Goal: Task Accomplishment & Management: Use online tool/utility

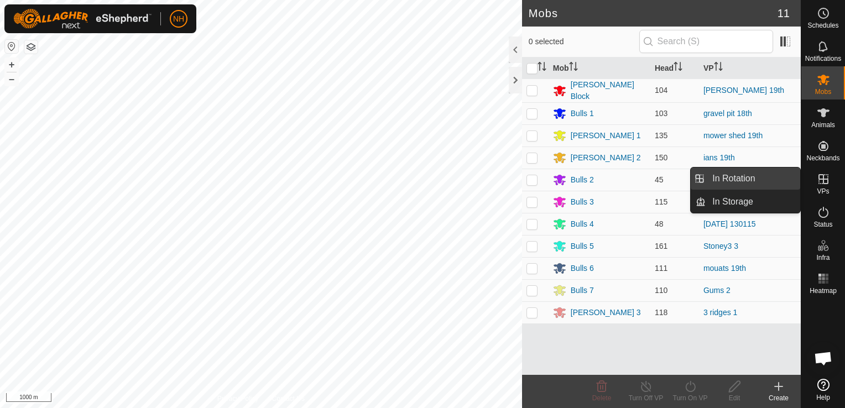
click at [739, 180] on link "In Rotation" at bounding box center [753, 179] width 95 height 22
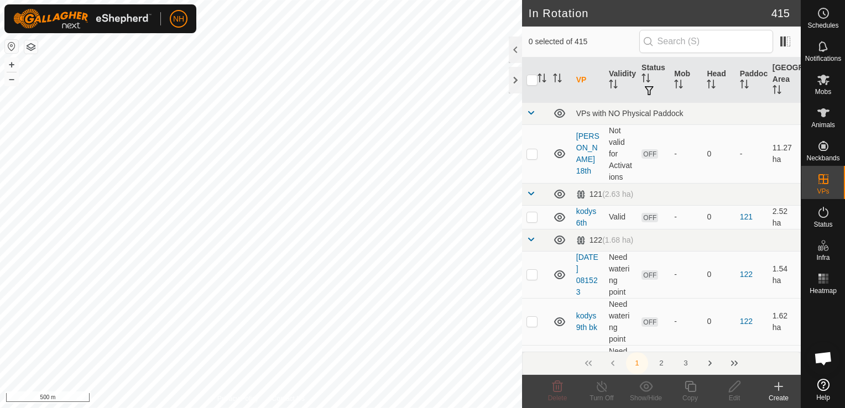
checkbox input "true"
checkbox input "false"
click at [559, 385] on icon at bounding box center [557, 386] width 11 height 11
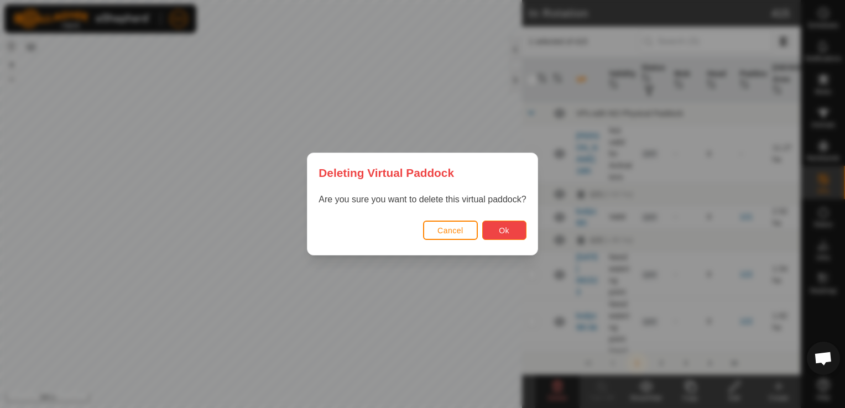
click at [494, 226] on button "Ok" at bounding box center [504, 230] width 44 height 19
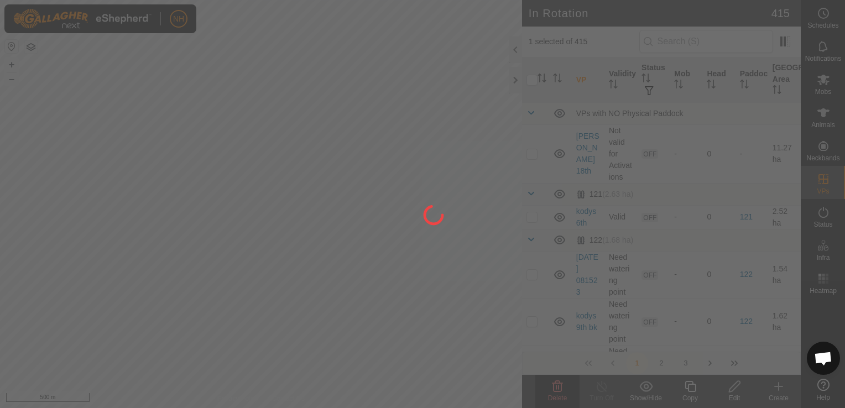
checkbox input "false"
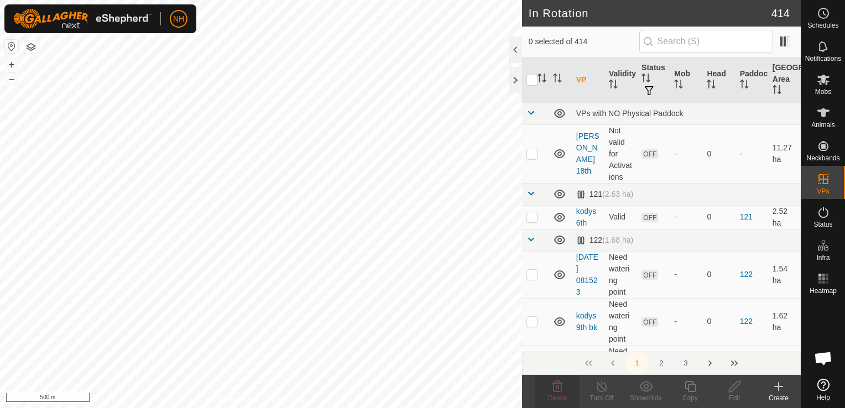
checkbox input "true"
click at [558, 390] on icon at bounding box center [557, 386] width 13 height 13
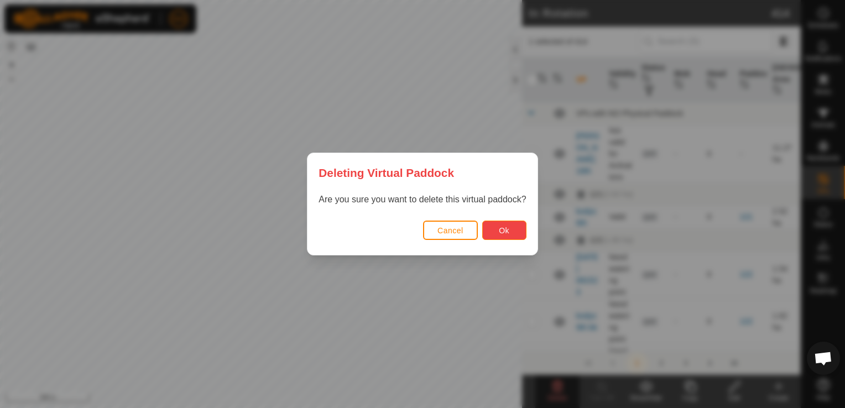
click at [510, 233] on button "Ok" at bounding box center [504, 230] width 44 height 19
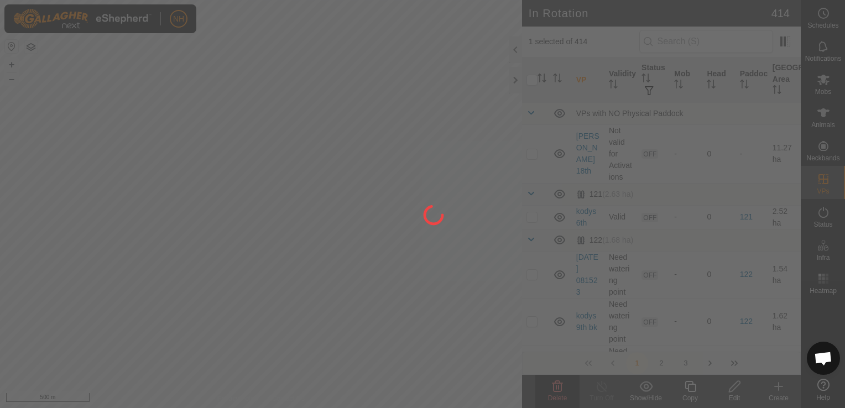
checkbox input "false"
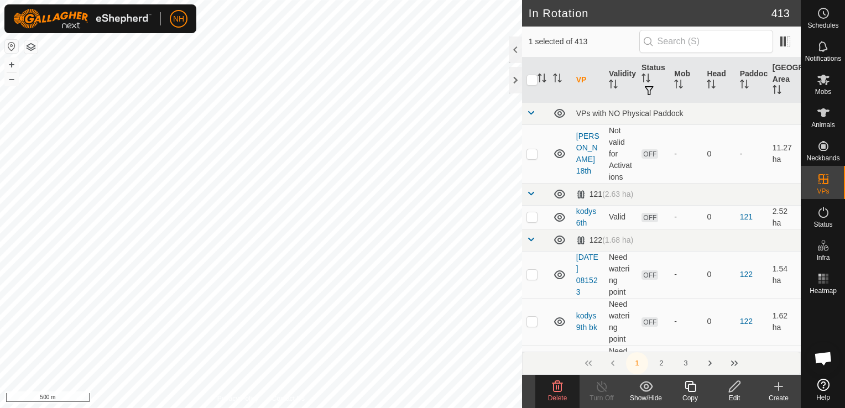
click at [555, 385] on icon at bounding box center [557, 386] width 13 height 13
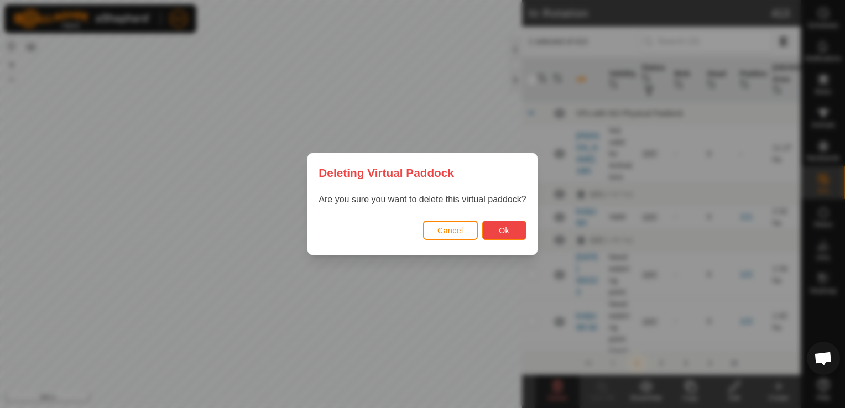
click at [505, 227] on span "Ok" at bounding box center [504, 230] width 11 height 9
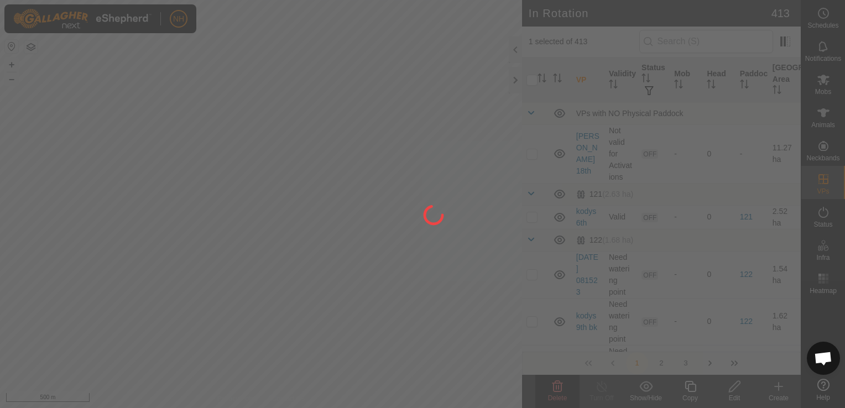
checkbox input "false"
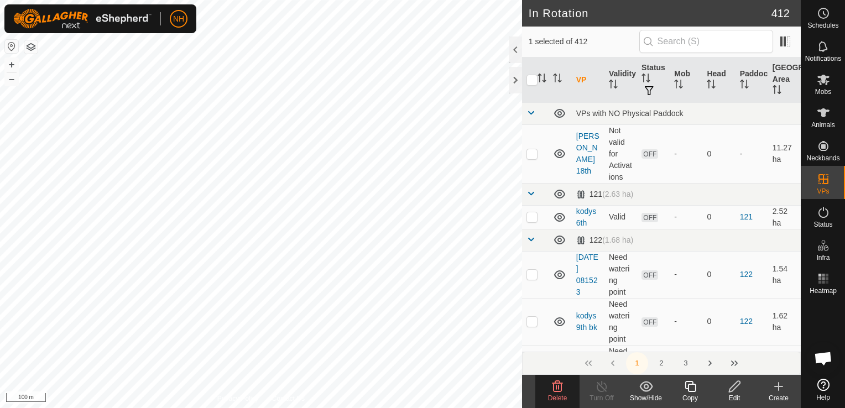
click at [556, 383] on icon at bounding box center [557, 386] width 11 height 11
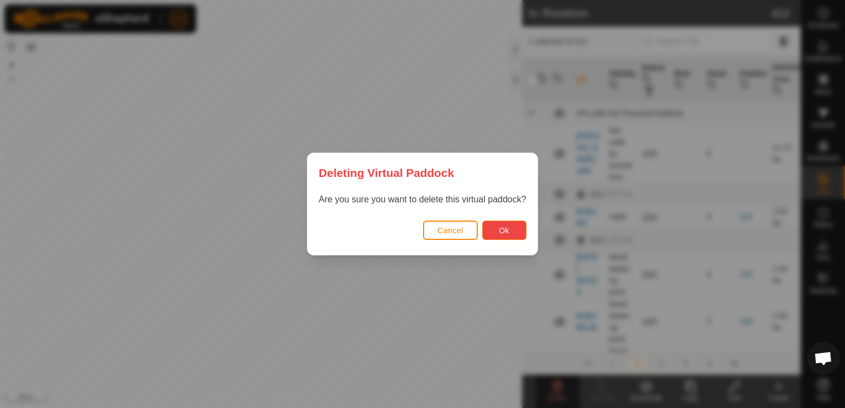
click at [500, 231] on span "Ok" at bounding box center [504, 230] width 11 height 9
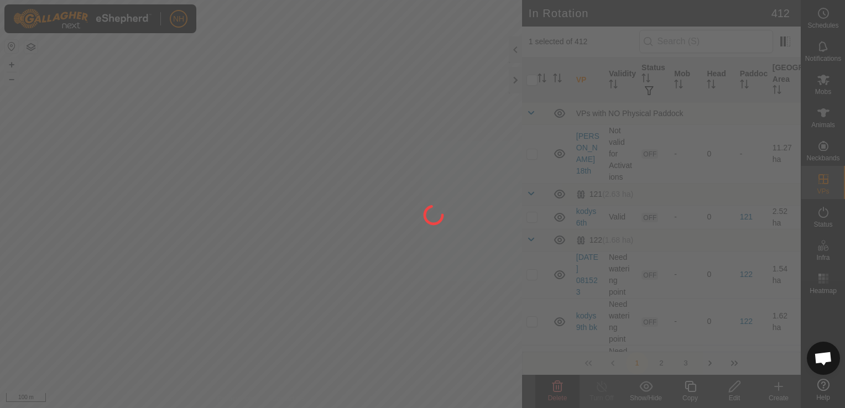
checkbox input "false"
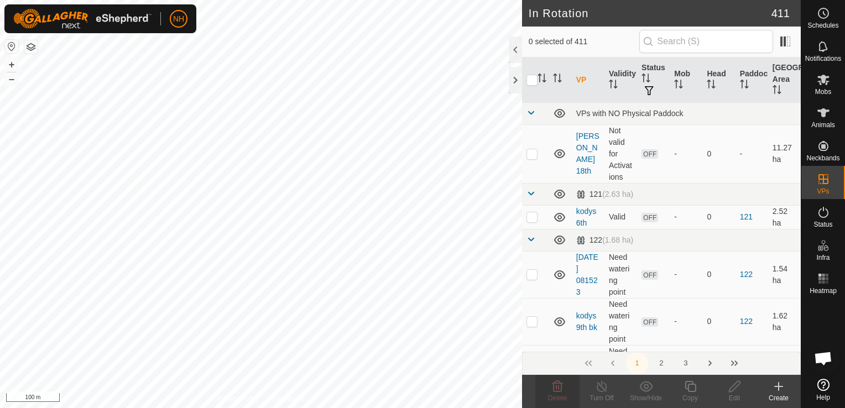
checkbox input "true"
checkbox input "false"
click at [556, 389] on icon at bounding box center [557, 386] width 11 height 11
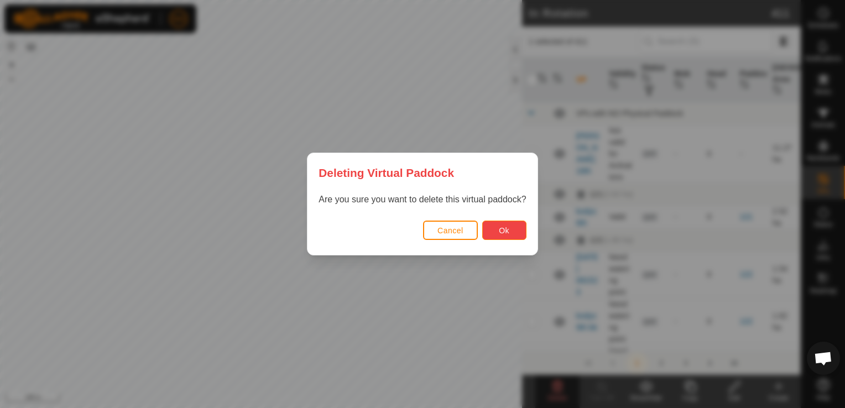
click at [513, 231] on button "Ok" at bounding box center [504, 230] width 44 height 19
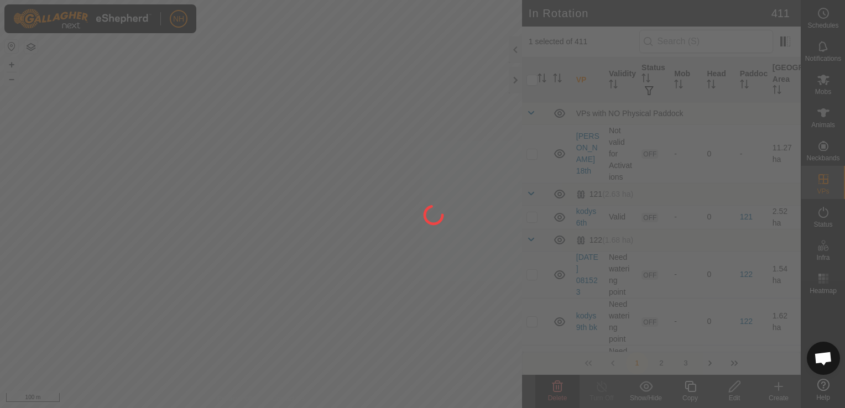
checkbox input "false"
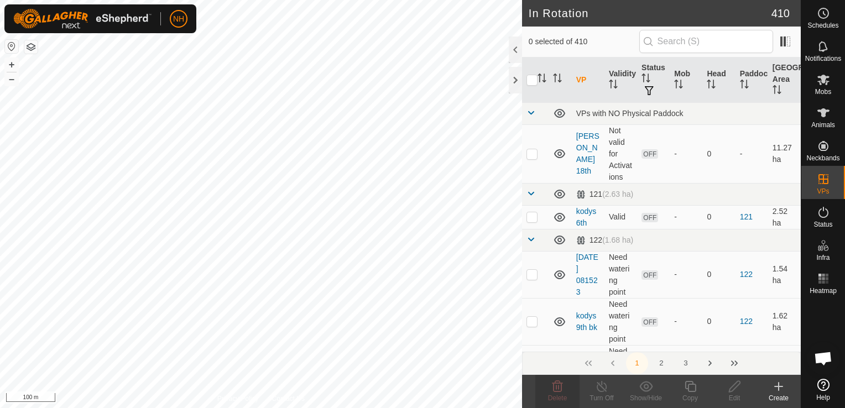
click at [777, 389] on icon at bounding box center [778, 386] width 13 height 13
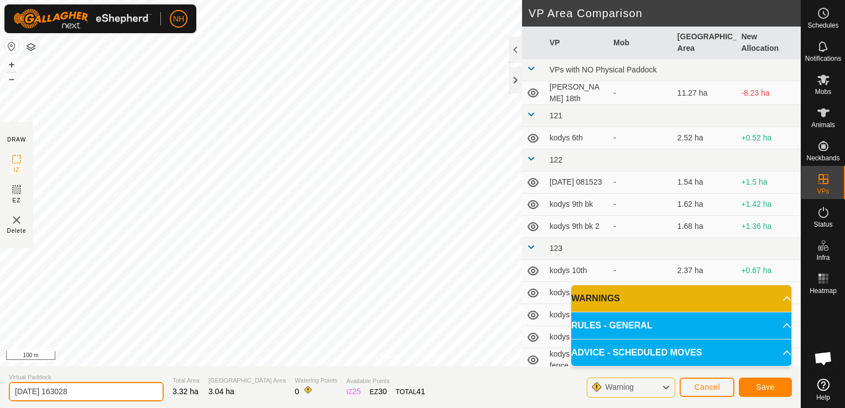
click at [112, 385] on input "[DATE] 163028" at bounding box center [86, 391] width 155 height 19
type input "2"
type input "[PERSON_NAME] 19th 2nd"
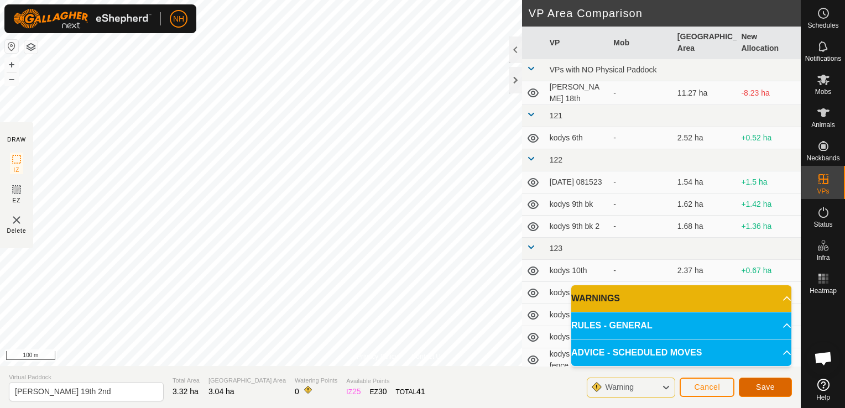
click at [768, 388] on span "Save" at bounding box center [765, 387] width 19 height 9
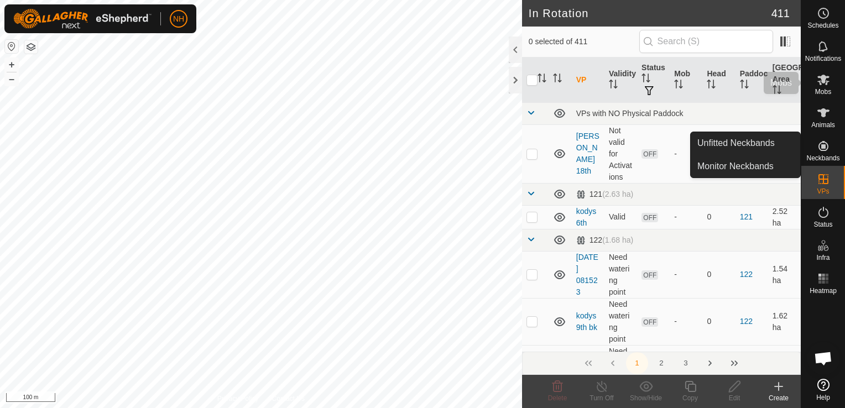
click at [823, 81] on icon at bounding box center [823, 80] width 12 height 11
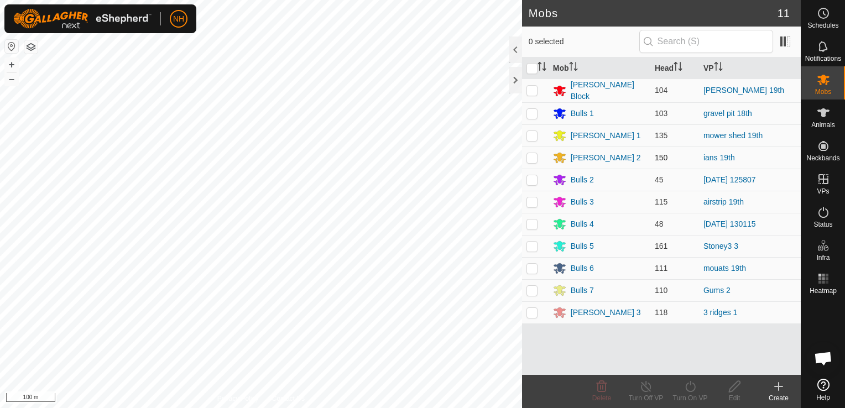
click at [534, 156] on p-checkbox at bounding box center [531, 157] width 11 height 9
checkbox input "true"
click at [695, 389] on icon at bounding box center [690, 386] width 10 height 11
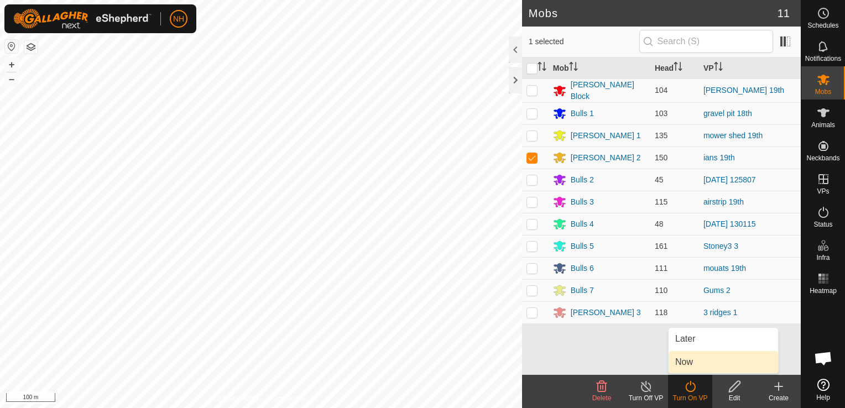
click at [700, 366] on link "Now" at bounding box center [724, 362] width 110 height 22
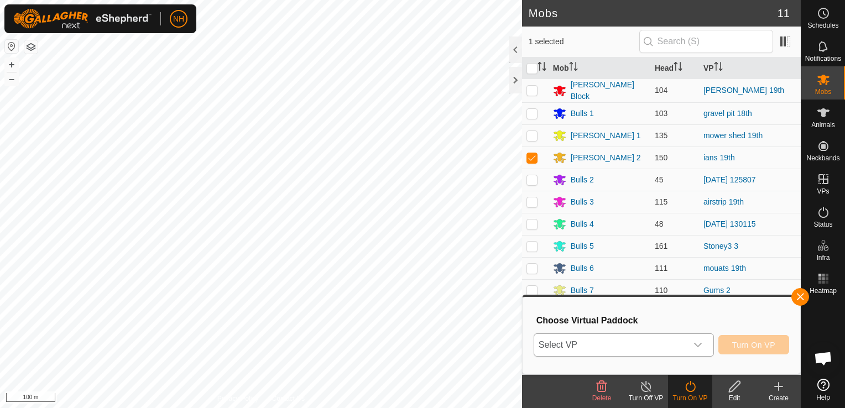
click at [644, 343] on span "Select VP" at bounding box center [610, 345] width 153 height 22
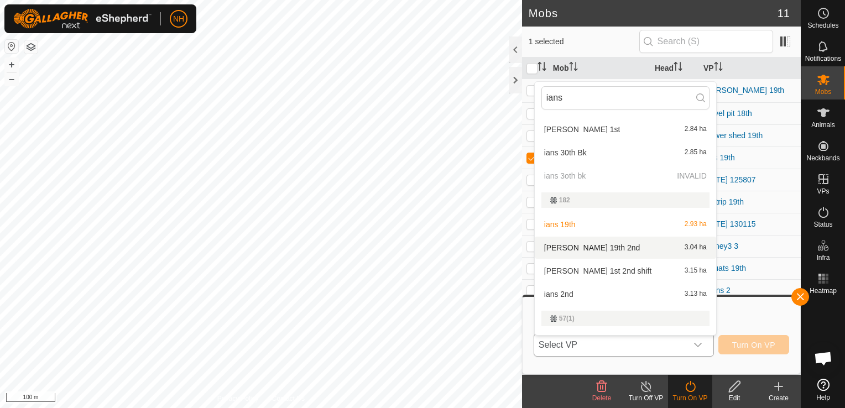
scroll to position [514, 0]
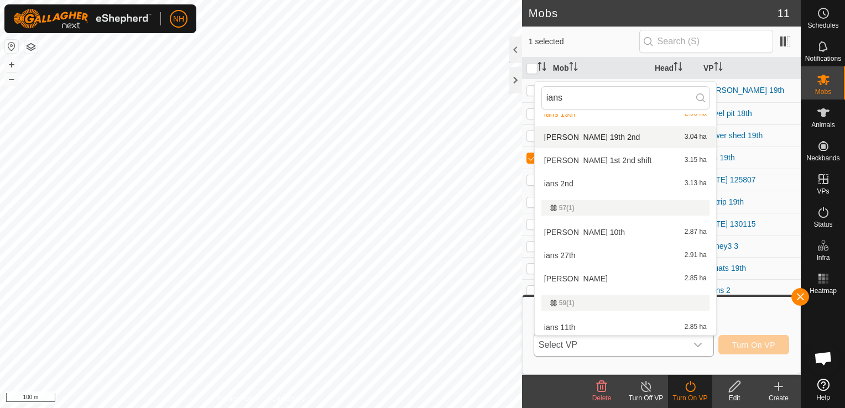
type input "ians"
click at [597, 139] on li "[PERSON_NAME] 19th 2nd 3.04 ha" at bounding box center [625, 137] width 181 height 22
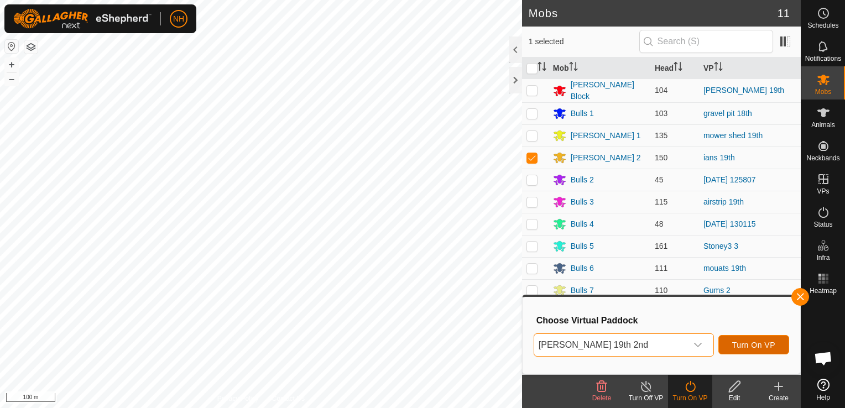
click at [770, 341] on span "Turn On VP" at bounding box center [753, 345] width 43 height 9
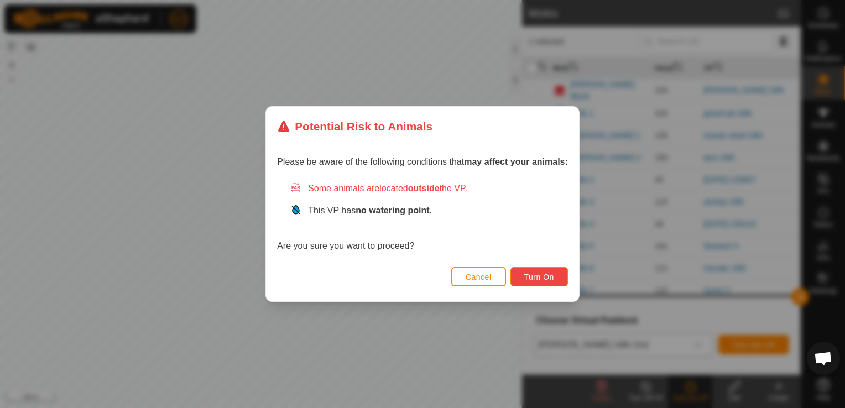
click at [548, 273] on span "Turn On" at bounding box center [539, 277] width 30 height 9
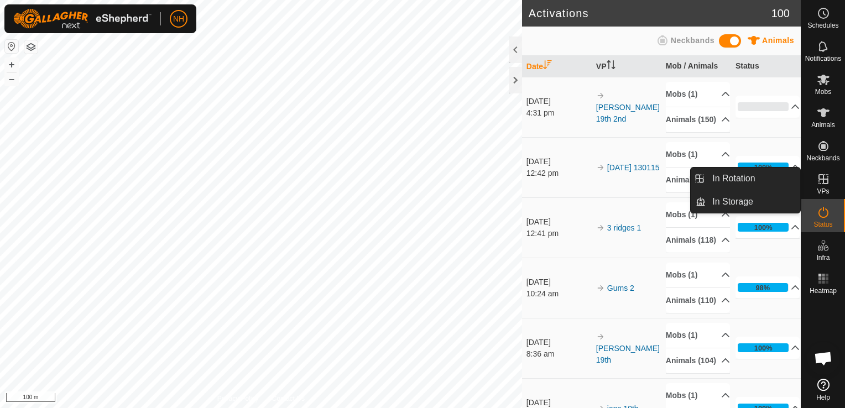
drag, startPoint x: 805, startPoint y: 183, endPoint x: 825, endPoint y: 179, distance: 19.7
click at [825, 179] on icon at bounding box center [823, 179] width 10 height 10
click at [740, 175] on link "In Rotation" at bounding box center [753, 179] width 95 height 22
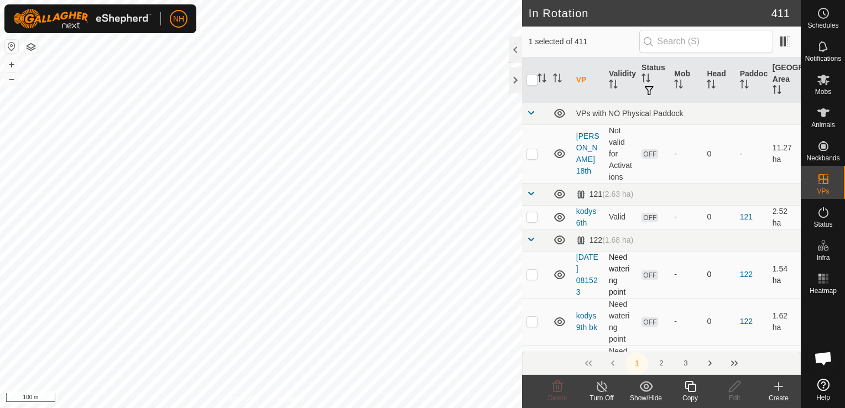
checkbox input "true"
checkbox input "false"
click at [560, 387] on icon at bounding box center [557, 386] width 13 height 13
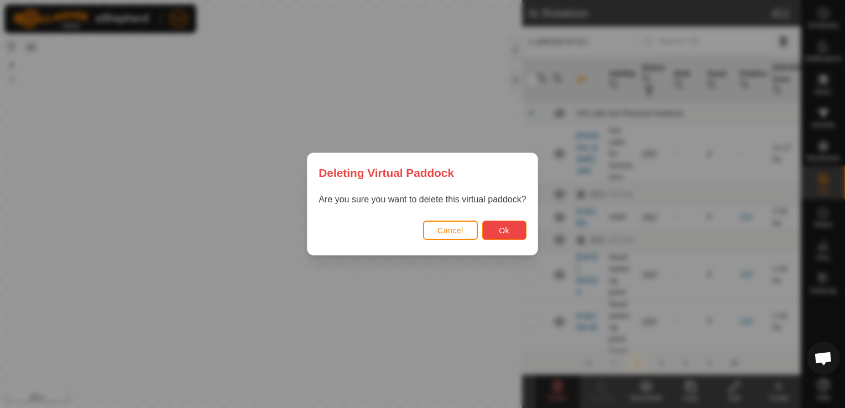
click at [510, 226] on button "Ok" at bounding box center [504, 230] width 44 height 19
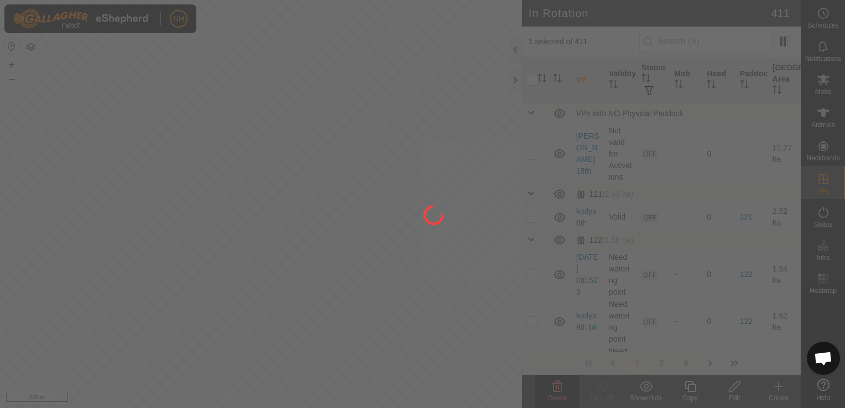
checkbox input "false"
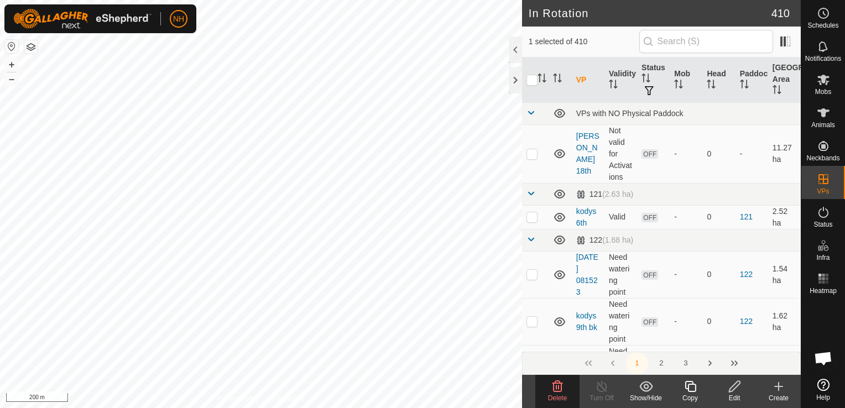
click at [556, 390] on icon at bounding box center [557, 386] width 13 height 13
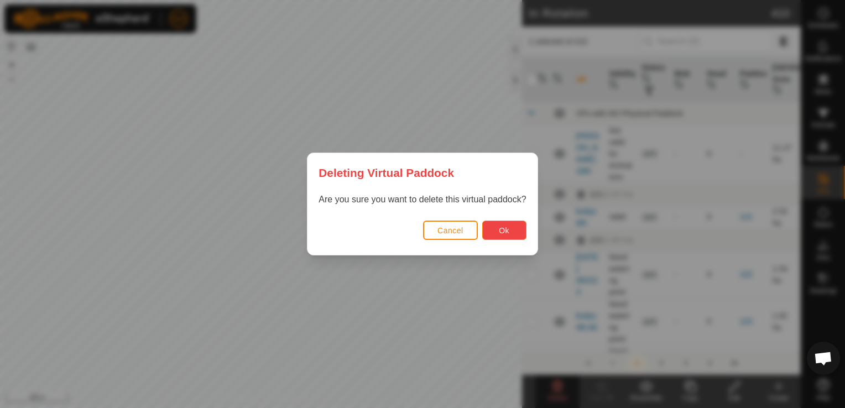
click at [502, 229] on span "Ok" at bounding box center [504, 230] width 11 height 9
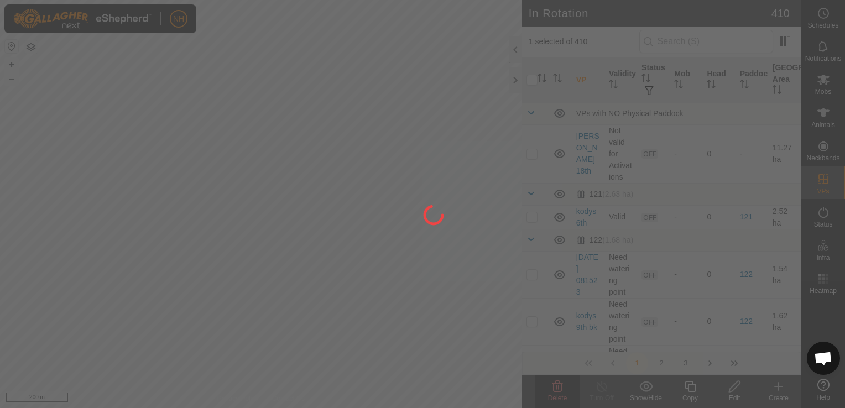
checkbox input "false"
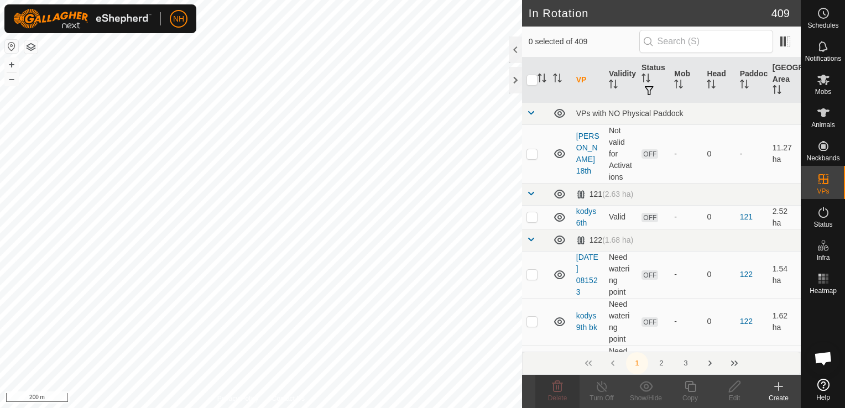
checkbox input "true"
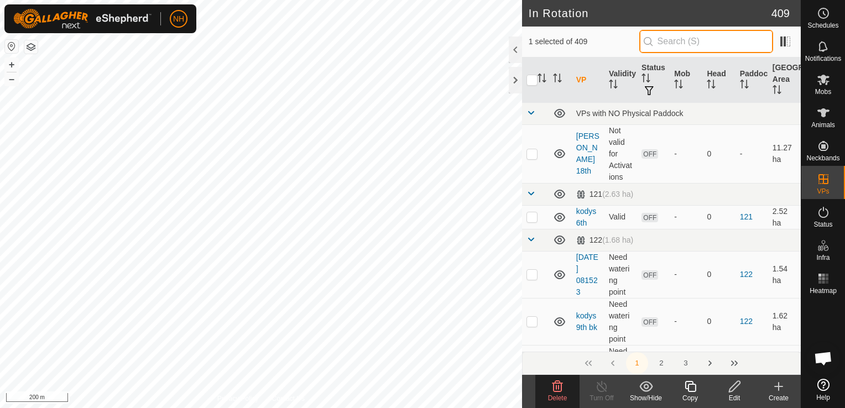
click at [680, 43] on input "text" at bounding box center [706, 41] width 134 height 23
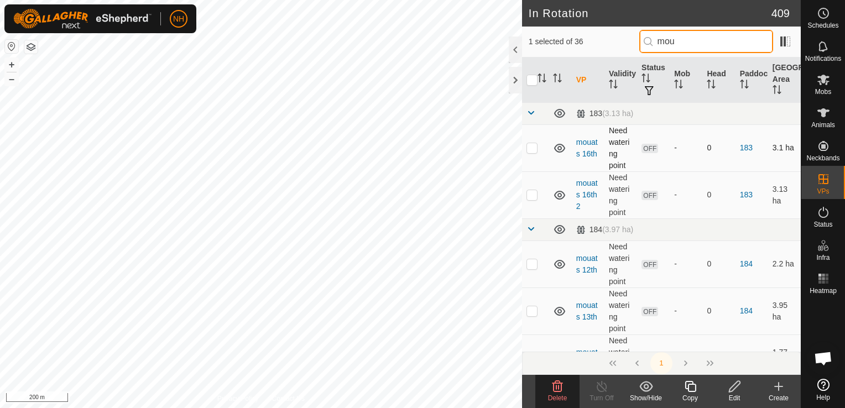
type input "mou"
click at [530, 148] on p-checkbox at bounding box center [531, 147] width 11 height 9
checkbox input "true"
click at [533, 194] on p-checkbox at bounding box center [531, 194] width 11 height 9
checkbox input "true"
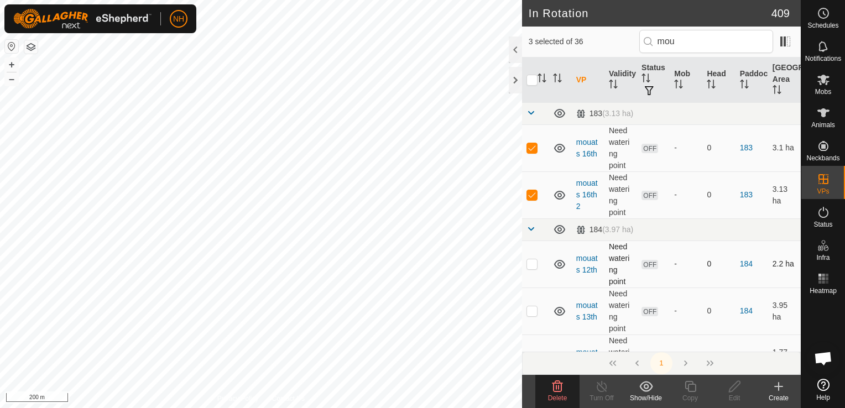
click at [533, 264] on p-checkbox at bounding box center [531, 263] width 11 height 9
checkbox input "true"
click at [533, 315] on td at bounding box center [535, 311] width 27 height 47
checkbox input "true"
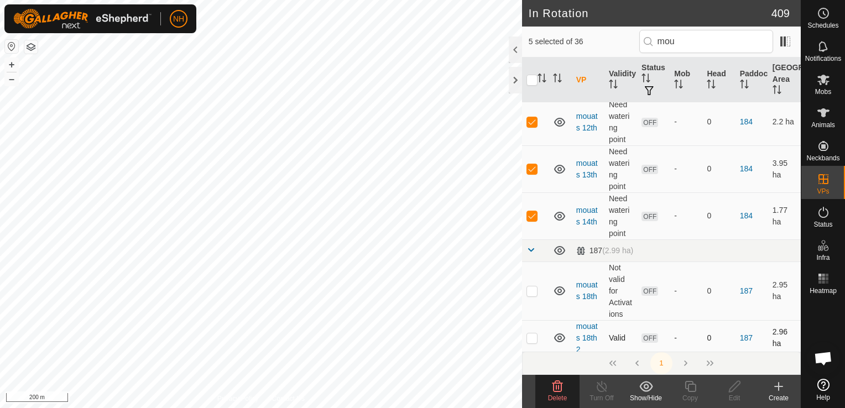
scroll to position [166, 0]
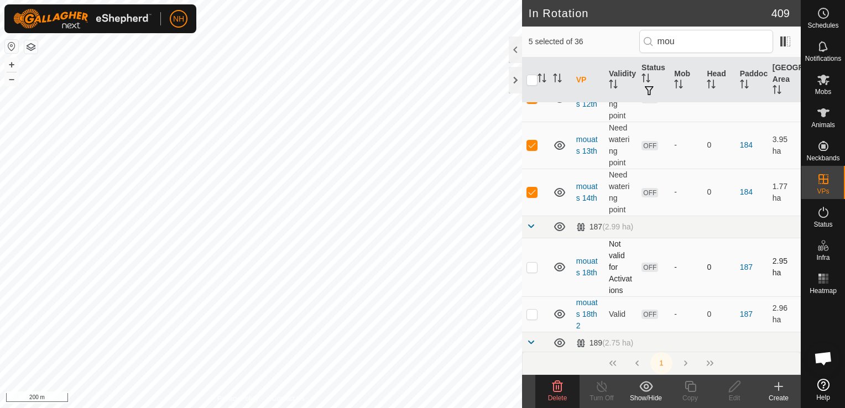
click at [526, 263] on p-tablecheckbox at bounding box center [531, 267] width 11 height 9
checkbox input "true"
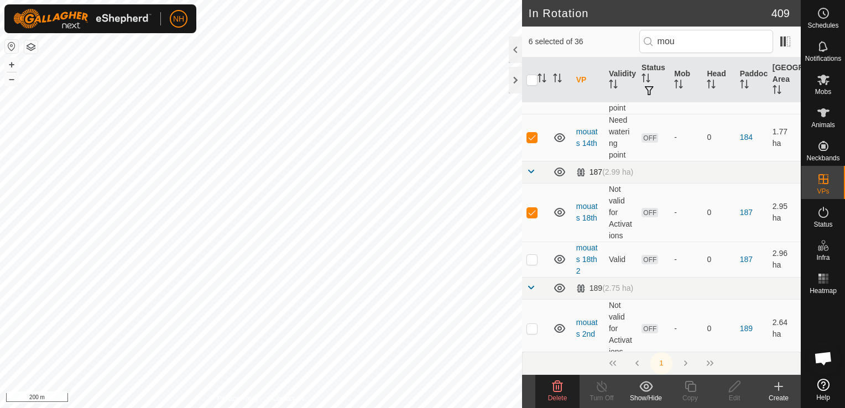
scroll to position [221, 0]
click at [533, 258] on p-checkbox at bounding box center [531, 258] width 11 height 9
checkbox input "true"
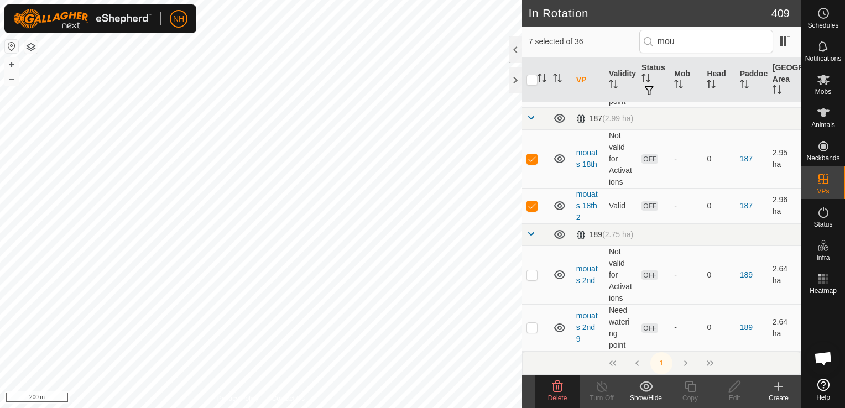
scroll to position [277, 0]
click at [556, 382] on icon at bounding box center [557, 386] width 11 height 11
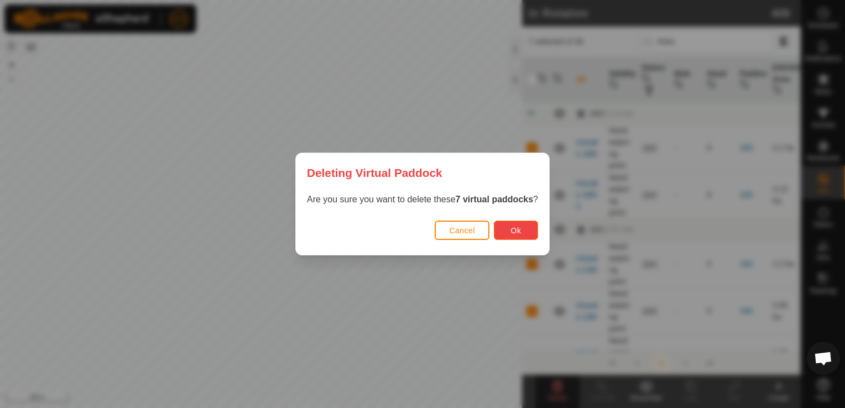
click at [521, 231] on button "Ok" at bounding box center [516, 230] width 44 height 19
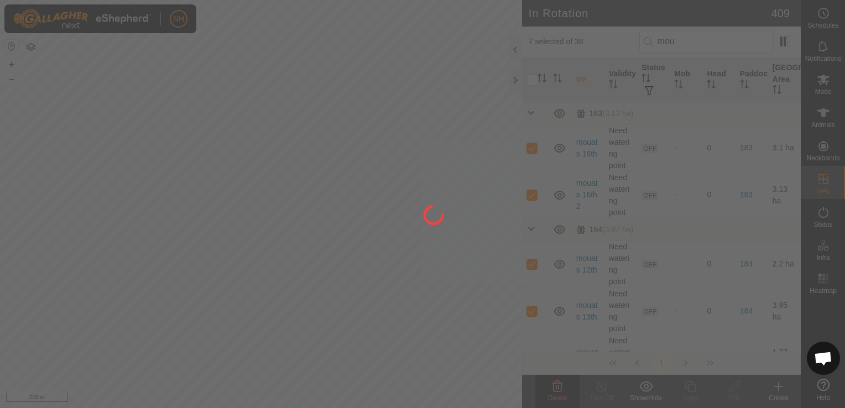
checkbox input "false"
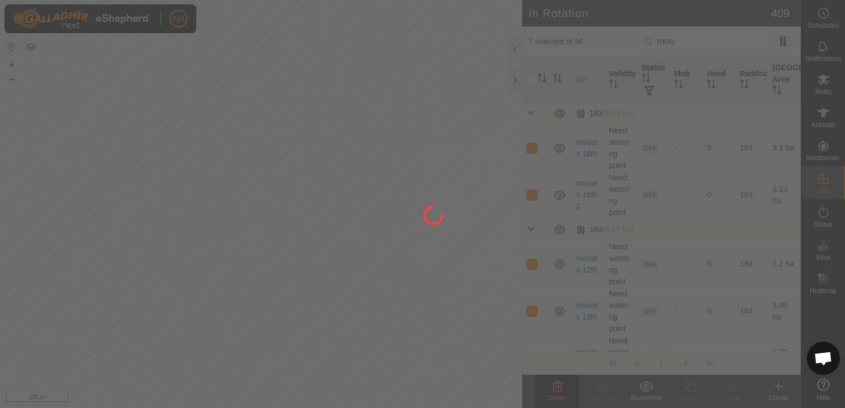
checkbox input "false"
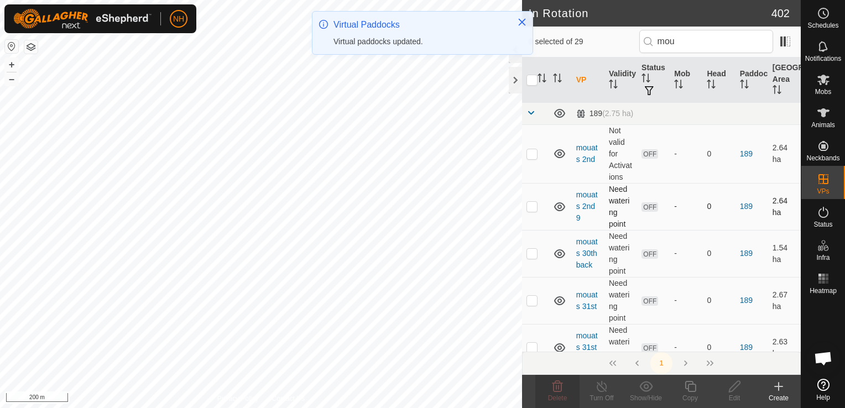
click at [533, 205] on p-checkbox at bounding box center [531, 206] width 11 height 9
checkbox input "true"
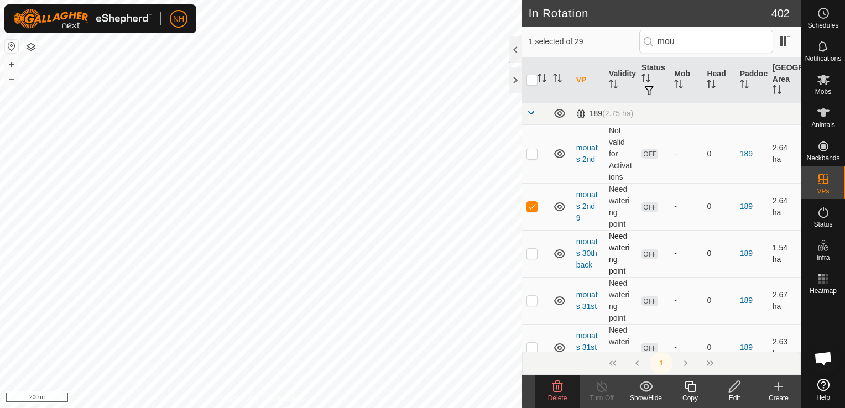
click at [531, 255] on p-checkbox at bounding box center [531, 253] width 11 height 9
checkbox input "true"
click at [528, 301] on p-checkbox at bounding box center [531, 300] width 11 height 9
checkbox input "true"
click at [533, 346] on p-checkbox at bounding box center [531, 347] width 11 height 9
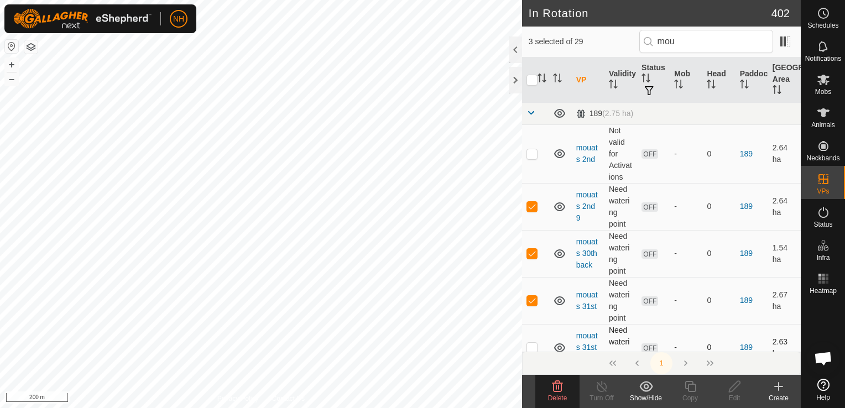
checkbox input "true"
click at [532, 153] on p-checkbox at bounding box center [531, 153] width 11 height 9
checkbox input "true"
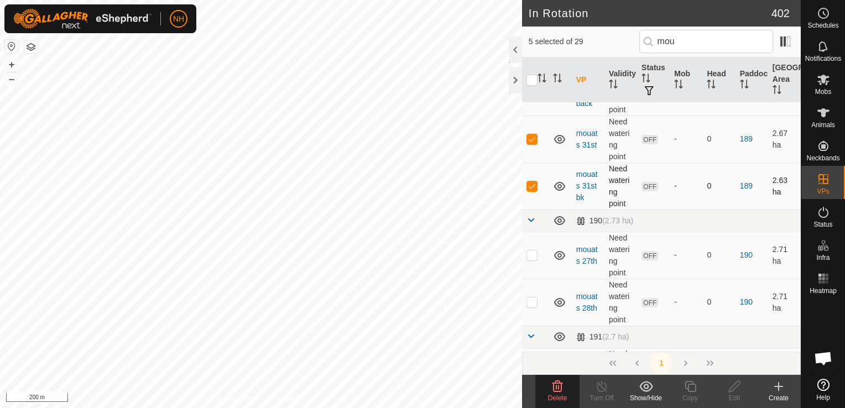
scroll to position [166, 0]
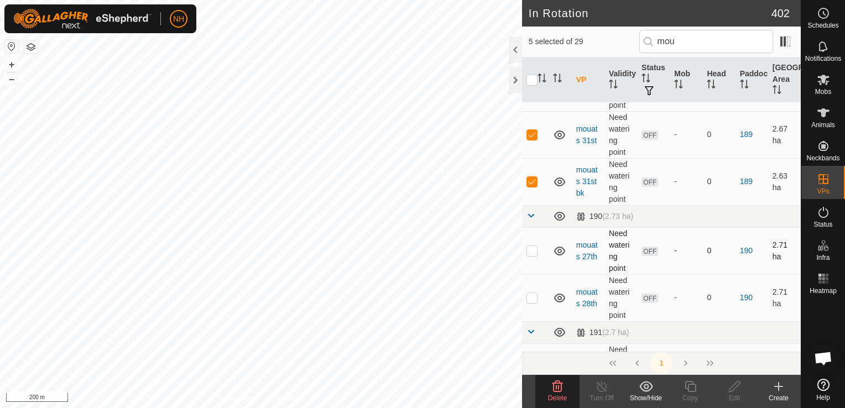
click at [535, 249] on p-checkbox at bounding box center [531, 250] width 11 height 9
checkbox input "true"
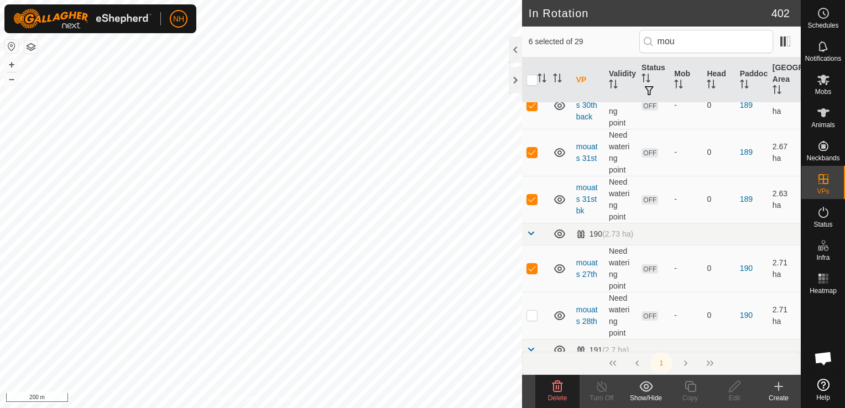
scroll to position [277, 0]
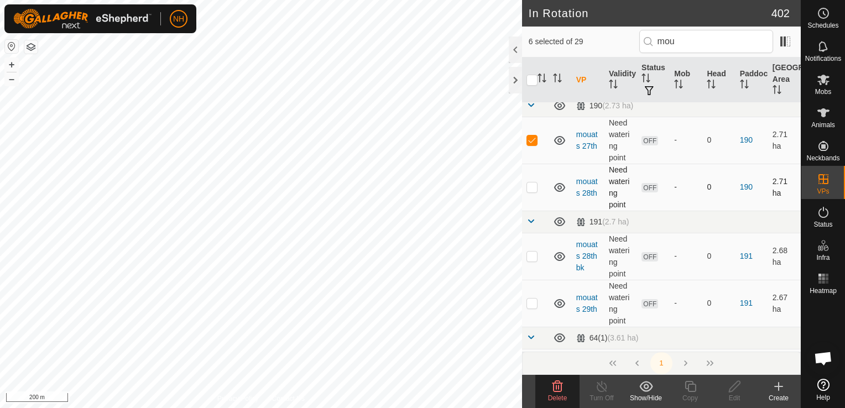
click at [529, 186] on p-checkbox at bounding box center [531, 187] width 11 height 9
checkbox input "true"
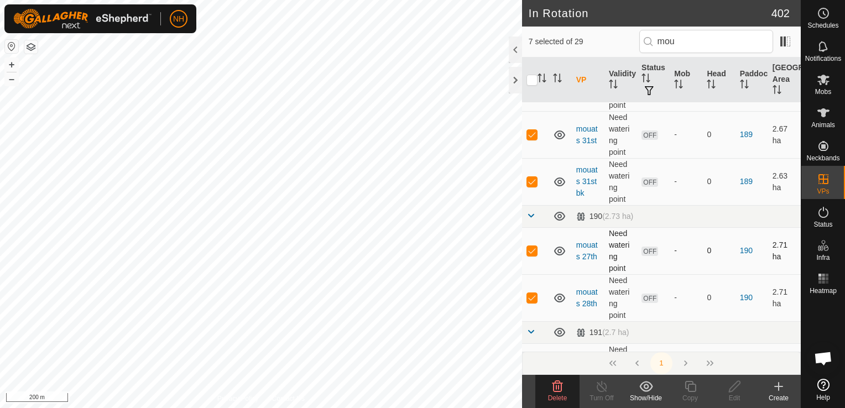
scroll to position [332, 0]
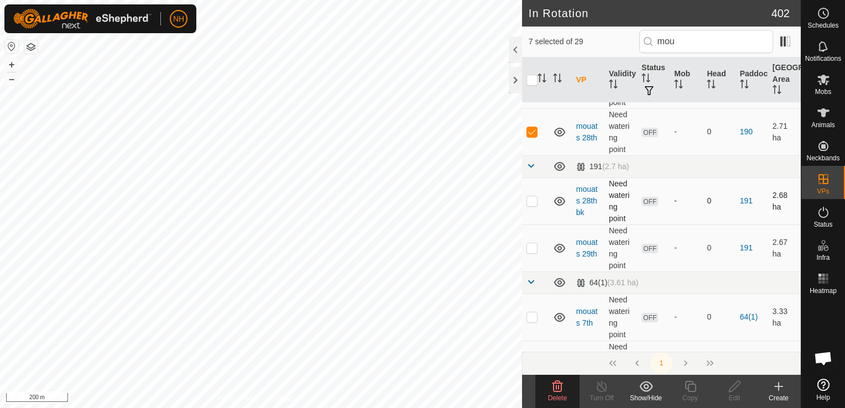
click at [531, 198] on p-checkbox at bounding box center [531, 200] width 11 height 9
checkbox input "true"
click at [530, 249] on p-checkbox at bounding box center [531, 247] width 11 height 9
checkbox input "true"
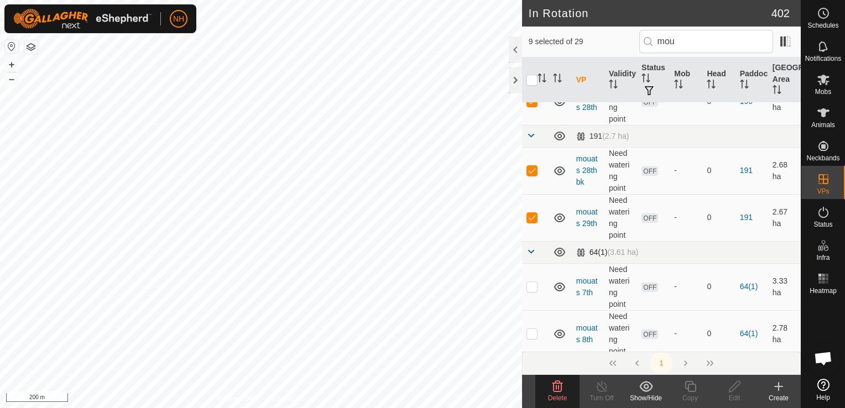
scroll to position [442, 0]
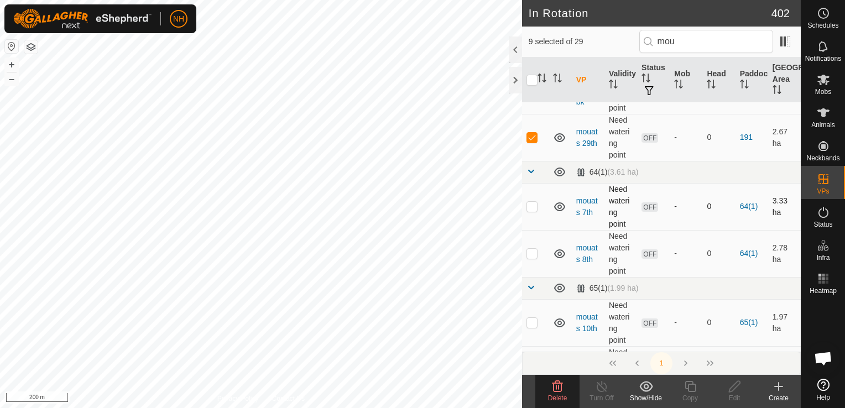
click at [533, 206] on p-checkbox at bounding box center [531, 206] width 11 height 9
checkbox input "true"
click at [529, 251] on p-checkbox at bounding box center [531, 253] width 11 height 9
checkbox input "true"
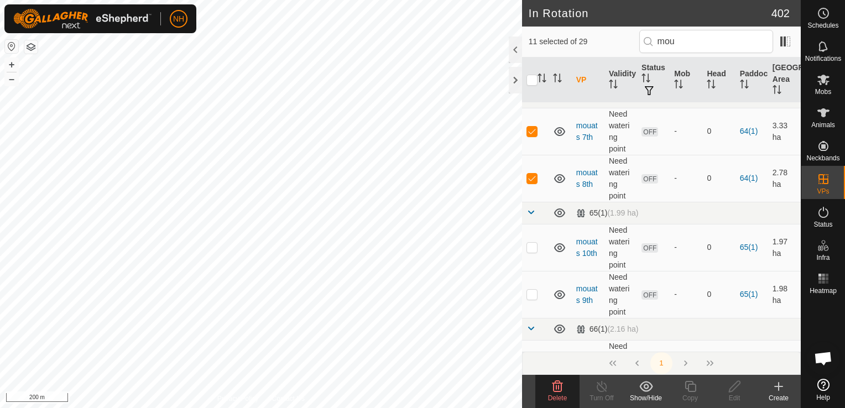
scroll to position [608, 0]
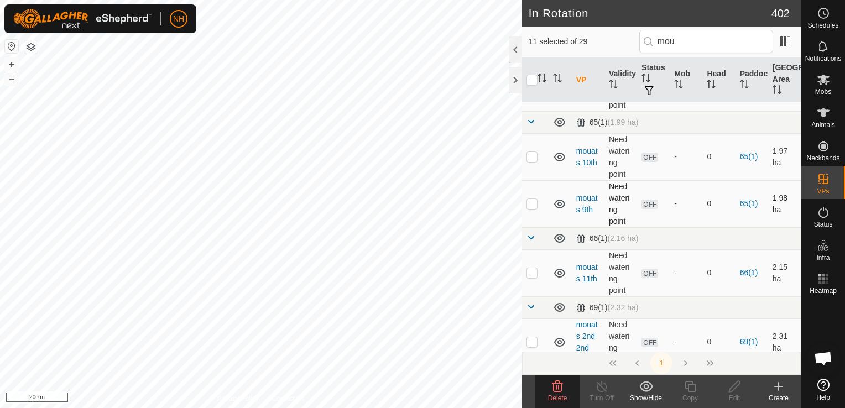
click at [531, 206] on p-checkbox at bounding box center [531, 203] width 11 height 9
checkbox input "true"
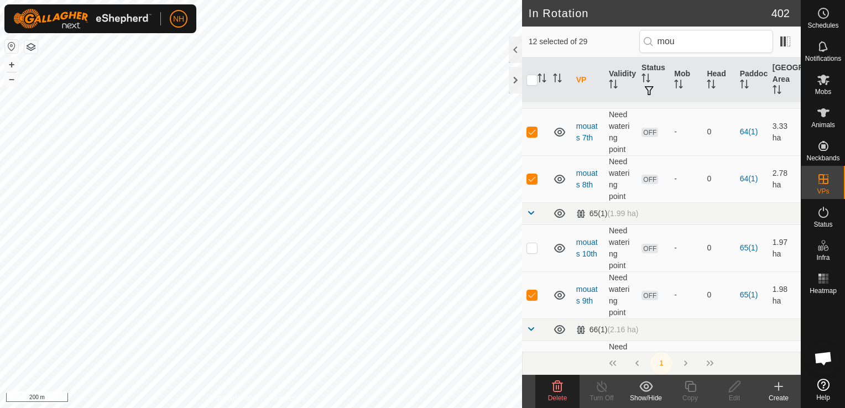
scroll to position [553, 0]
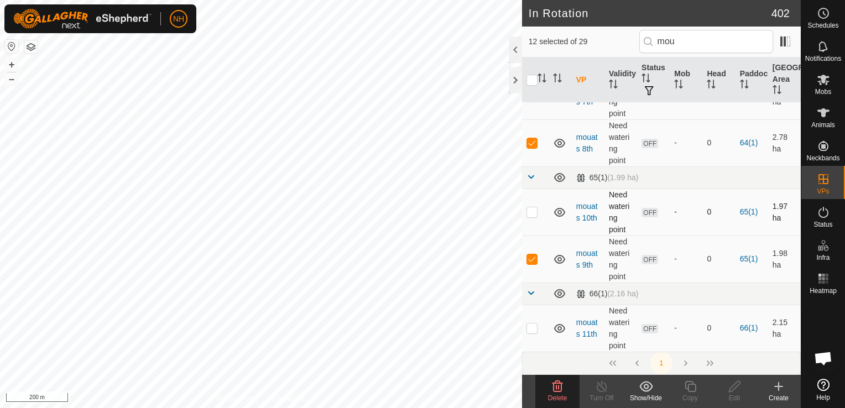
click at [534, 209] on p-checkbox at bounding box center [531, 211] width 11 height 9
checkbox input "true"
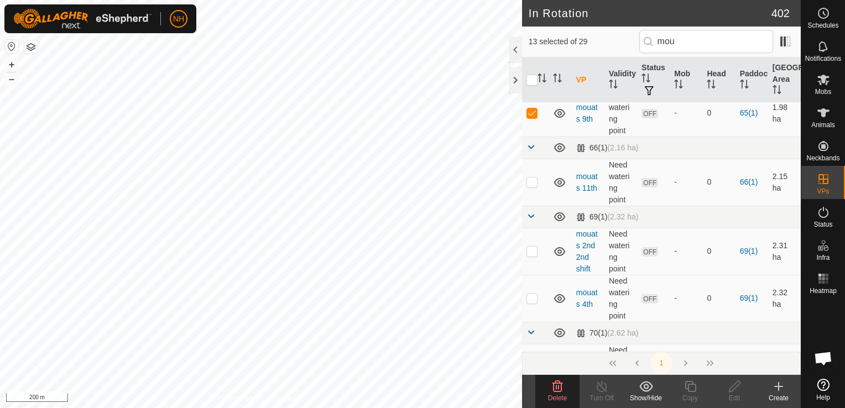
scroll to position [719, 0]
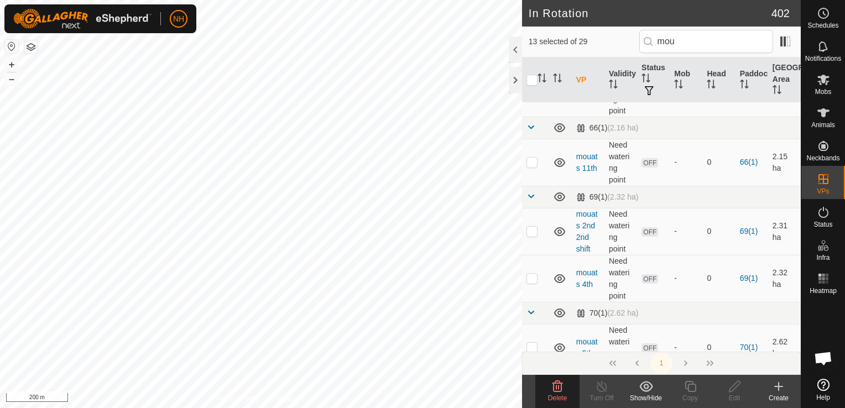
click at [531, 163] on p-checkbox at bounding box center [531, 162] width 11 height 9
checkbox input "true"
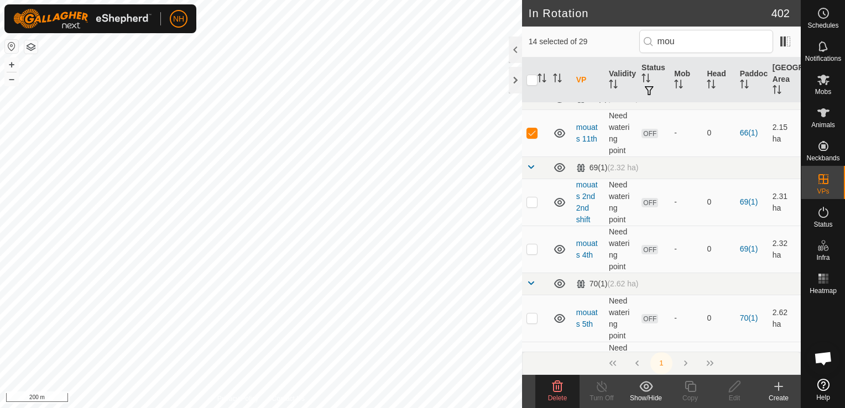
scroll to position [774, 0]
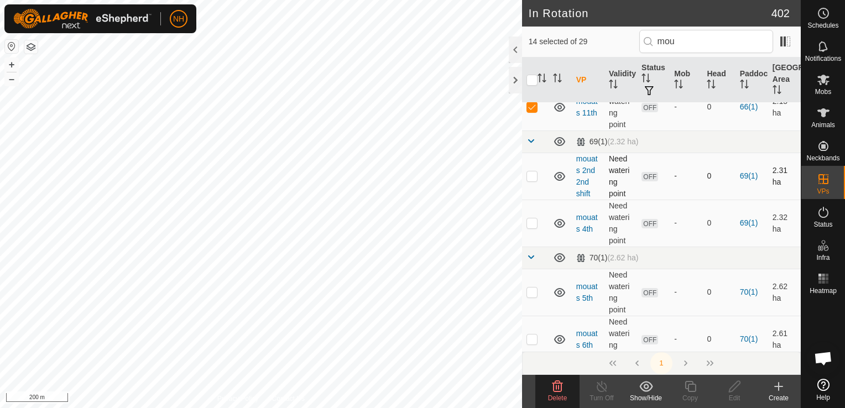
click at [531, 174] on p-checkbox at bounding box center [531, 175] width 11 height 9
checkbox input "true"
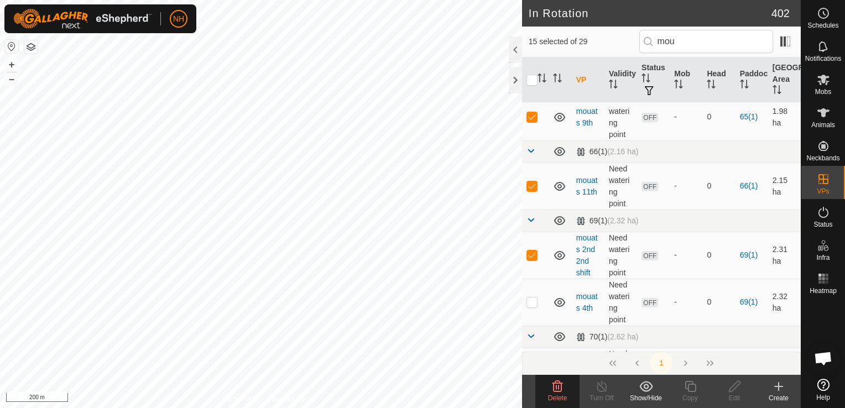
scroll to position [719, 0]
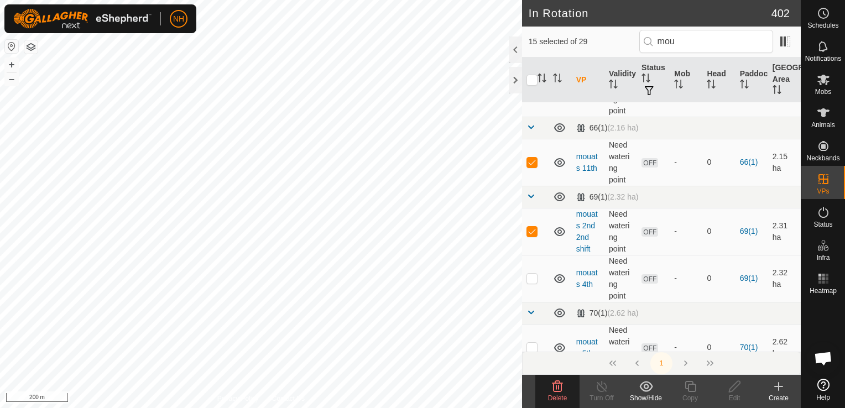
click at [535, 277] on p-checkbox at bounding box center [531, 278] width 11 height 9
checkbox input "true"
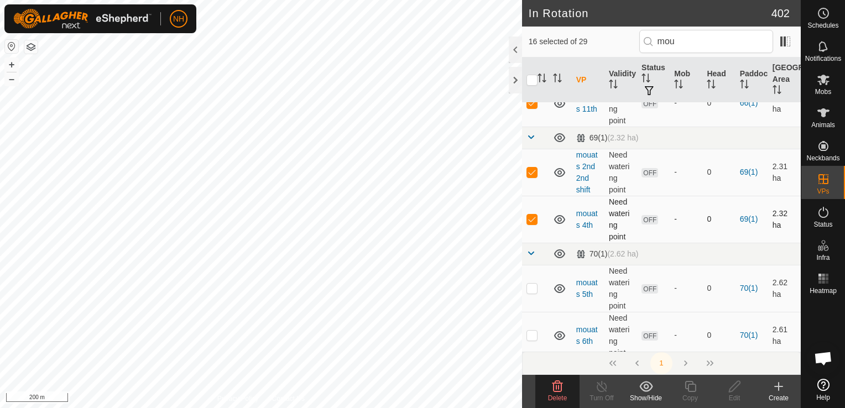
scroll to position [830, 0]
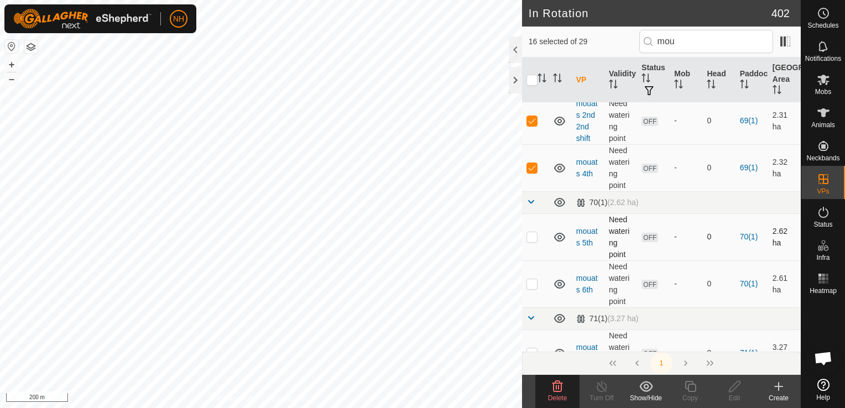
click at [529, 236] on p-checkbox at bounding box center [531, 236] width 11 height 9
checkbox input "true"
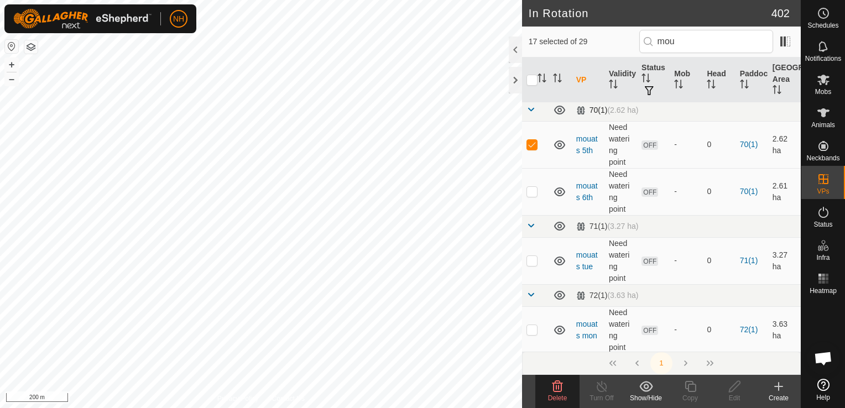
scroll to position [995, 0]
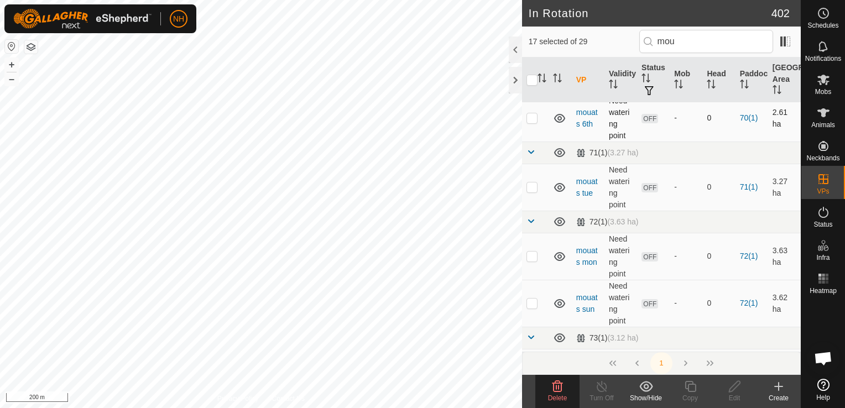
click at [529, 116] on p-checkbox at bounding box center [531, 117] width 11 height 9
checkbox input "true"
click at [531, 184] on p-checkbox at bounding box center [531, 187] width 11 height 9
checkbox input "true"
click at [532, 252] on p-checkbox at bounding box center [531, 256] width 11 height 9
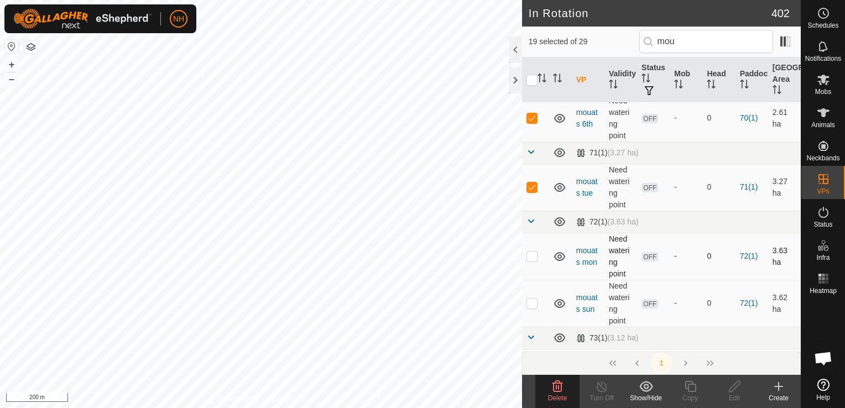
checkbox input "true"
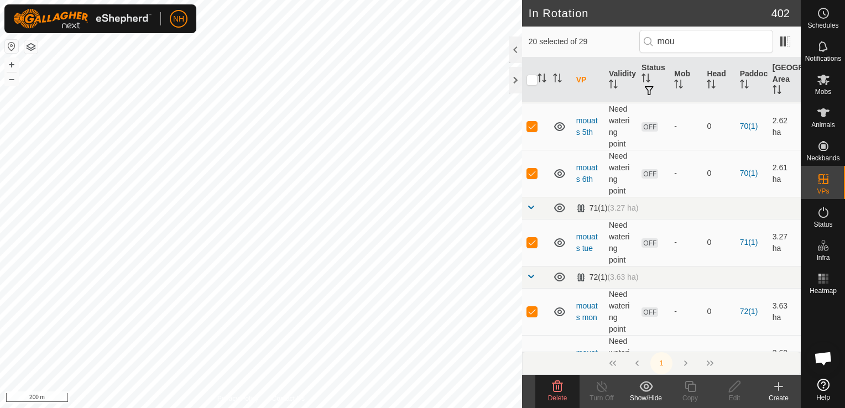
scroll to position [0, 0]
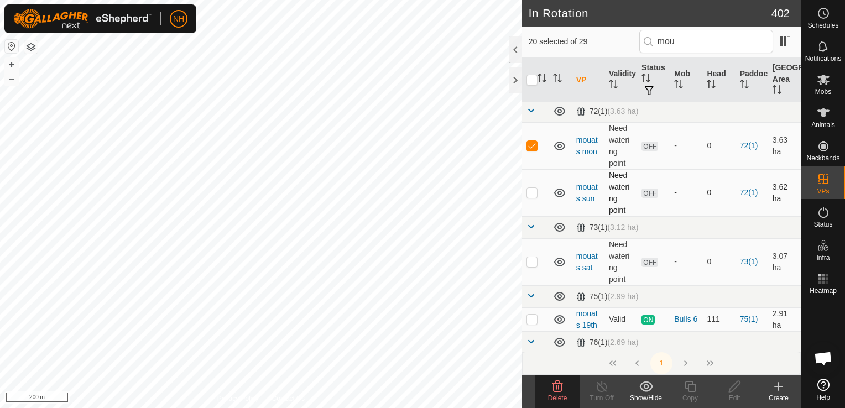
click at [533, 191] on p-checkbox at bounding box center [531, 192] width 11 height 9
checkbox input "true"
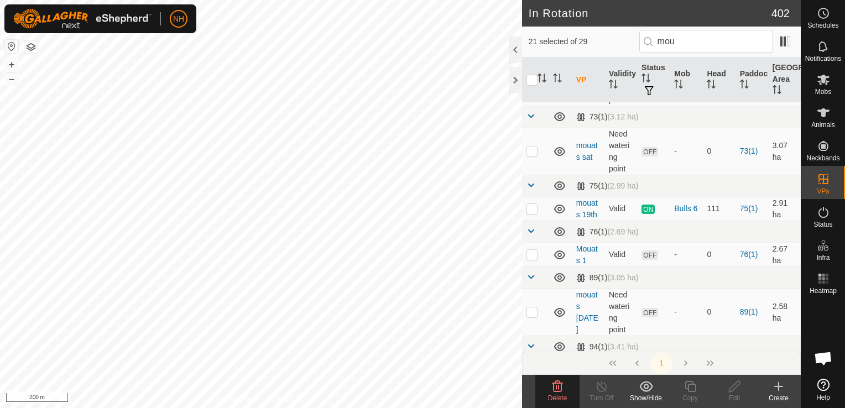
click at [532, 149] on p-checkbox at bounding box center [531, 151] width 11 height 9
checkbox input "true"
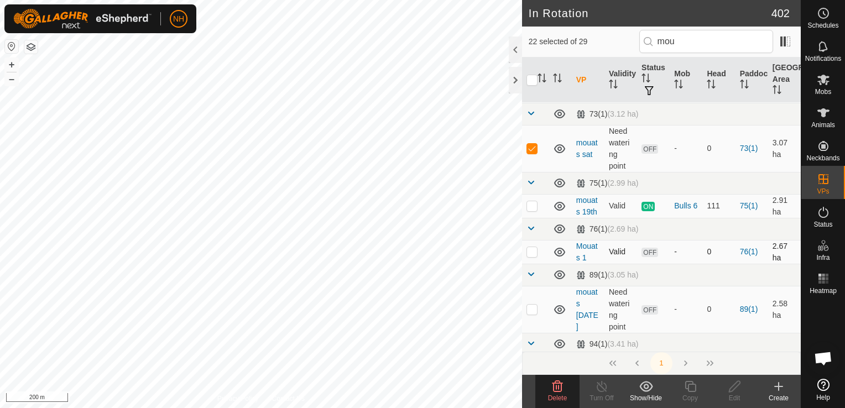
scroll to position [1272, 0]
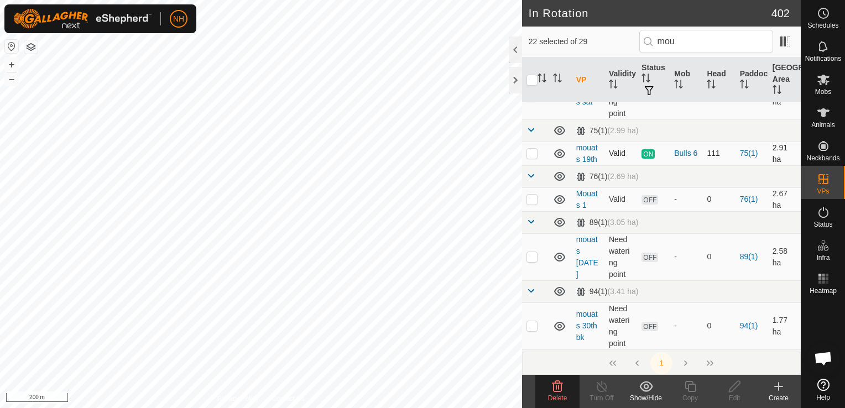
click at [533, 151] on p-checkbox at bounding box center [531, 153] width 11 height 9
checkbox input "true"
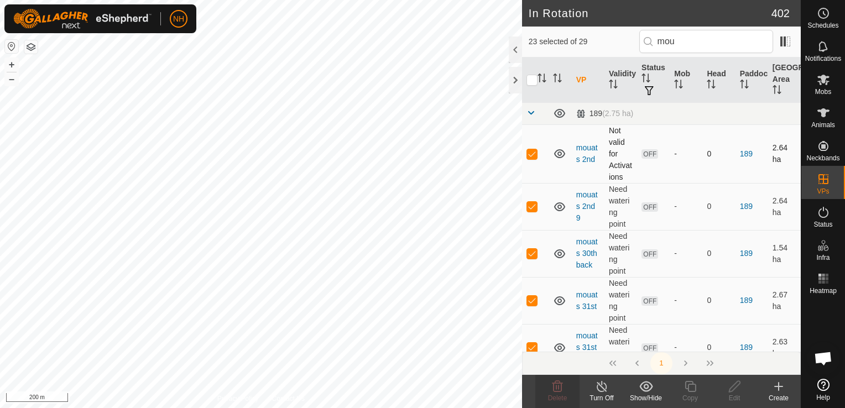
click at [528, 150] on p-checkbox at bounding box center [531, 153] width 11 height 9
checkbox input "false"
click at [530, 205] on p-checkbox at bounding box center [531, 206] width 11 height 9
checkbox input "false"
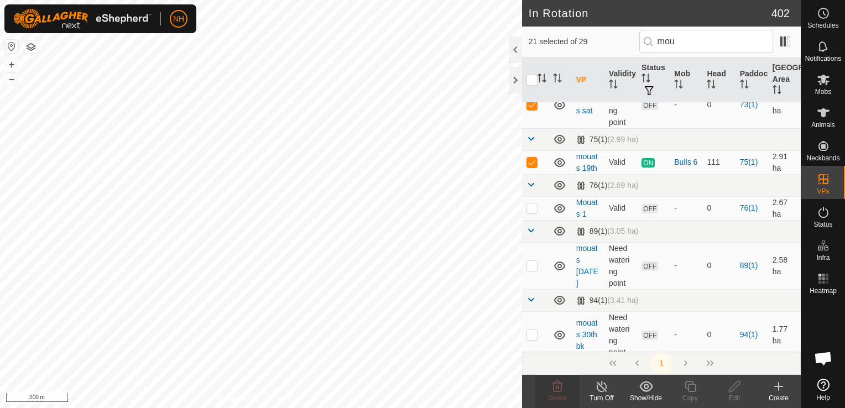
scroll to position [1272, 0]
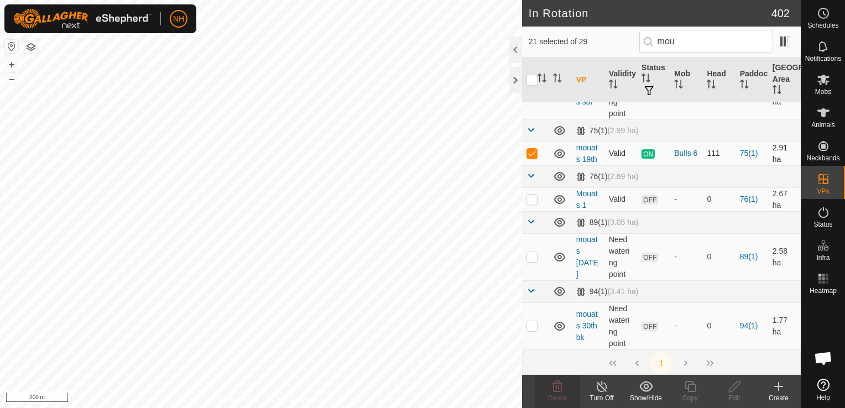
click at [531, 149] on p-checkbox at bounding box center [531, 153] width 11 height 9
checkbox input "false"
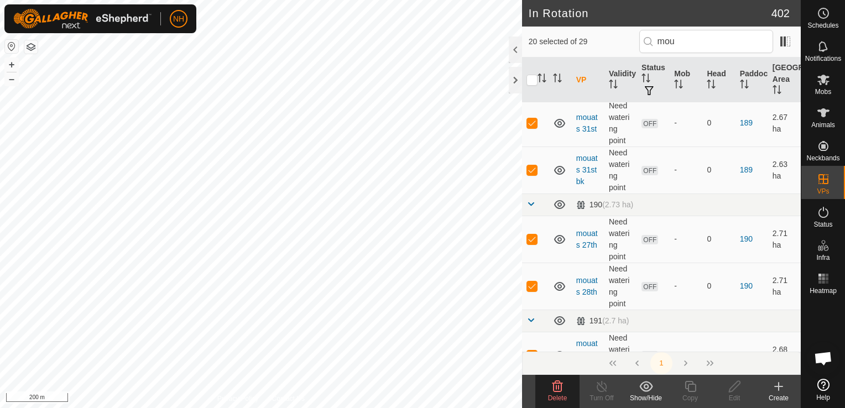
scroll to position [221, 0]
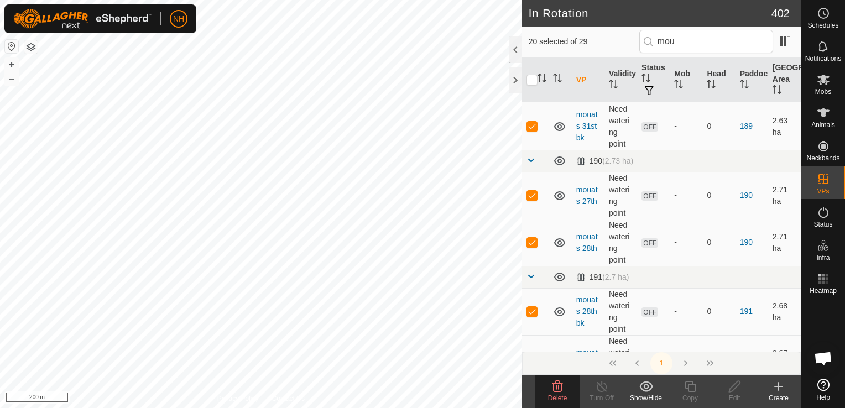
click at [554, 383] on icon at bounding box center [557, 386] width 11 height 11
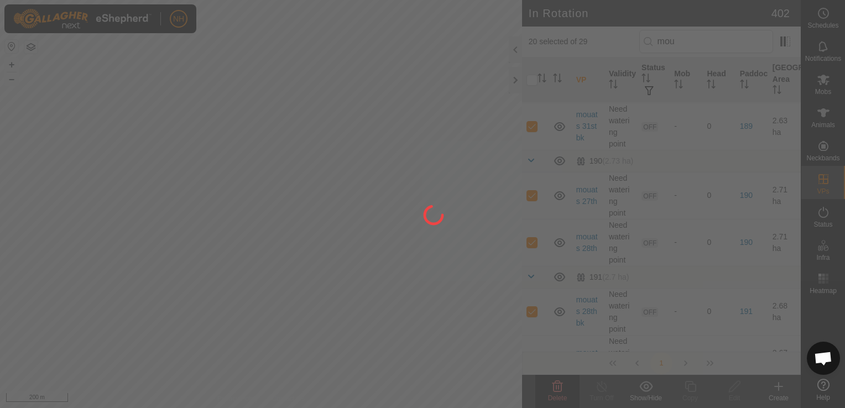
scroll to position [0, 0]
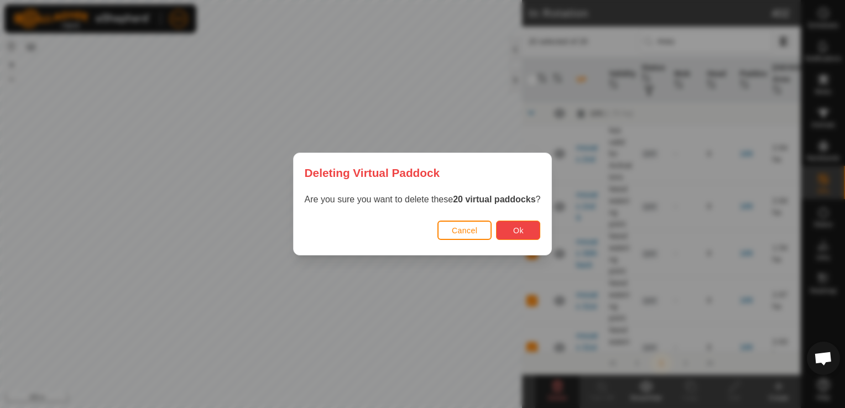
click at [523, 221] on button "Ok" at bounding box center [518, 230] width 44 height 19
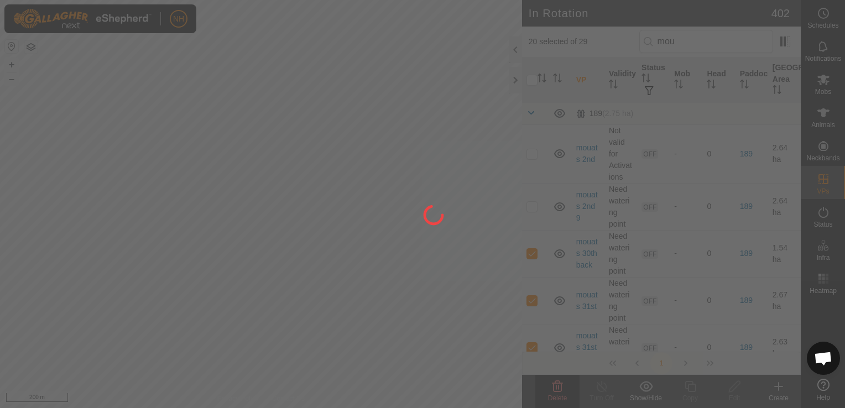
checkbox input "false"
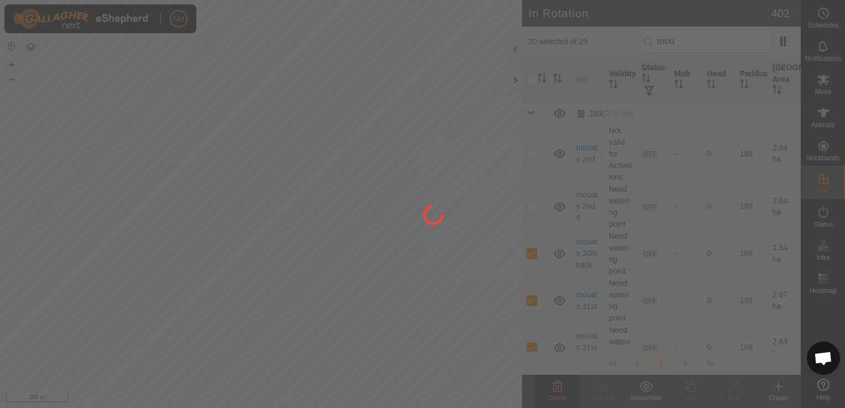
checkbox input "false"
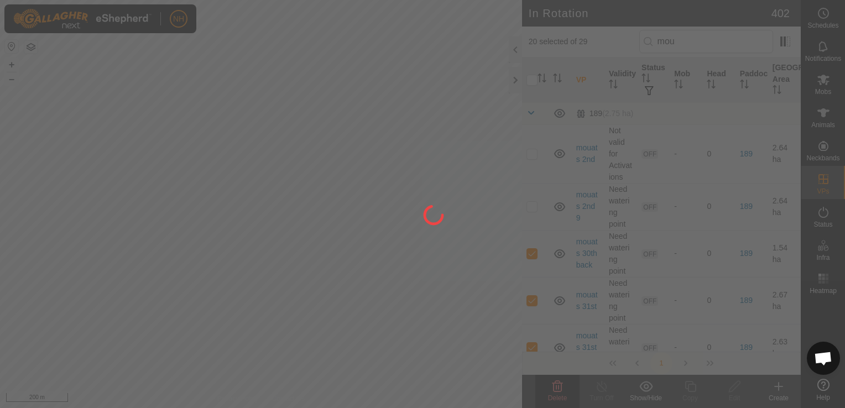
checkbox input "false"
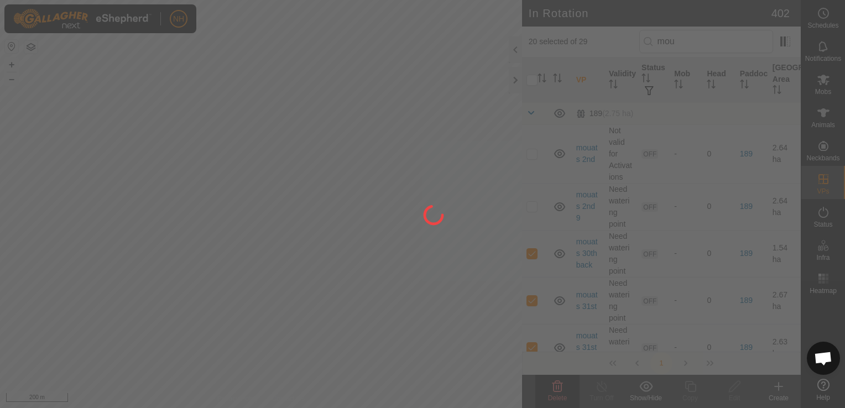
checkbox input "false"
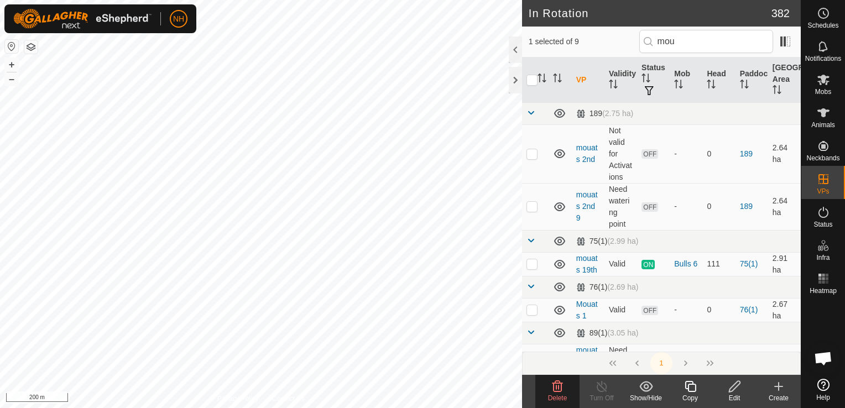
click at [555, 389] on icon at bounding box center [557, 386] width 13 height 13
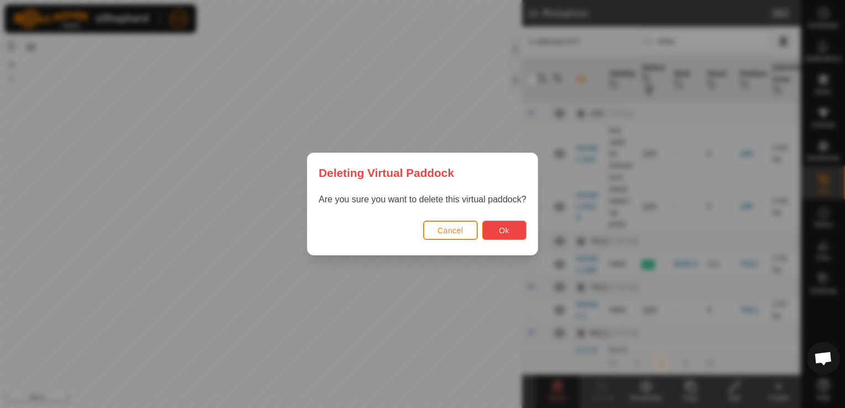
click at [502, 230] on span "Ok" at bounding box center [504, 230] width 11 height 9
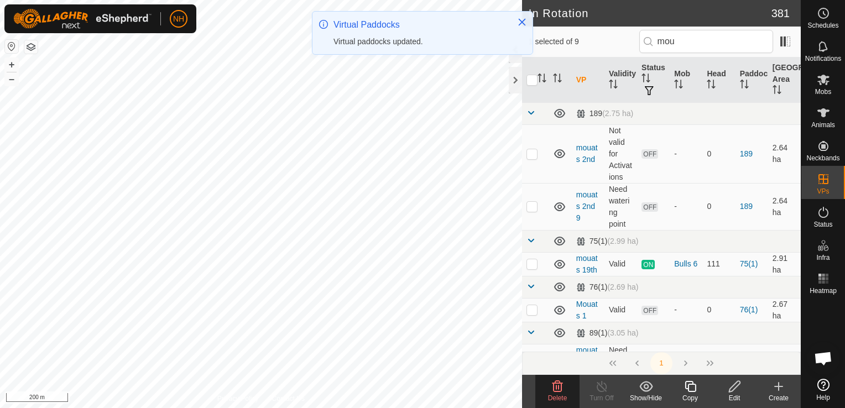
click at [555, 388] on icon at bounding box center [557, 386] width 13 height 13
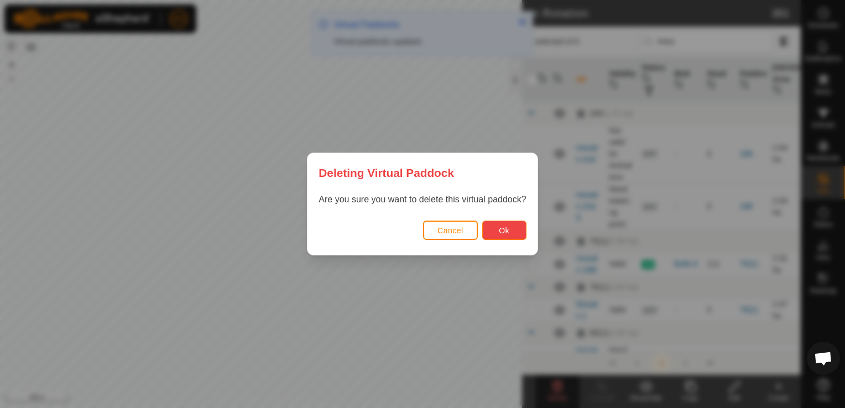
click at [516, 230] on button "Ok" at bounding box center [504, 230] width 44 height 19
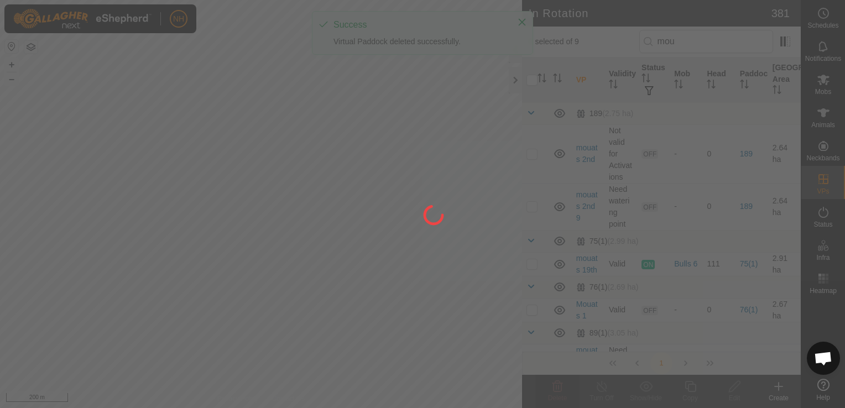
drag, startPoint x: 272, startPoint y: 174, endPoint x: 280, endPoint y: 264, distance: 90.5
click at [280, 264] on div at bounding box center [422, 204] width 845 height 408
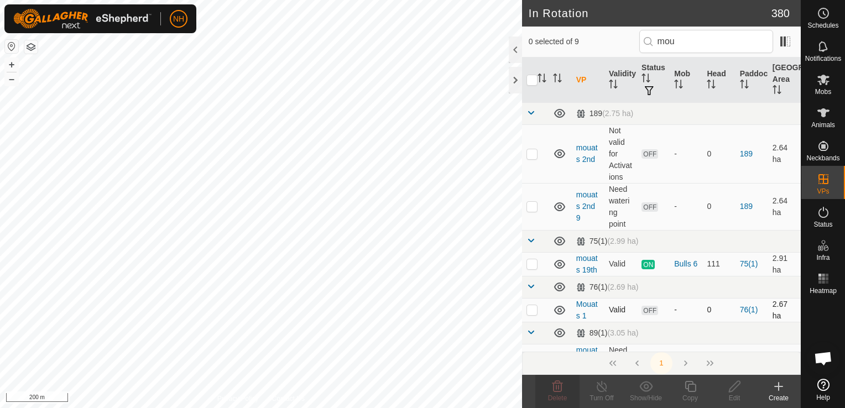
click at [528, 307] on p-checkbox at bounding box center [531, 309] width 11 height 9
checkbox input "true"
click at [531, 202] on p-checkbox at bounding box center [531, 206] width 11 height 9
checkbox input "true"
click at [531, 153] on p-checkbox at bounding box center [531, 153] width 11 height 9
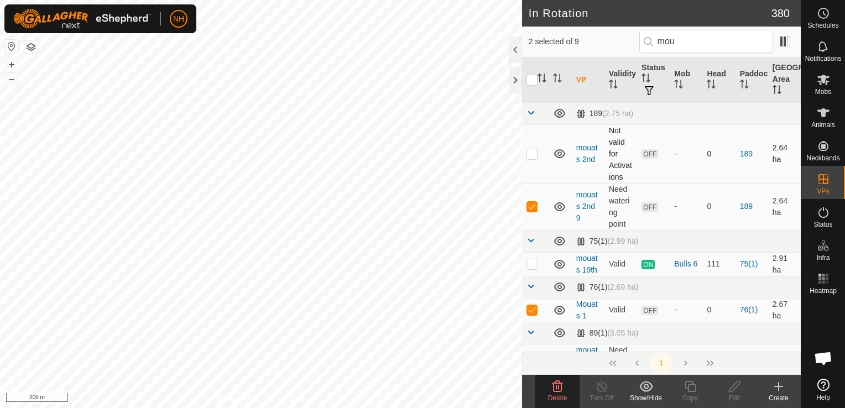
checkbox input "true"
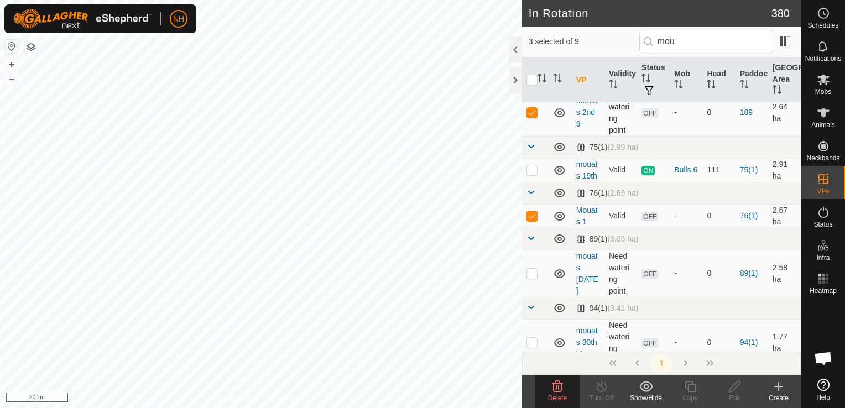
scroll to position [166, 0]
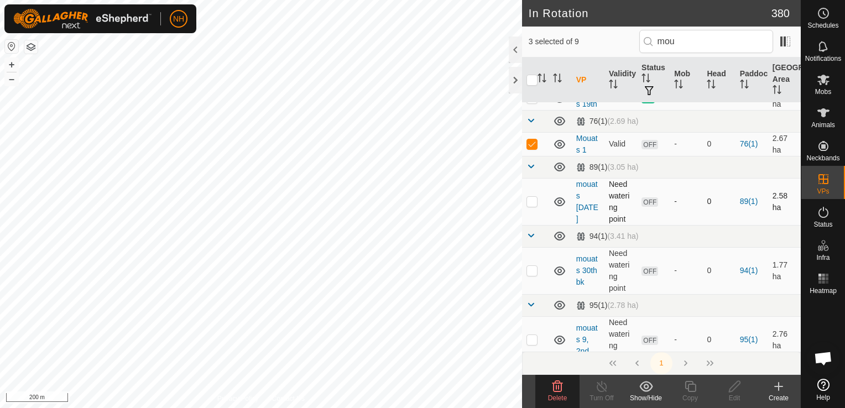
click at [529, 201] on p-checkbox at bounding box center [531, 201] width 11 height 9
checkbox input "true"
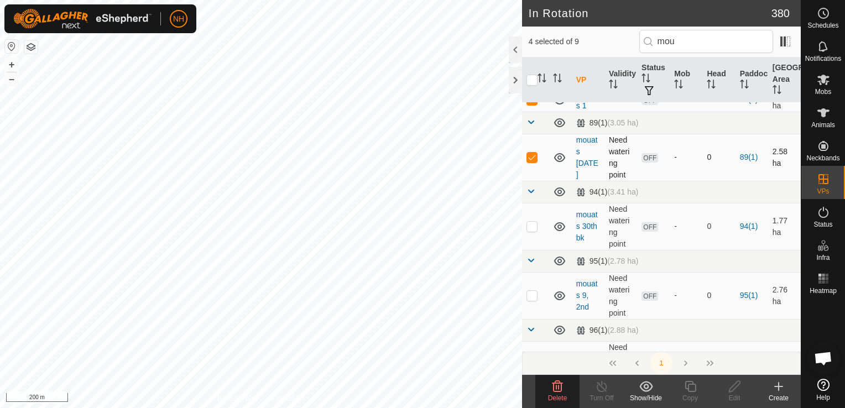
scroll to position [221, 0]
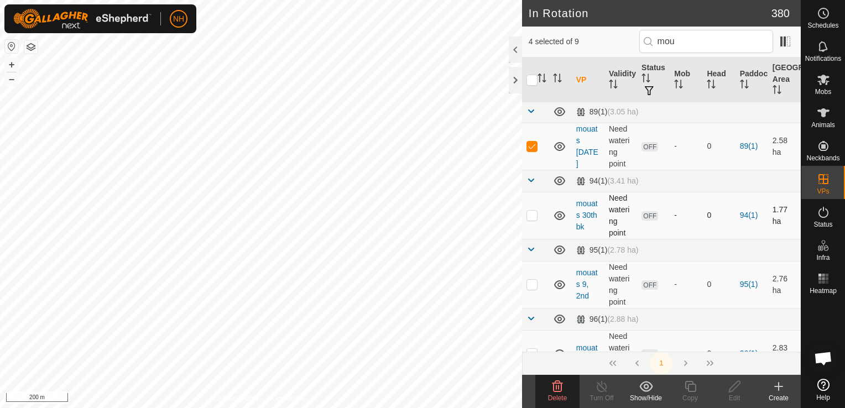
click at [530, 215] on p-checkbox at bounding box center [531, 215] width 11 height 9
checkbox input "true"
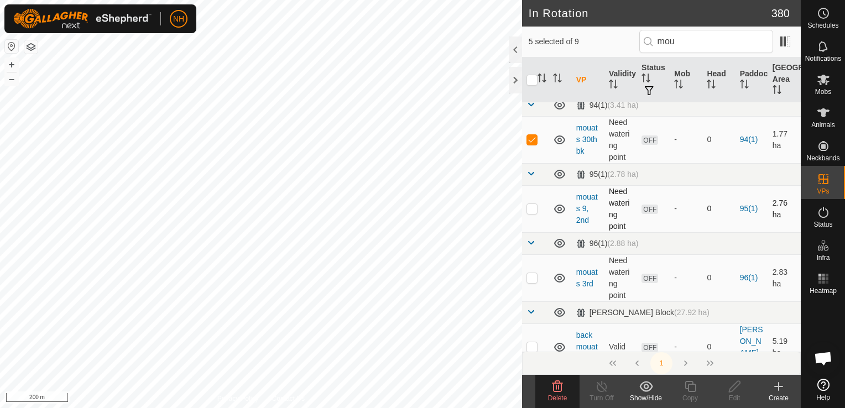
scroll to position [303, 0]
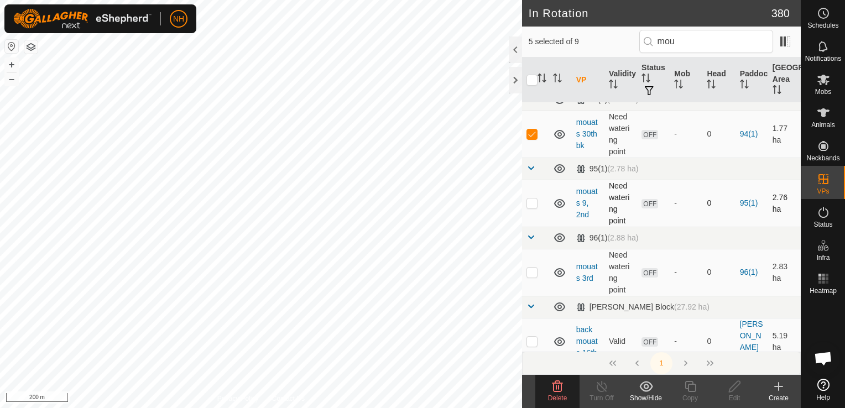
click at [532, 205] on p-checkbox at bounding box center [531, 203] width 11 height 9
checkbox input "true"
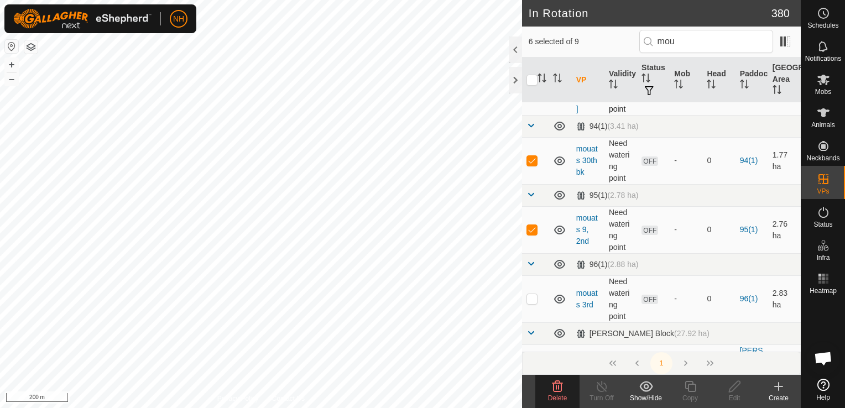
scroll to position [277, 0]
click at [531, 298] on p-checkbox at bounding box center [531, 298] width 11 height 9
checkbox input "true"
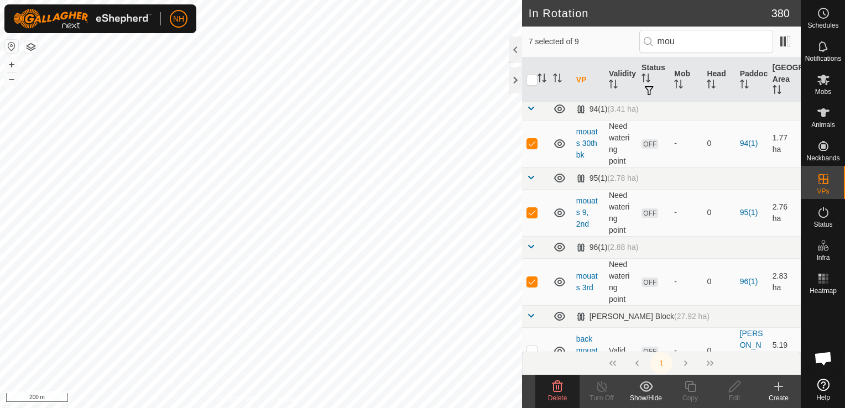
scroll to position [303, 0]
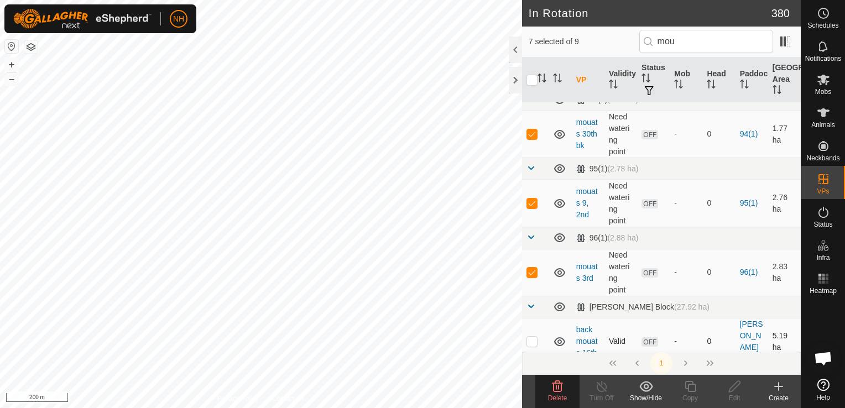
click at [530, 337] on p-checkbox at bounding box center [531, 341] width 11 height 9
checkbox input "true"
click at [556, 387] on icon at bounding box center [557, 386] width 11 height 11
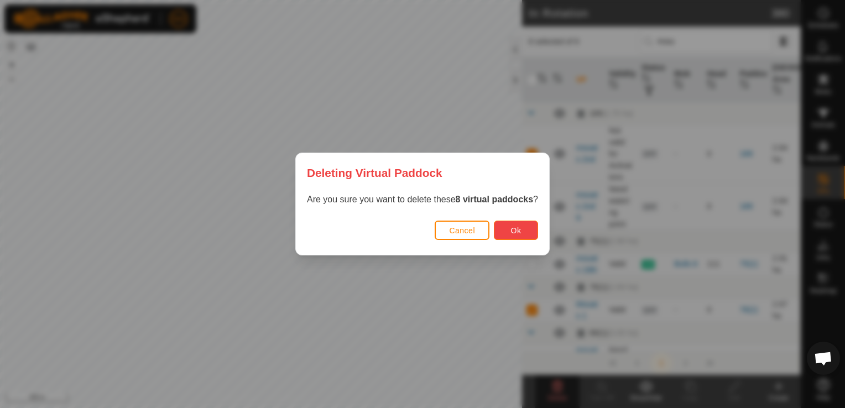
click at [503, 227] on button "Ok" at bounding box center [516, 230] width 44 height 19
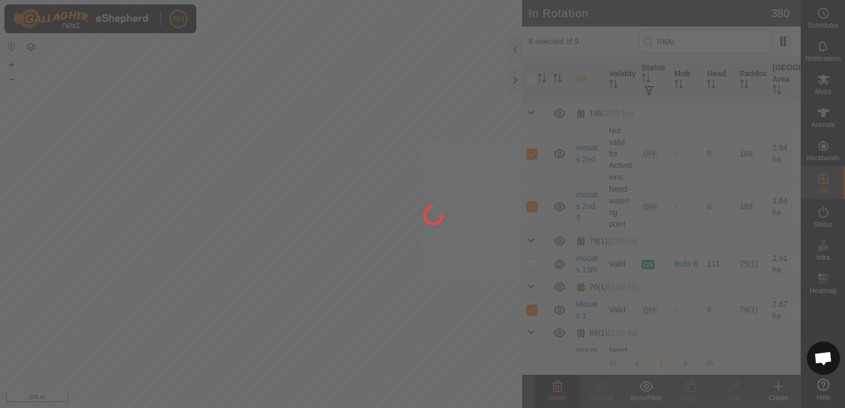
checkbox input "false"
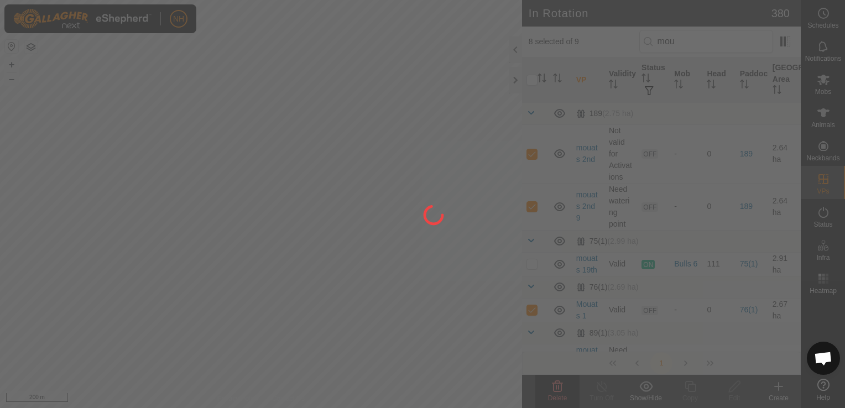
checkbox input "false"
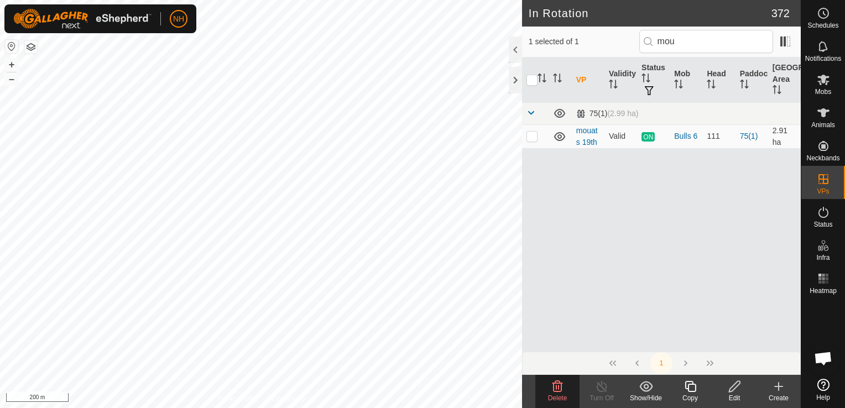
click at [557, 384] on icon at bounding box center [557, 386] width 13 height 13
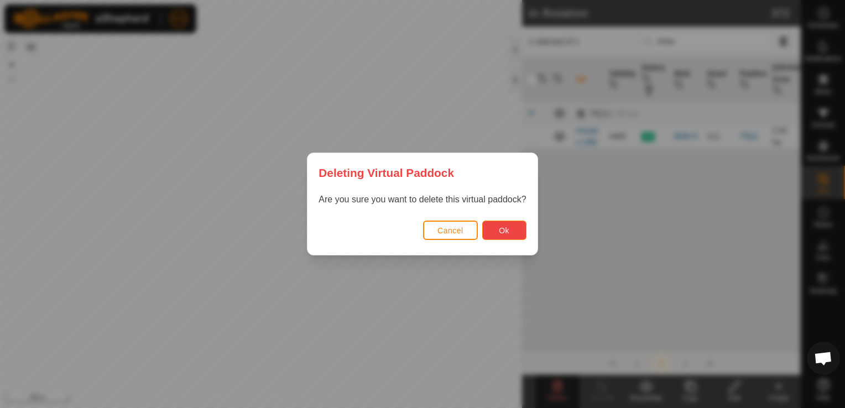
click at [504, 226] on span "Ok" at bounding box center [504, 230] width 11 height 9
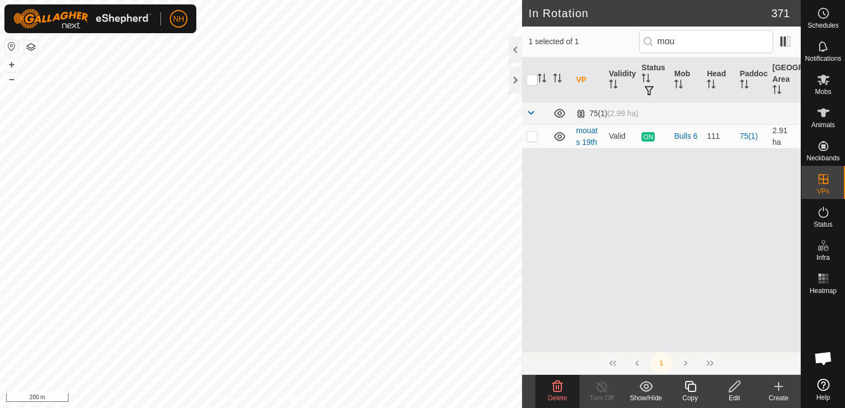
click at [557, 393] on icon at bounding box center [557, 386] width 13 height 13
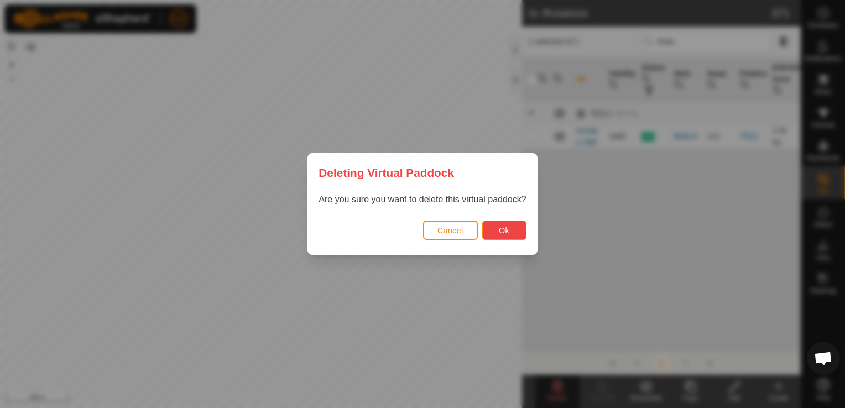
click at [510, 233] on button "Ok" at bounding box center [504, 230] width 44 height 19
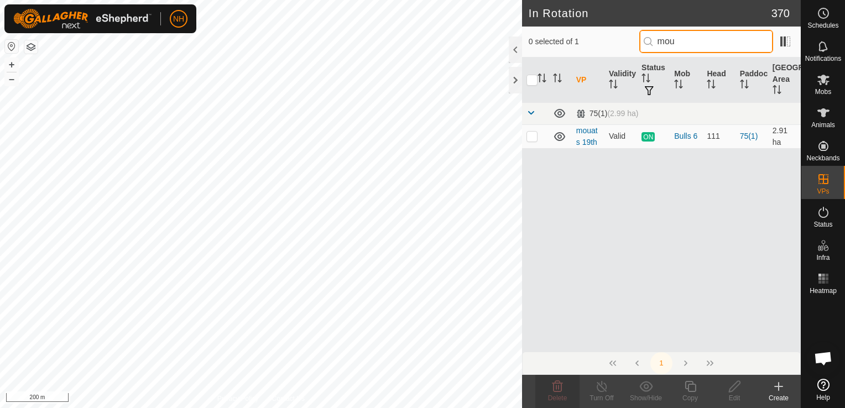
click at [691, 37] on input "mou" at bounding box center [706, 41] width 134 height 23
type input "m"
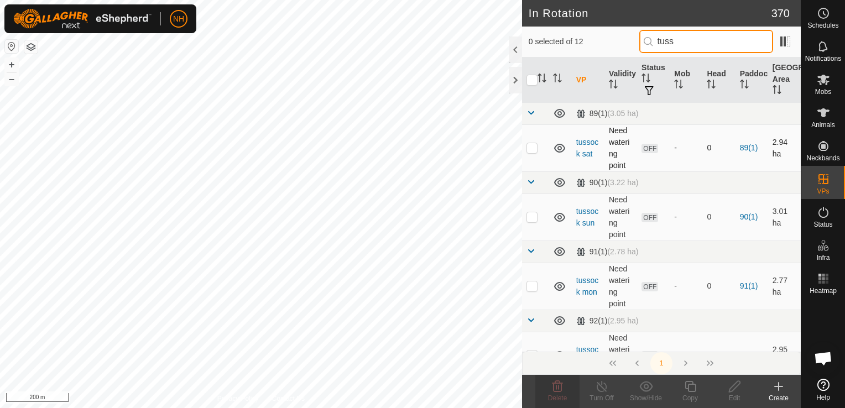
type input "tuss"
click at [529, 147] on p-checkbox at bounding box center [531, 147] width 11 height 9
checkbox input "true"
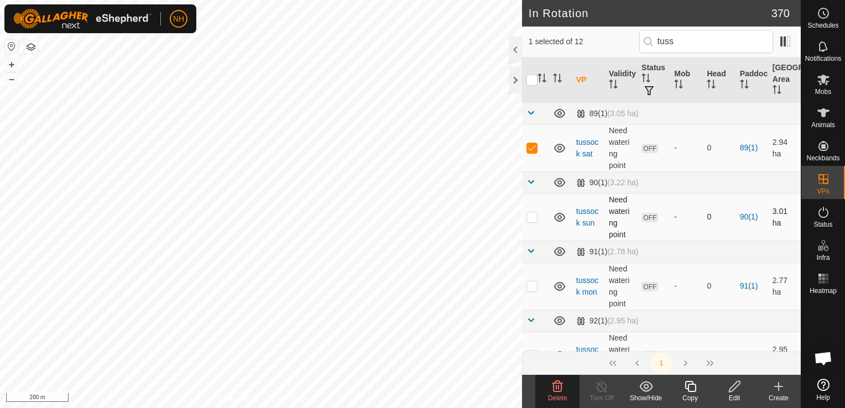
click at [534, 219] on p-checkbox at bounding box center [531, 216] width 11 height 9
checkbox input "true"
click at [533, 288] on p-checkbox at bounding box center [531, 285] width 11 height 9
checkbox input "true"
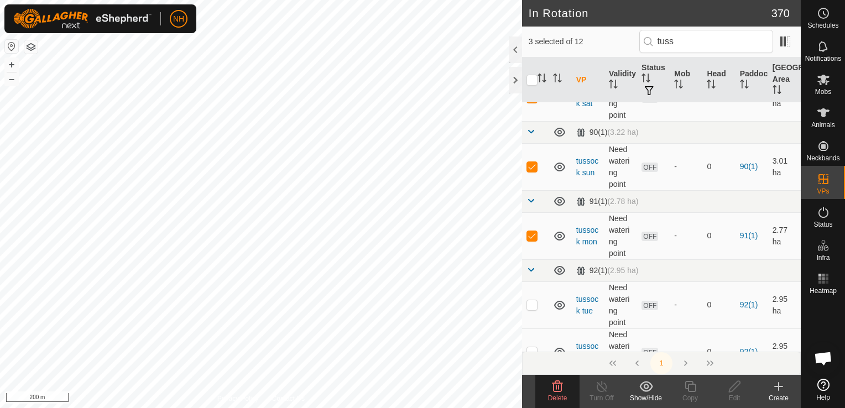
scroll to position [166, 0]
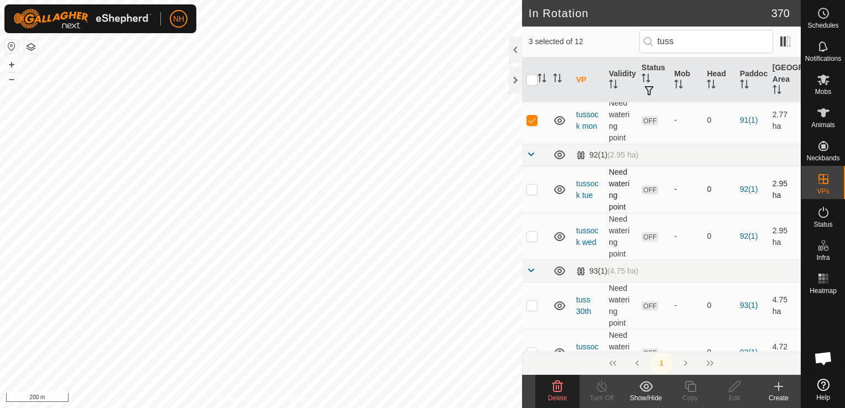
click at [533, 185] on p-checkbox at bounding box center [531, 189] width 11 height 9
checkbox input "true"
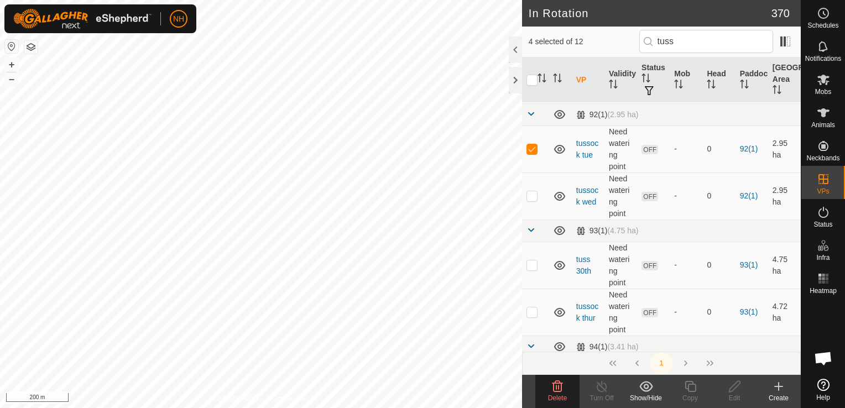
scroll to position [221, 0]
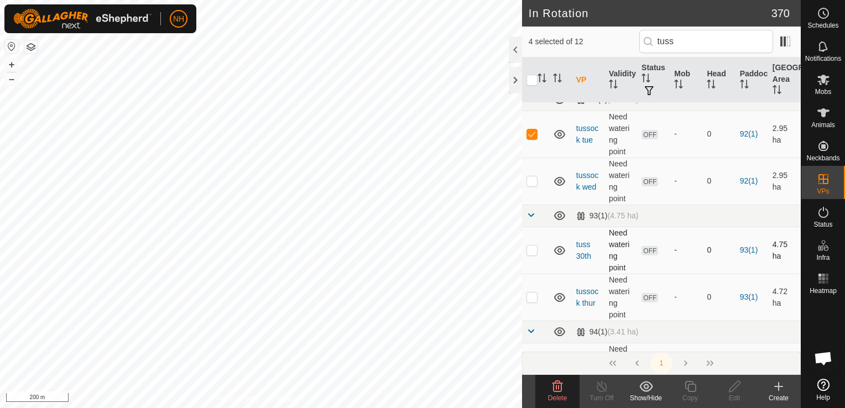
click at [534, 246] on p-checkbox at bounding box center [531, 250] width 11 height 9
checkbox input "true"
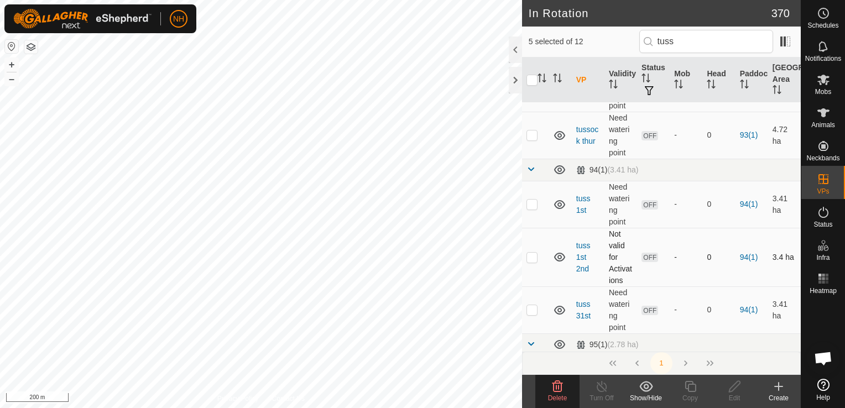
scroll to position [387, 0]
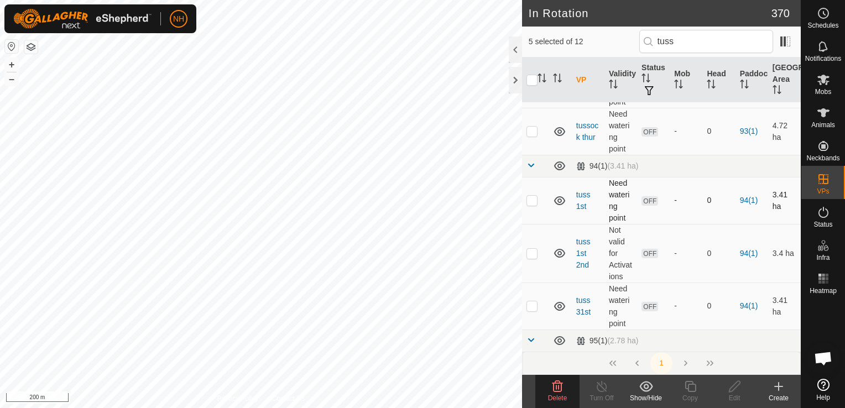
click at [531, 203] on p-checkbox at bounding box center [531, 200] width 11 height 9
checkbox input "true"
click at [534, 127] on p-checkbox at bounding box center [531, 131] width 11 height 9
checkbox input "true"
click at [528, 255] on p-checkbox at bounding box center [531, 253] width 11 height 9
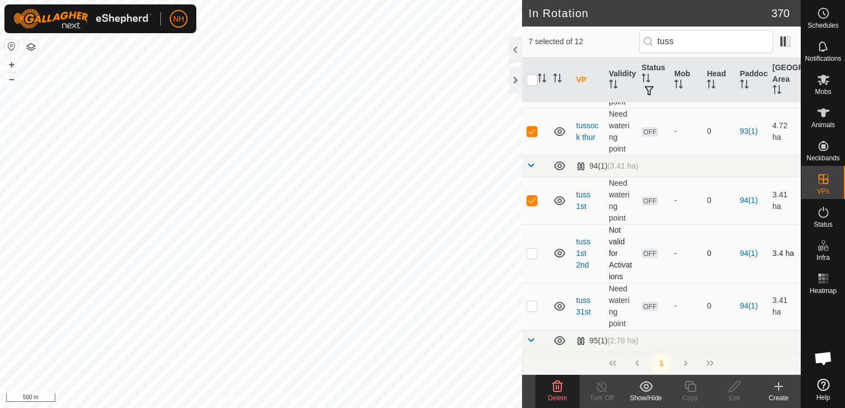
checkbox input "true"
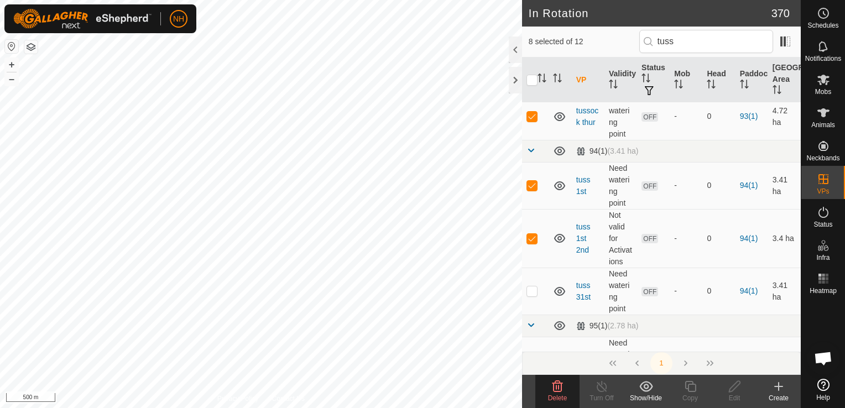
scroll to position [277, 0]
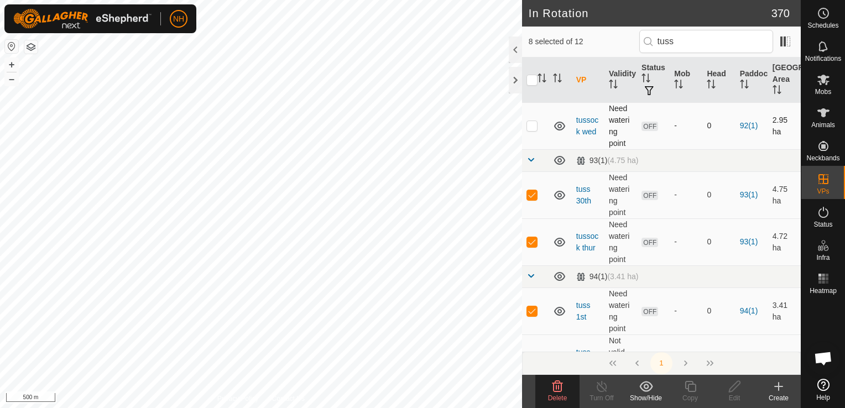
click at [533, 123] on p-checkbox at bounding box center [531, 125] width 11 height 9
checkbox input "true"
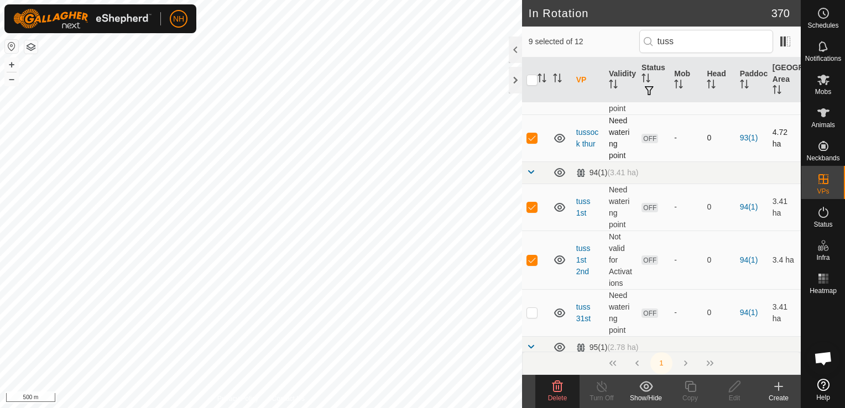
scroll to position [501, 0]
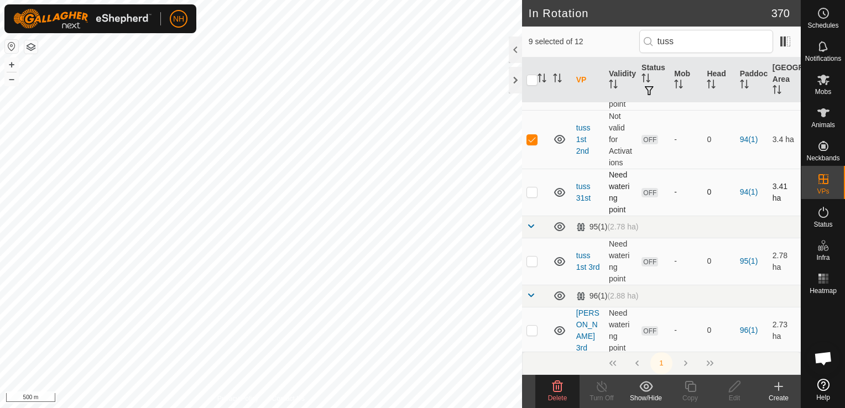
click at [529, 187] on p-checkbox at bounding box center [531, 191] width 11 height 9
checkbox input "true"
click at [532, 258] on p-checkbox at bounding box center [531, 261] width 11 height 9
checkbox input "true"
click at [535, 330] on p-checkbox at bounding box center [531, 330] width 11 height 9
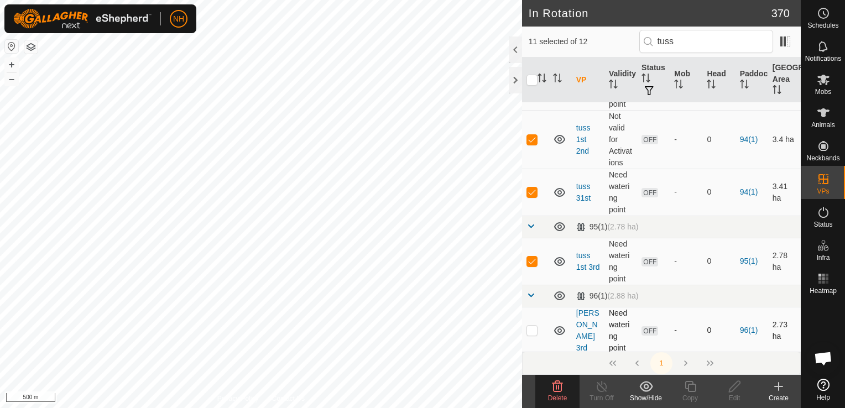
checkbox input "true"
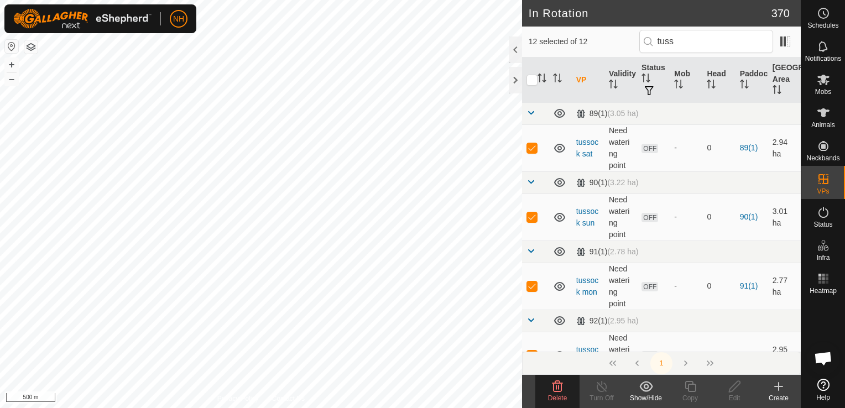
click at [561, 384] on icon at bounding box center [557, 386] width 11 height 11
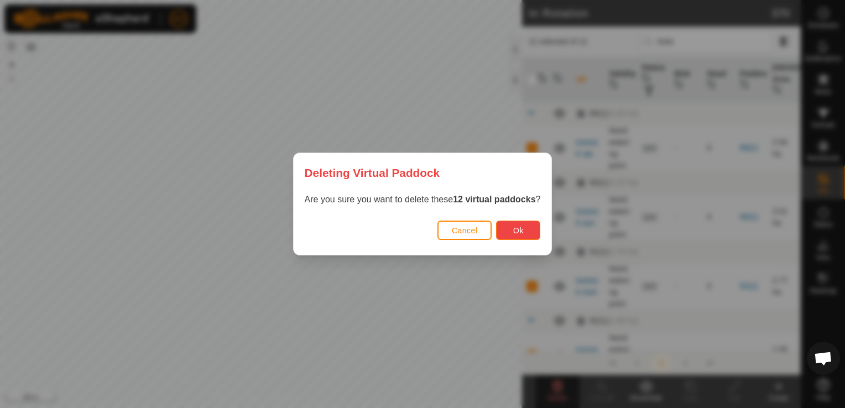
click at [515, 229] on span "Ok" at bounding box center [518, 230] width 11 height 9
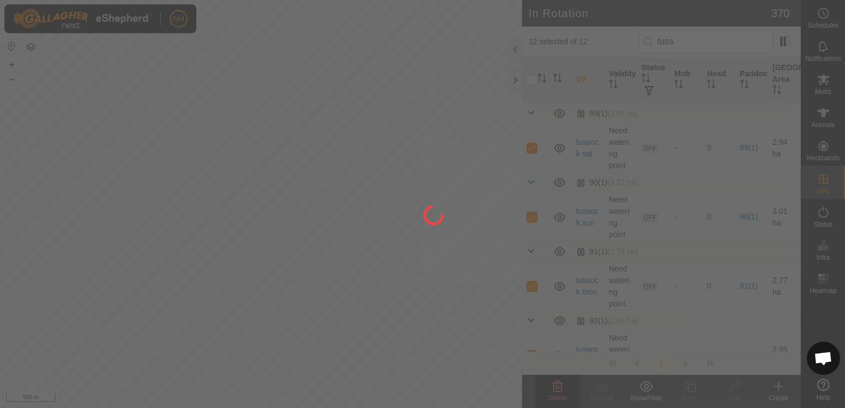
checkbox input "false"
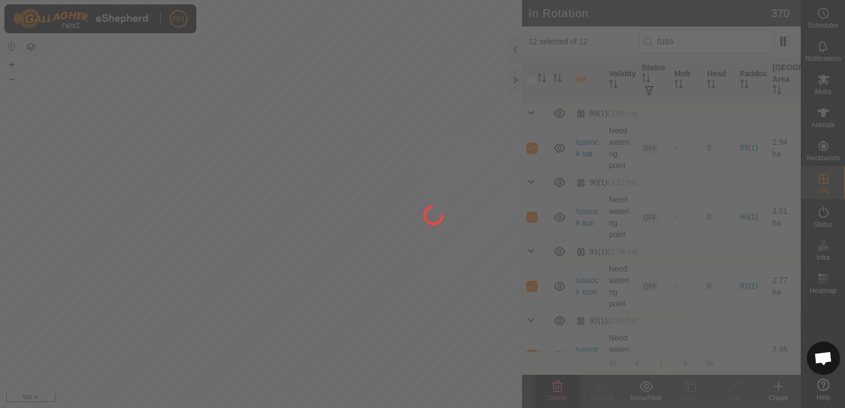
checkbox input "false"
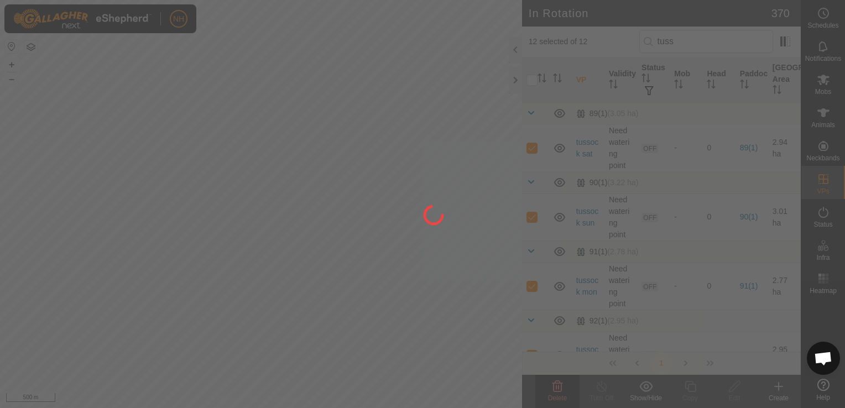
checkbox input "false"
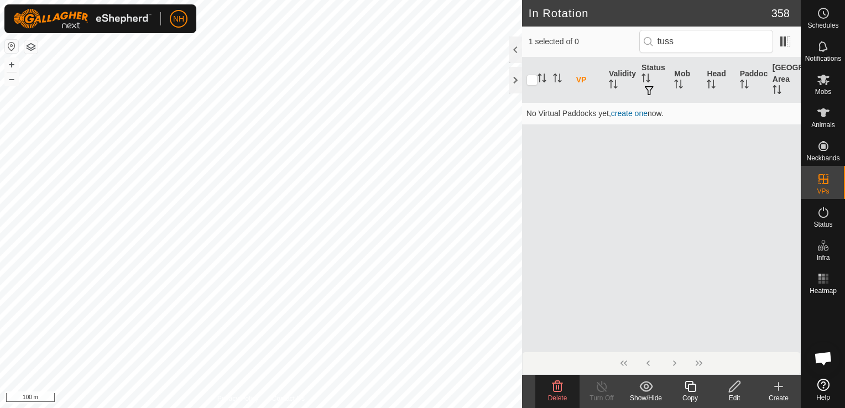
click at [557, 385] on icon at bounding box center [557, 386] width 13 height 13
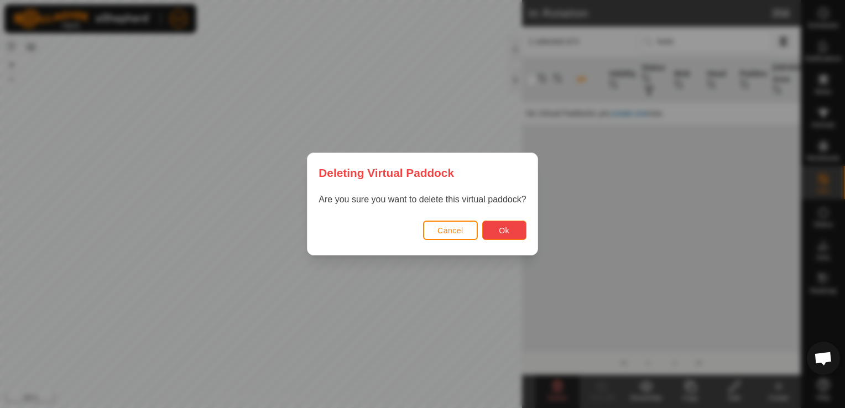
click at [504, 232] on span "Ok" at bounding box center [504, 230] width 11 height 9
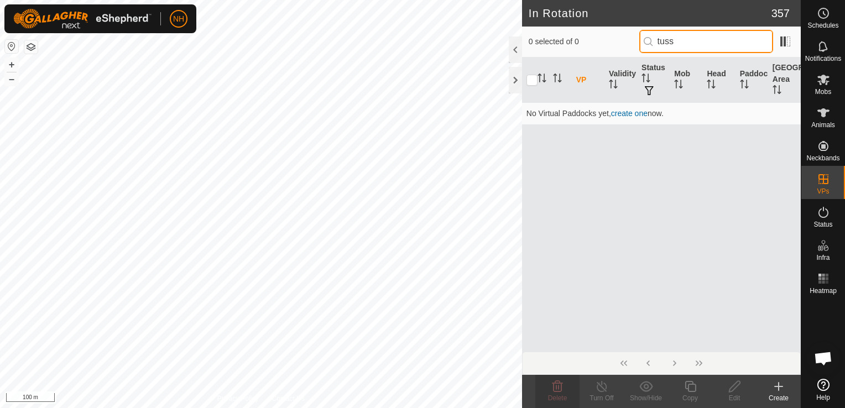
click at [702, 42] on input "tuss" at bounding box center [706, 41] width 134 height 23
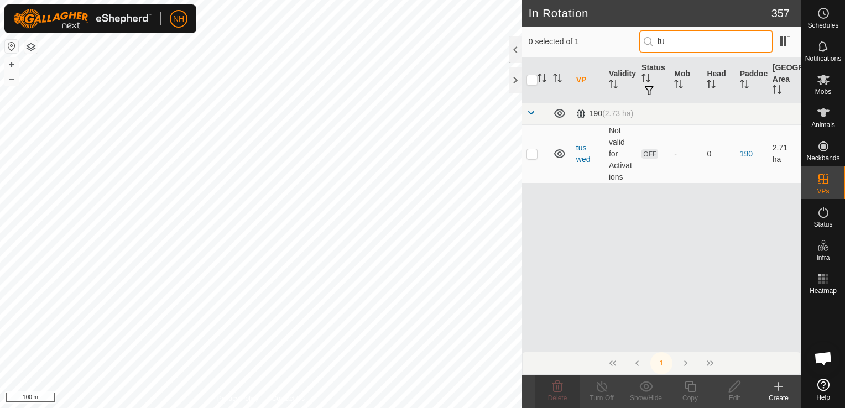
type input "t"
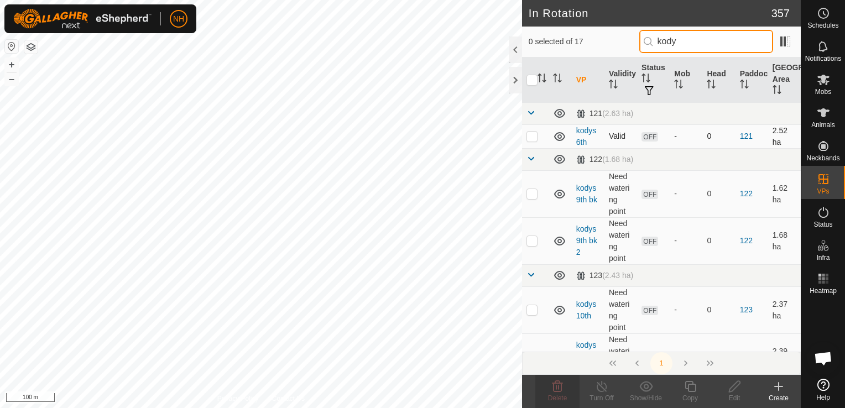
type input "kody"
click at [531, 137] on p-checkbox at bounding box center [531, 136] width 11 height 9
checkbox input "true"
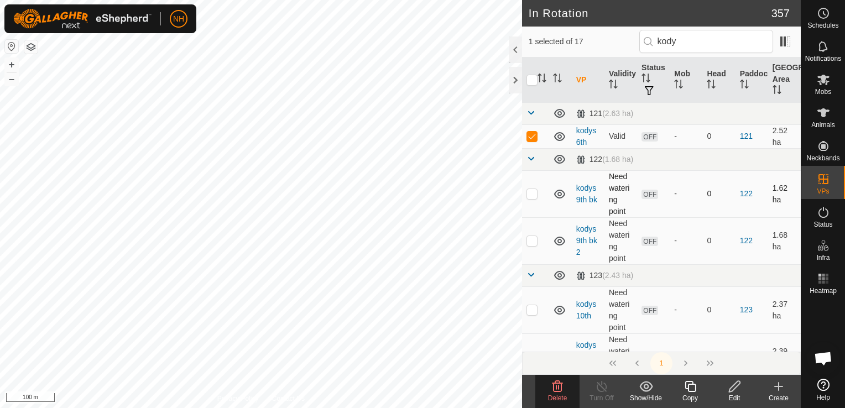
click at [529, 191] on p-checkbox at bounding box center [531, 193] width 11 height 9
checkbox input "true"
click at [528, 239] on p-checkbox at bounding box center [531, 240] width 11 height 9
checkbox input "true"
click at [530, 308] on p-checkbox at bounding box center [531, 309] width 11 height 9
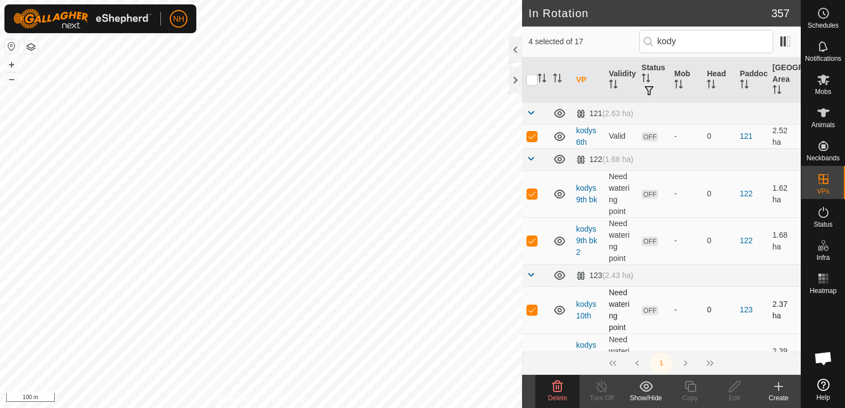
checkbox input "true"
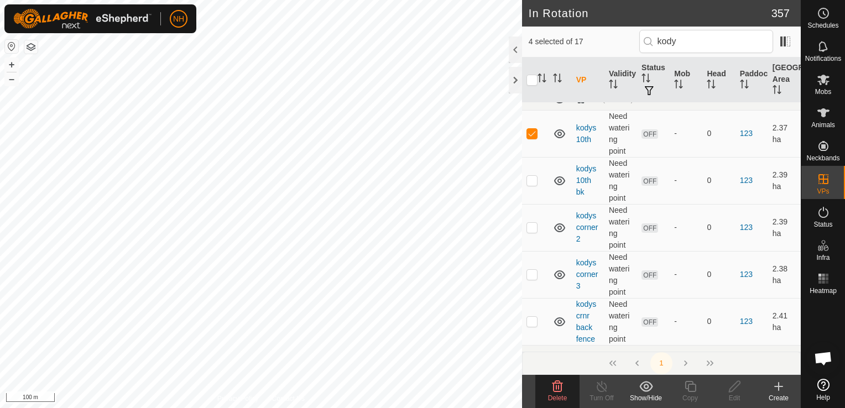
scroll to position [221, 0]
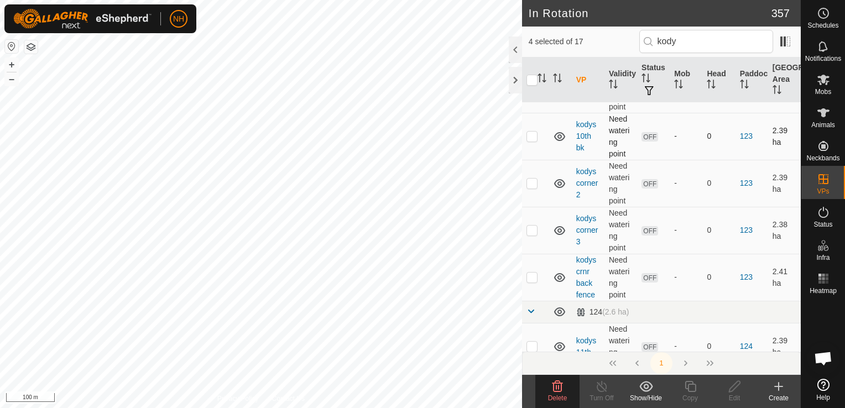
click at [529, 134] on p-checkbox at bounding box center [531, 136] width 11 height 9
checkbox input "true"
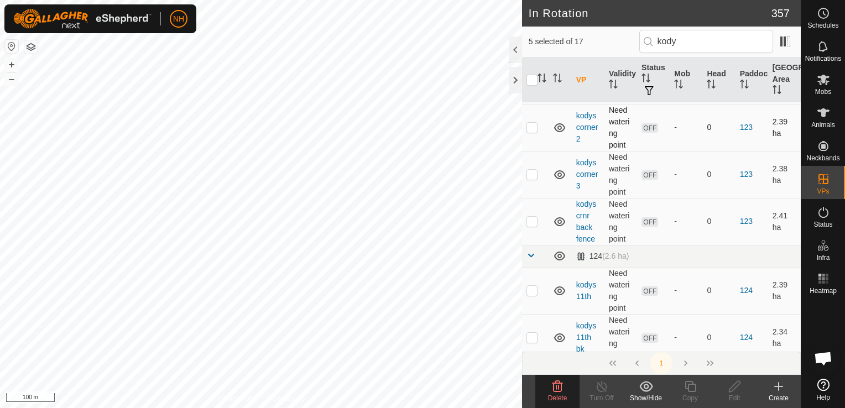
click at [532, 118] on td at bounding box center [535, 127] width 27 height 47
checkbox input "true"
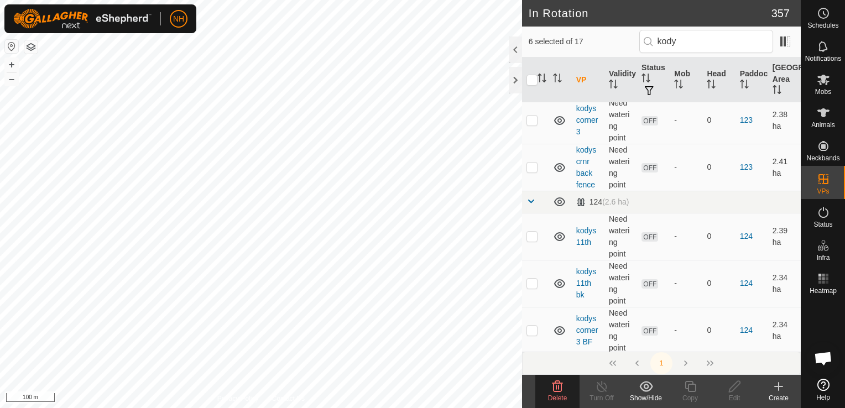
scroll to position [332, 0]
click at [534, 114] on p-checkbox at bounding box center [531, 118] width 11 height 9
checkbox input "true"
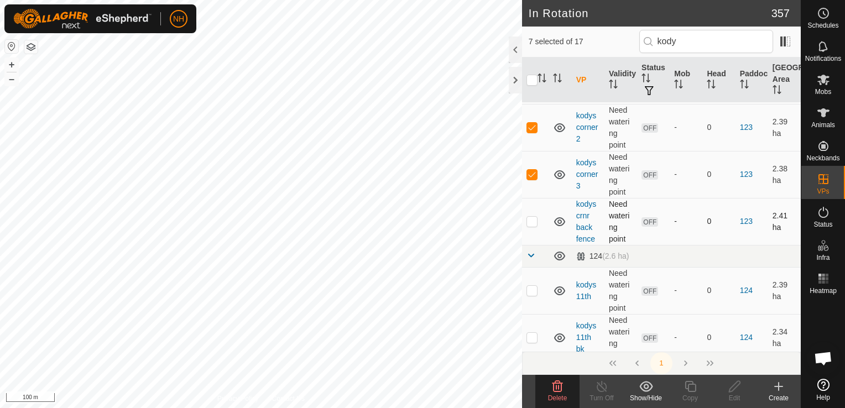
click at [532, 220] on p-checkbox at bounding box center [531, 221] width 11 height 9
checkbox input "true"
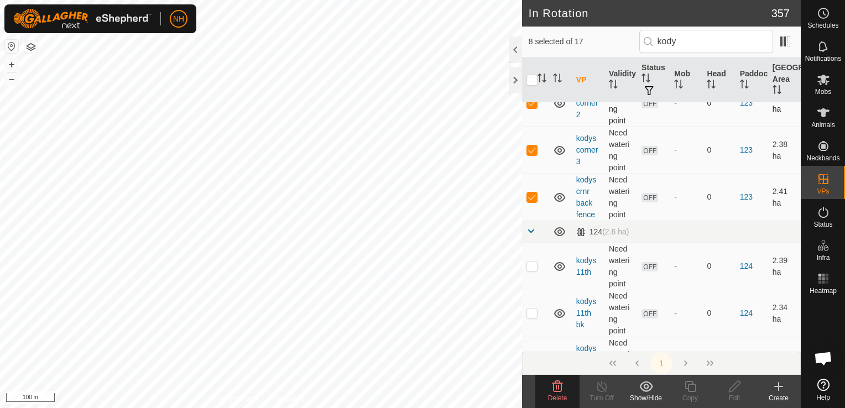
scroll to position [332, 0]
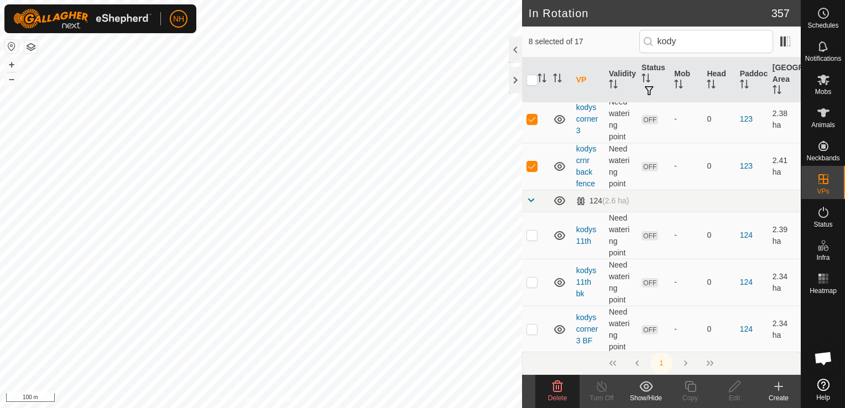
click at [533, 231] on p-checkbox at bounding box center [531, 235] width 11 height 9
checkbox input "true"
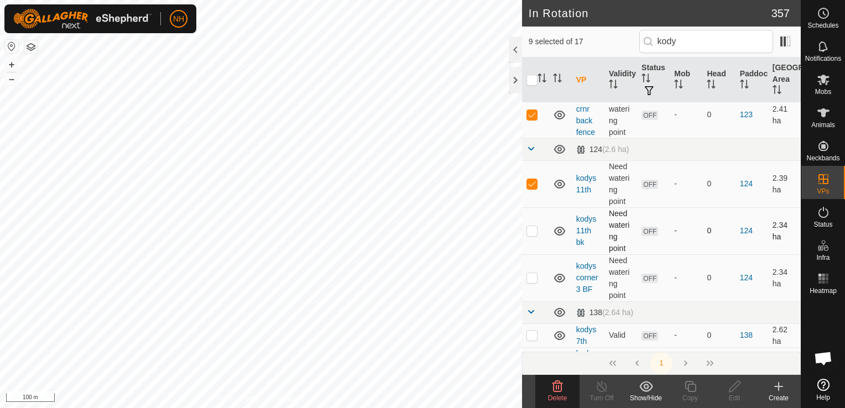
scroll to position [387, 0]
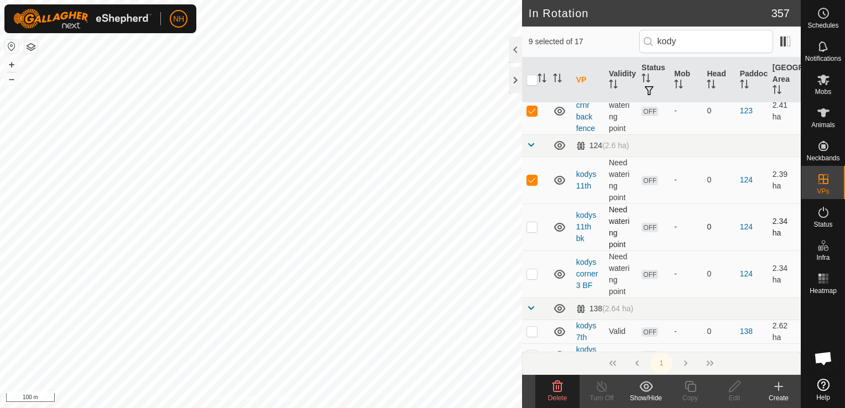
click at [531, 227] on p-checkbox at bounding box center [531, 226] width 11 height 9
checkbox input "true"
click at [533, 273] on p-checkbox at bounding box center [531, 273] width 11 height 9
checkbox input "true"
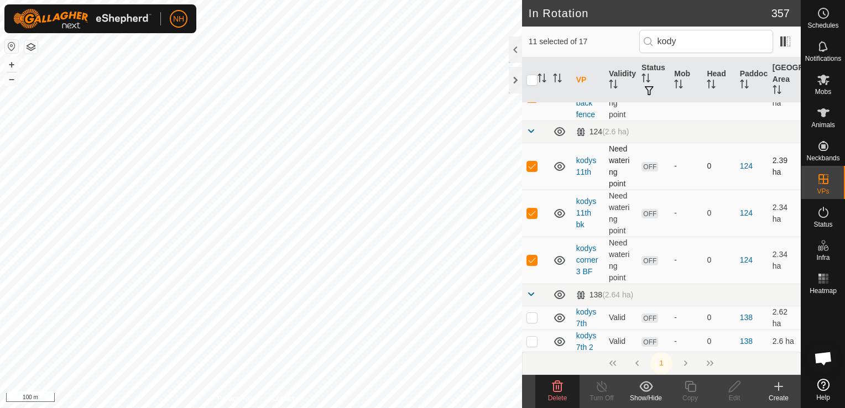
scroll to position [540, 0]
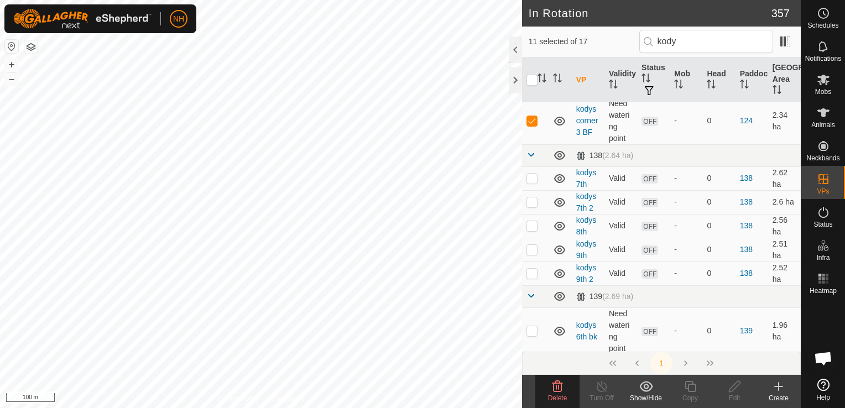
click at [530, 171] on td at bounding box center [535, 178] width 27 height 24
checkbox input "true"
click at [531, 203] on p-checkbox at bounding box center [531, 201] width 11 height 9
checkbox input "true"
click at [533, 223] on p-checkbox at bounding box center [531, 225] width 11 height 9
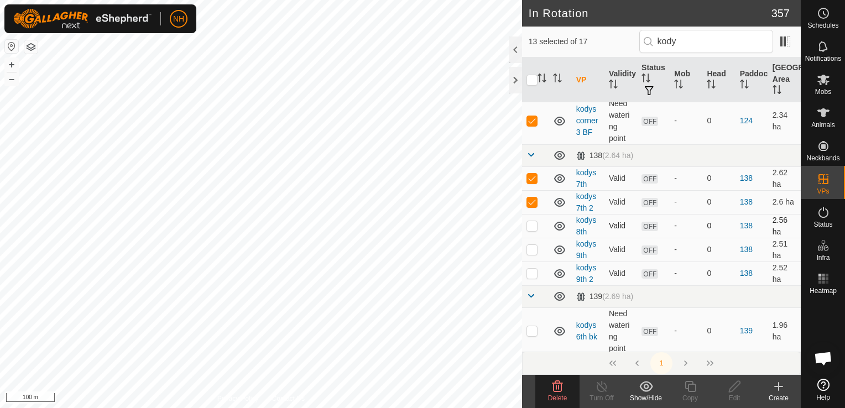
checkbox input "true"
click at [533, 252] on td at bounding box center [535, 250] width 27 height 24
checkbox input "true"
click at [530, 269] on p-checkbox at bounding box center [531, 273] width 11 height 9
checkbox input "true"
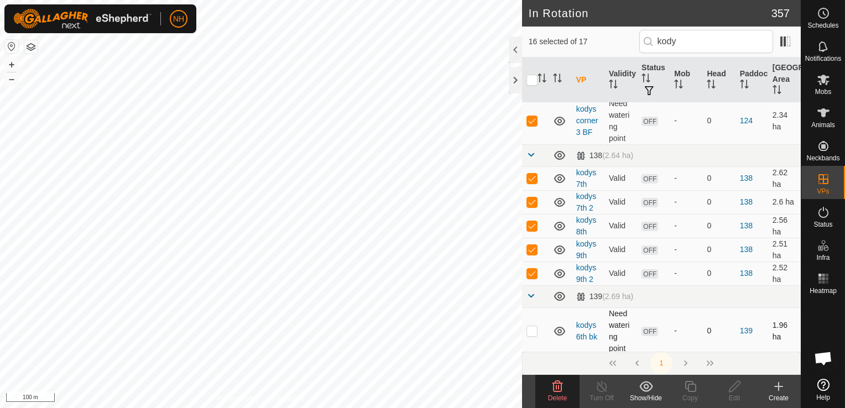
click at [528, 326] on p-checkbox at bounding box center [531, 330] width 11 height 9
checkbox input "true"
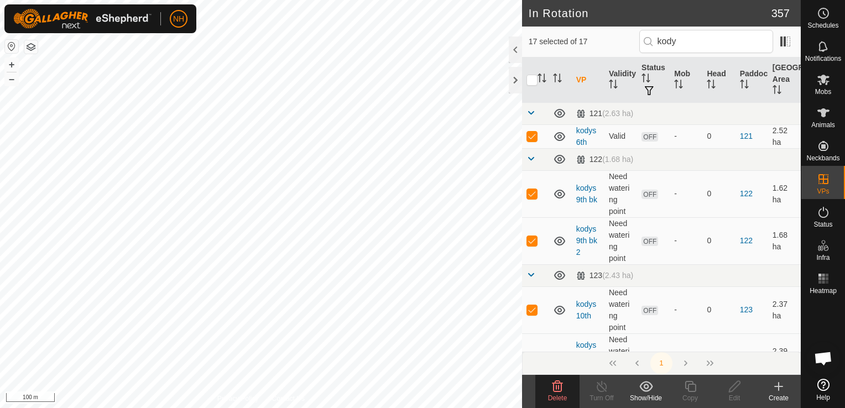
click at [557, 388] on icon at bounding box center [557, 386] width 13 height 13
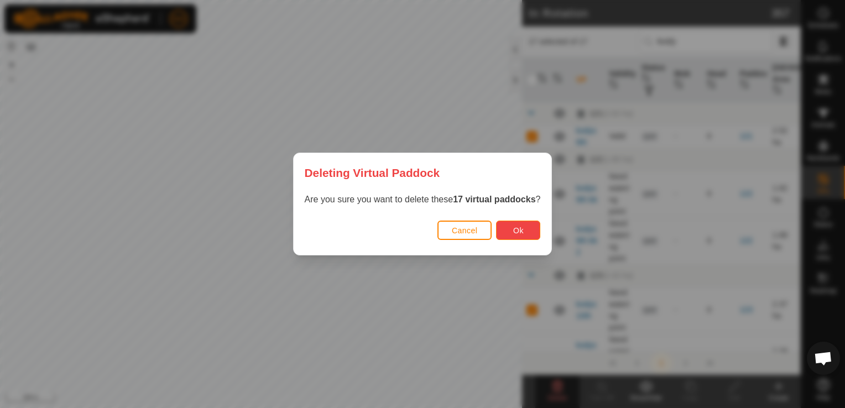
click at [512, 236] on button "Ok" at bounding box center [518, 230] width 44 height 19
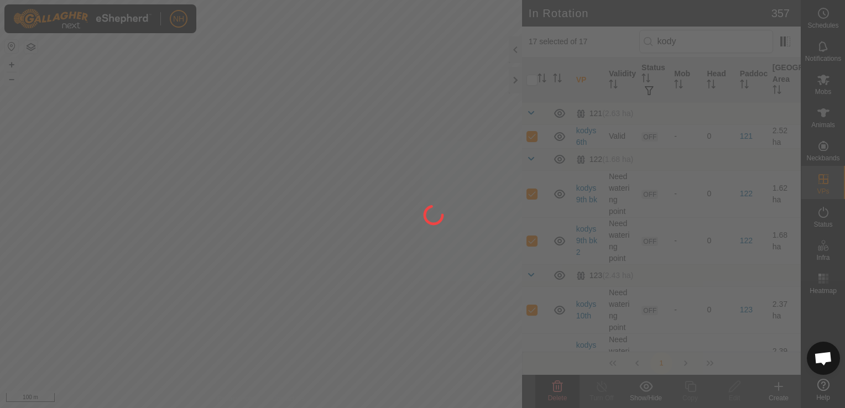
checkbox input "false"
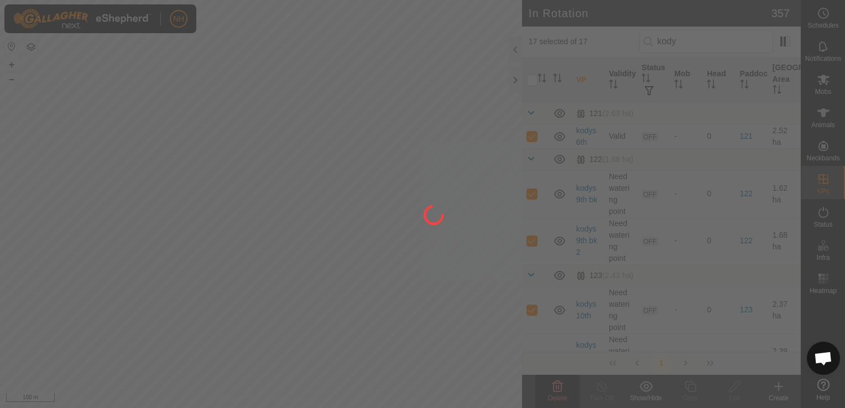
checkbox input "false"
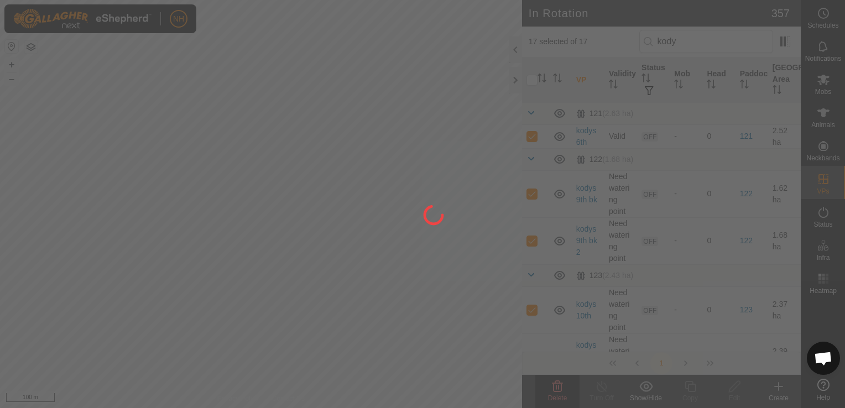
checkbox input "false"
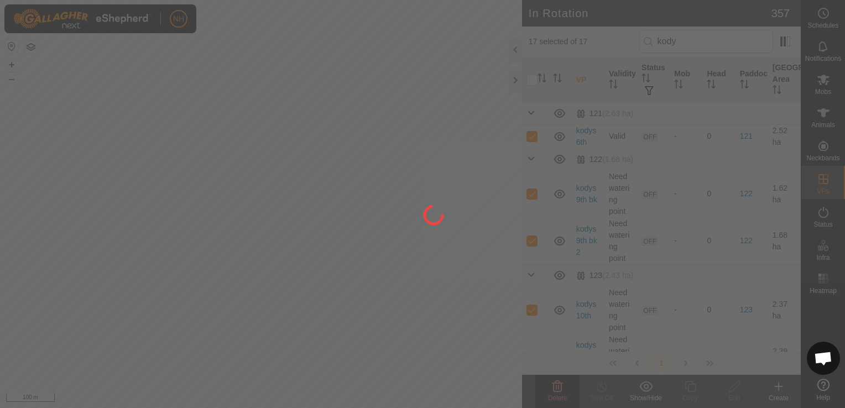
checkbox input "false"
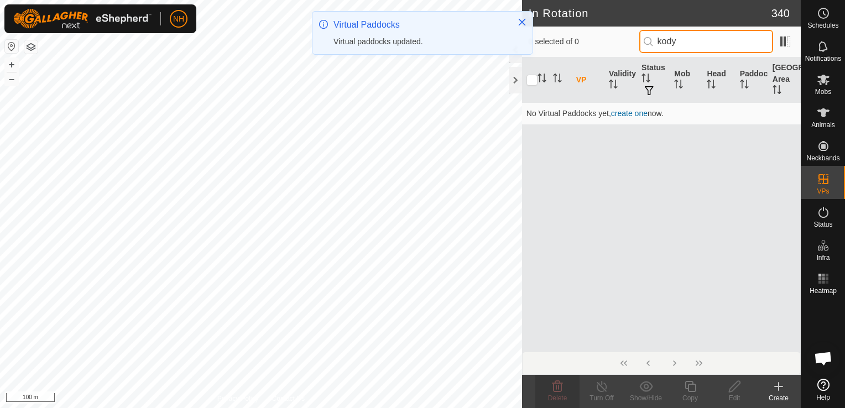
click at [703, 40] on input "kody" at bounding box center [706, 41] width 134 height 23
type input "k"
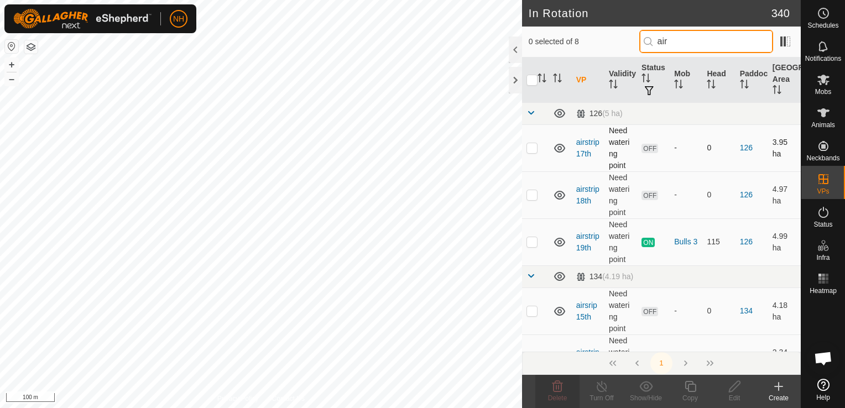
type input "air"
click at [532, 149] on p-checkbox at bounding box center [531, 147] width 11 height 9
checkbox input "true"
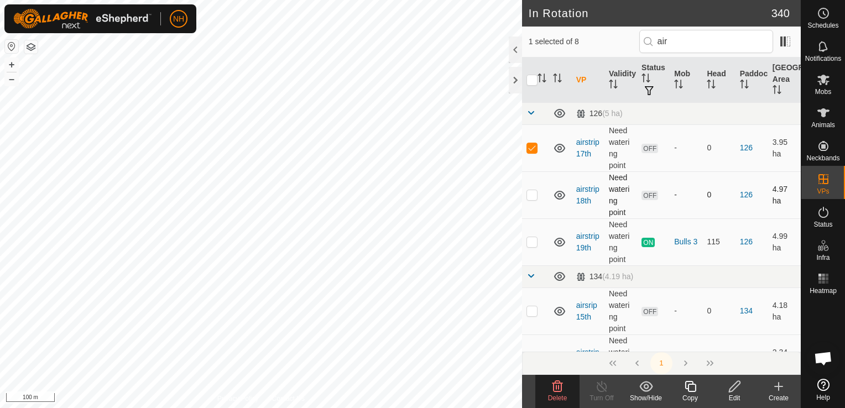
click at [528, 192] on p-checkbox at bounding box center [531, 194] width 11 height 9
checkbox input "true"
click at [535, 311] on p-checkbox at bounding box center [531, 310] width 11 height 9
checkbox input "true"
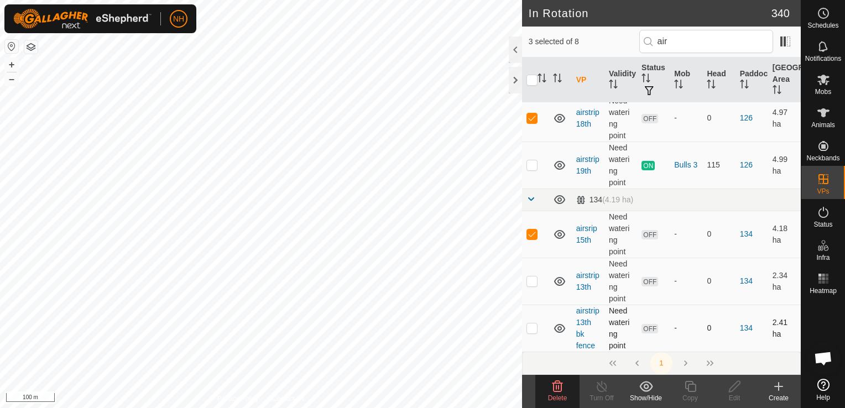
scroll to position [111, 0]
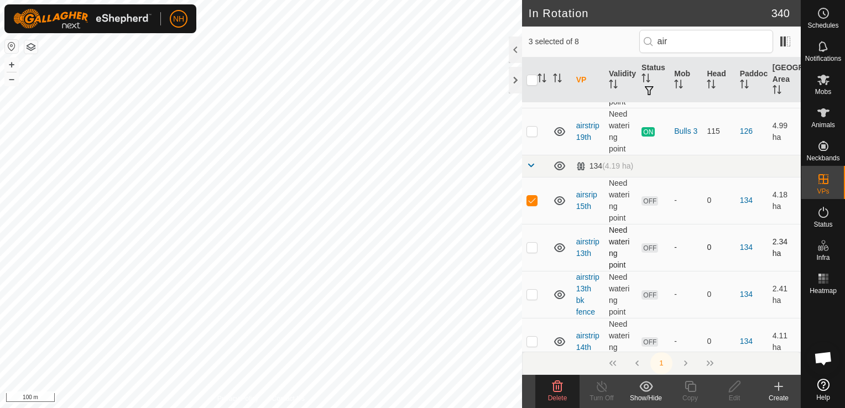
click at [533, 243] on p-checkbox at bounding box center [531, 247] width 11 height 9
checkbox input "true"
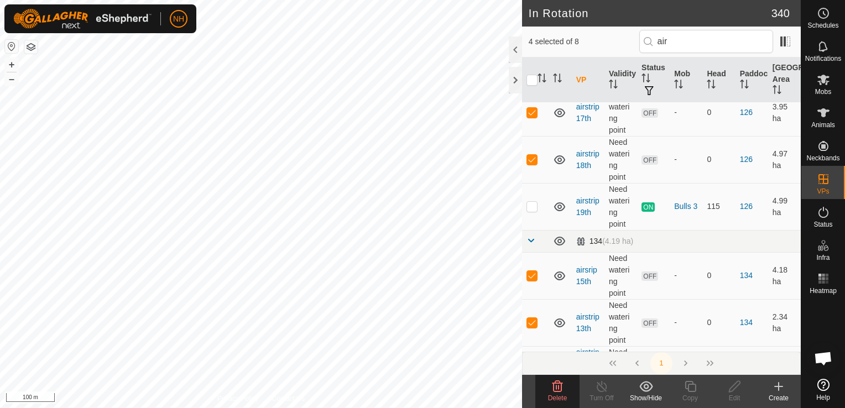
scroll to position [55, 0]
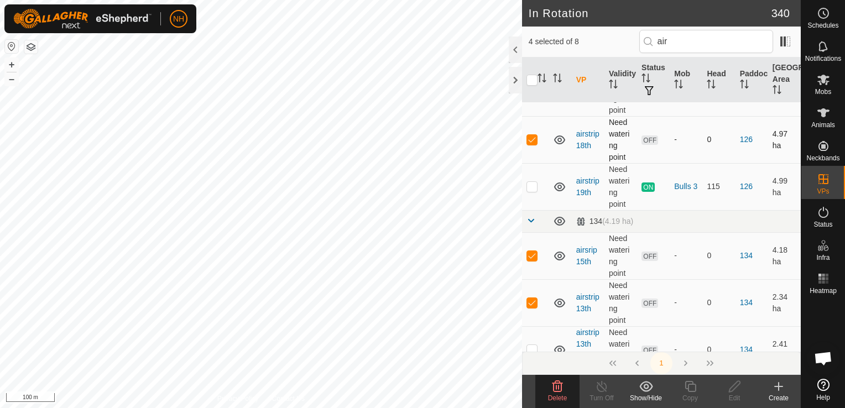
click at [528, 189] on p-checkbox at bounding box center [531, 186] width 11 height 9
checkbox input "true"
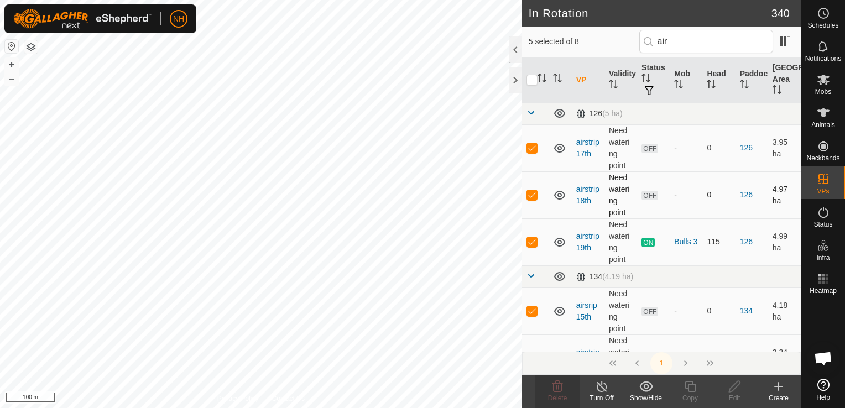
click at [528, 188] on td at bounding box center [535, 194] width 27 height 47
checkbox input "false"
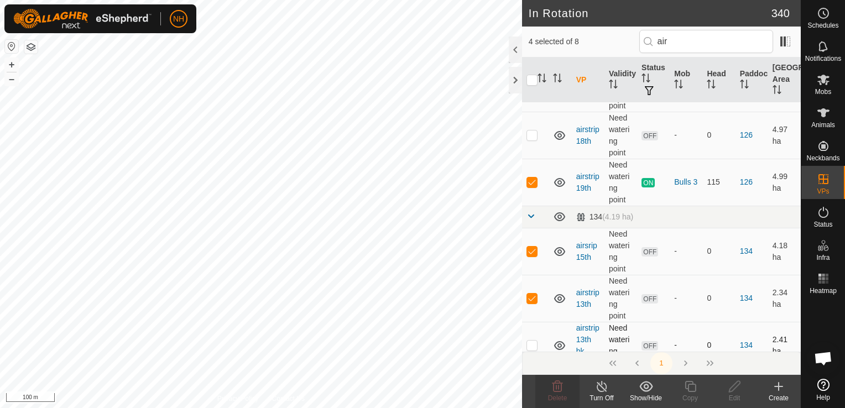
scroll to position [111, 0]
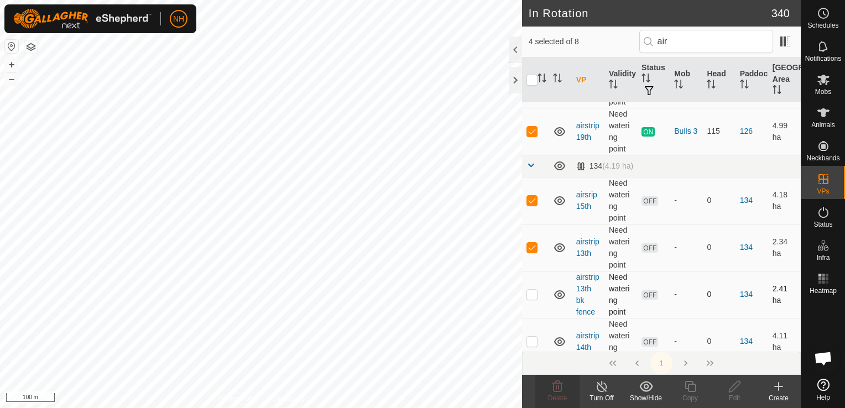
click at [534, 298] on p-checkbox at bounding box center [531, 294] width 11 height 9
checkbox input "true"
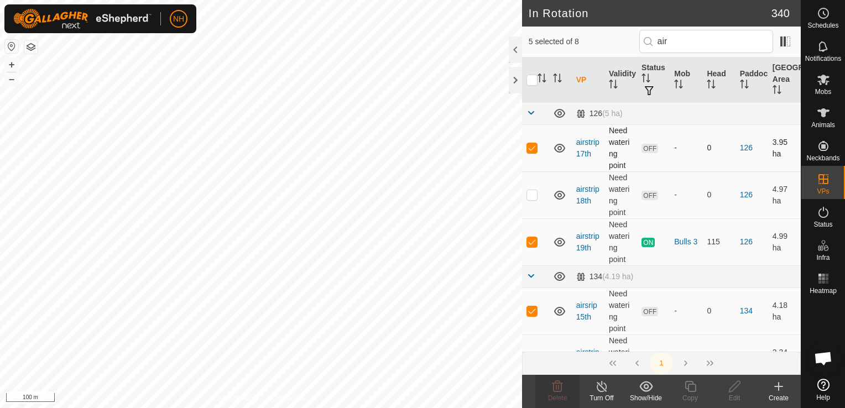
click at [531, 149] on p-checkbox at bounding box center [531, 147] width 11 height 9
checkbox input "false"
click at [531, 241] on p-checkbox at bounding box center [531, 241] width 11 height 9
checkbox input "false"
click at [529, 191] on p-checkbox at bounding box center [531, 194] width 11 height 9
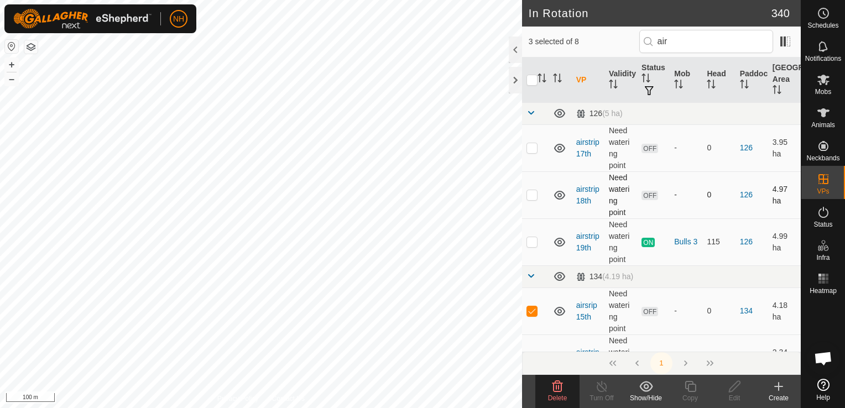
checkbox input "true"
click at [529, 145] on p-checkbox at bounding box center [531, 147] width 11 height 9
checkbox input "true"
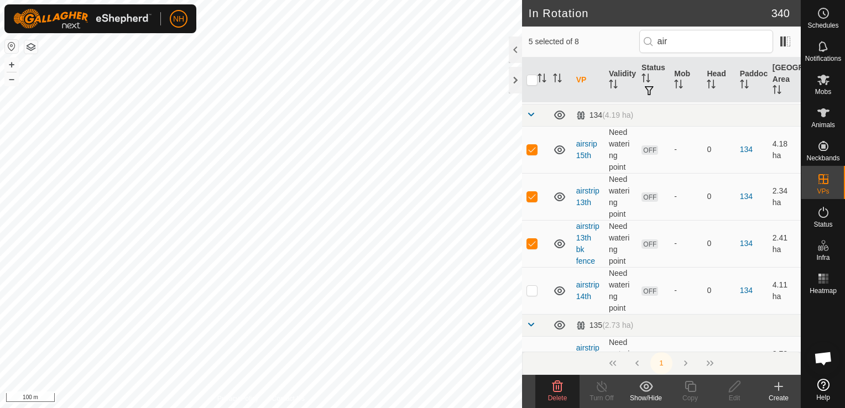
scroll to position [166, 0]
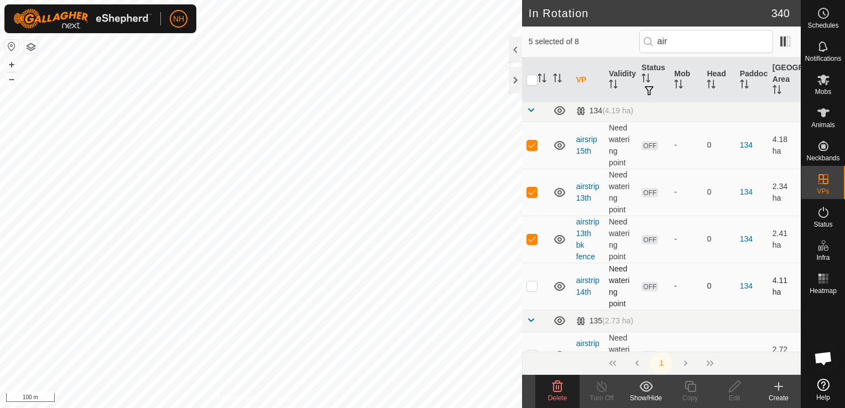
click at [531, 284] on p-checkbox at bounding box center [531, 285] width 11 height 9
checkbox input "true"
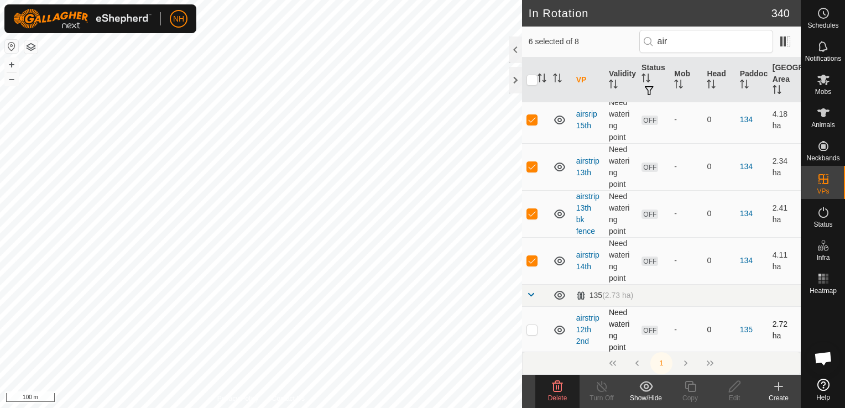
click at [529, 327] on p-checkbox at bounding box center [531, 329] width 11 height 9
checkbox input "true"
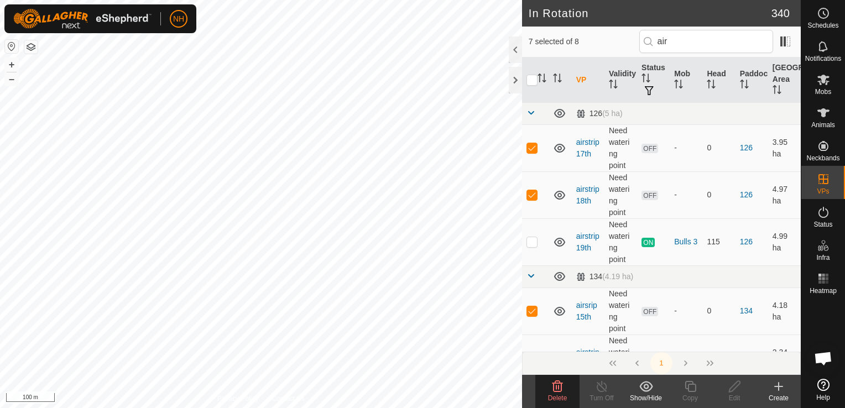
click at [555, 383] on icon at bounding box center [557, 386] width 11 height 11
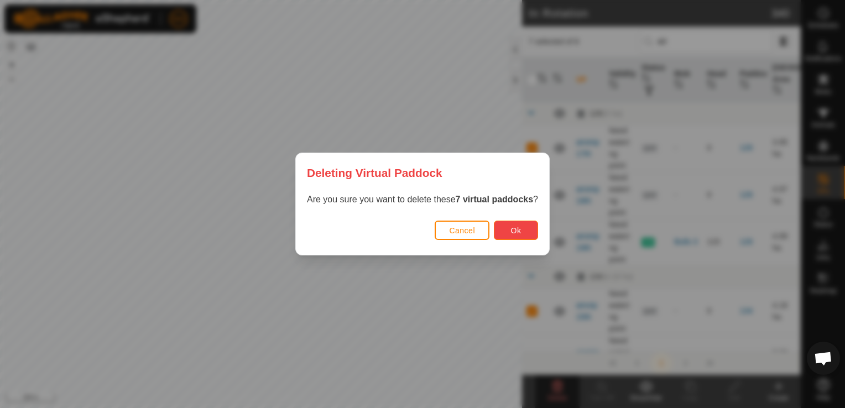
click at [504, 233] on button "Ok" at bounding box center [516, 230] width 44 height 19
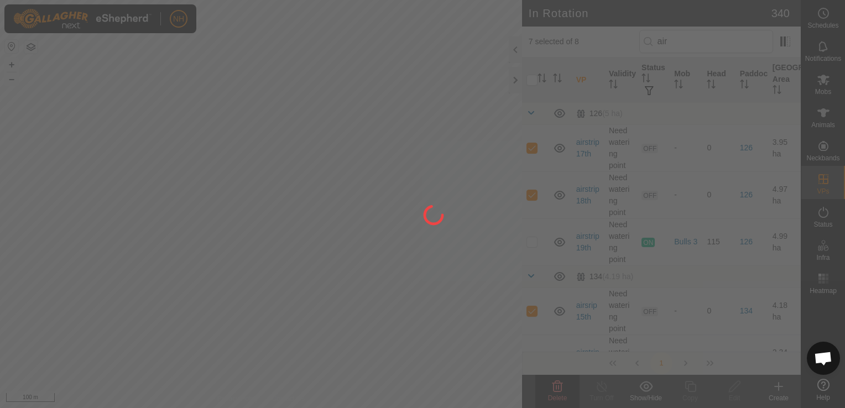
checkbox input "false"
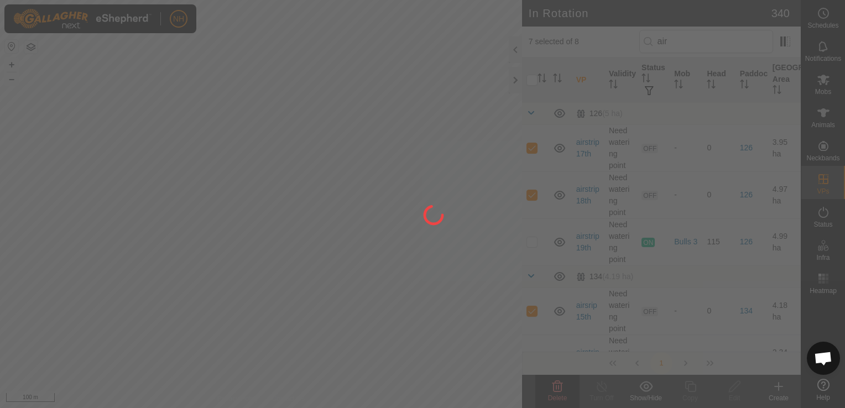
checkbox input "false"
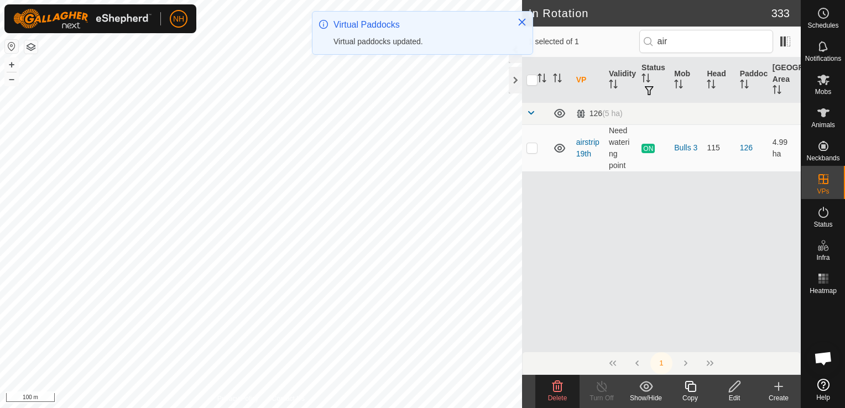
click at [555, 388] on icon at bounding box center [557, 386] width 13 height 13
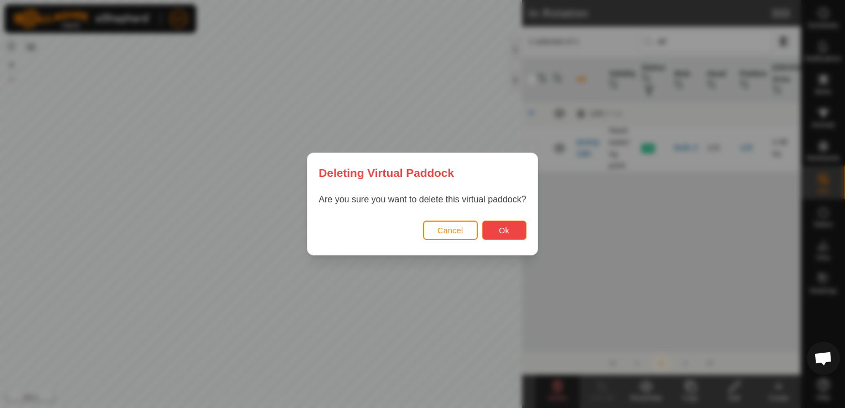
click at [502, 224] on button "Ok" at bounding box center [504, 230] width 44 height 19
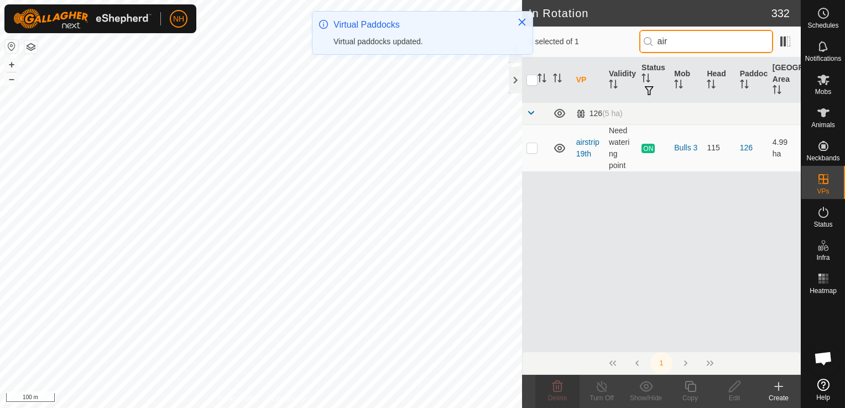
click at [682, 43] on input "air" at bounding box center [706, 41] width 134 height 23
type input "a"
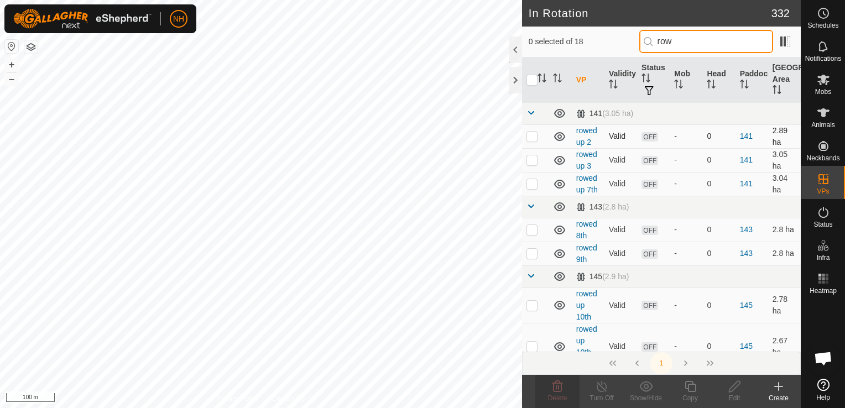
type input "row"
click at [528, 132] on p-checkbox at bounding box center [531, 136] width 11 height 9
checkbox input "true"
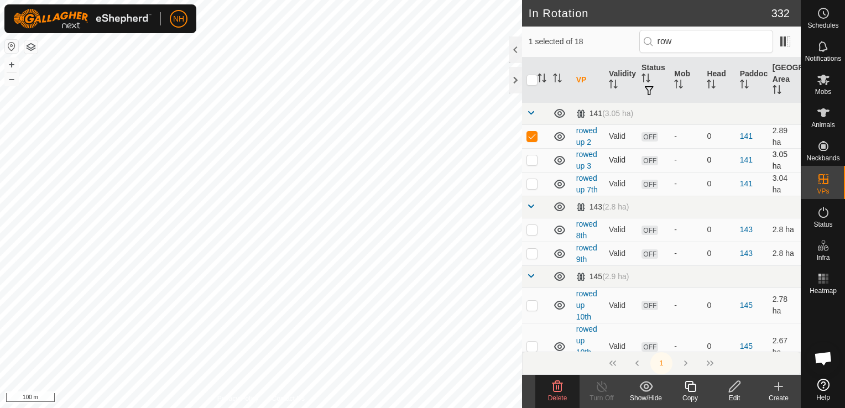
click at [533, 158] on p-checkbox at bounding box center [531, 159] width 11 height 9
checkbox input "true"
click at [534, 183] on p-checkbox at bounding box center [531, 183] width 11 height 9
checkbox input "true"
click at [535, 230] on p-checkbox at bounding box center [531, 229] width 11 height 9
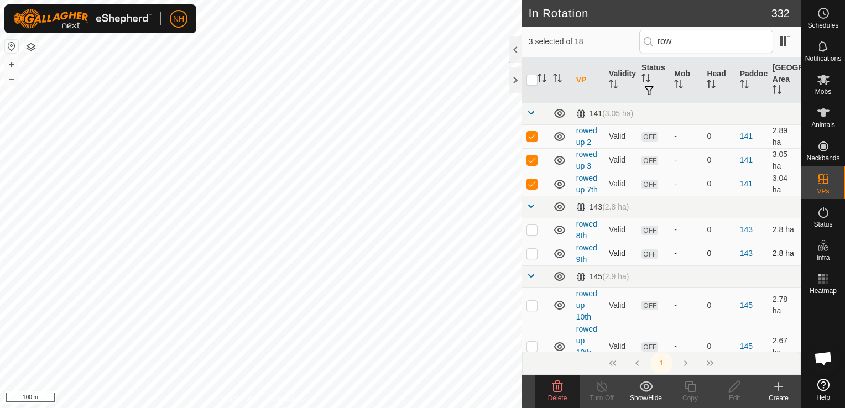
checkbox input "true"
click at [531, 249] on p-checkbox at bounding box center [531, 253] width 11 height 9
checkbox input "true"
click at [531, 308] on p-checkbox at bounding box center [531, 305] width 11 height 9
checkbox input "true"
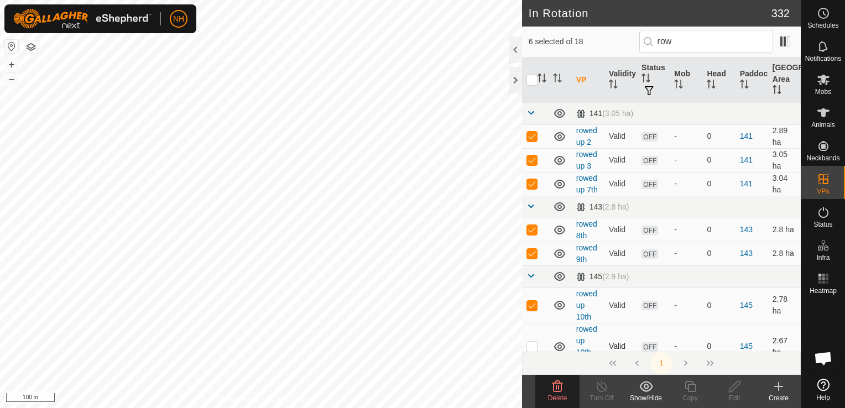
click at [534, 344] on p-checkbox at bounding box center [531, 346] width 11 height 9
checkbox input "true"
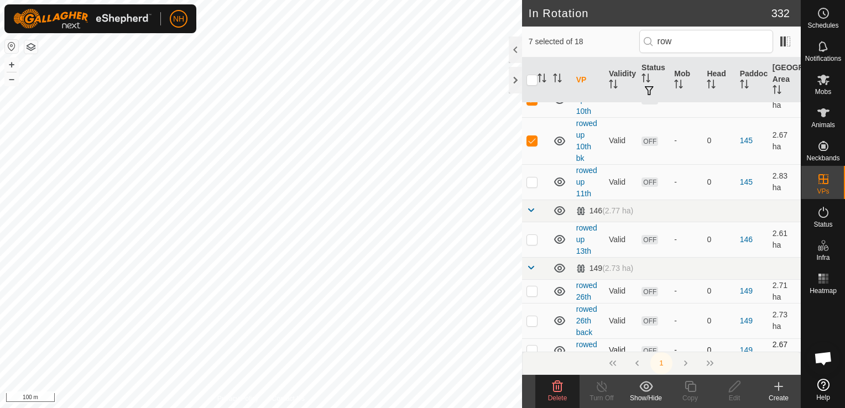
scroll to position [213, 0]
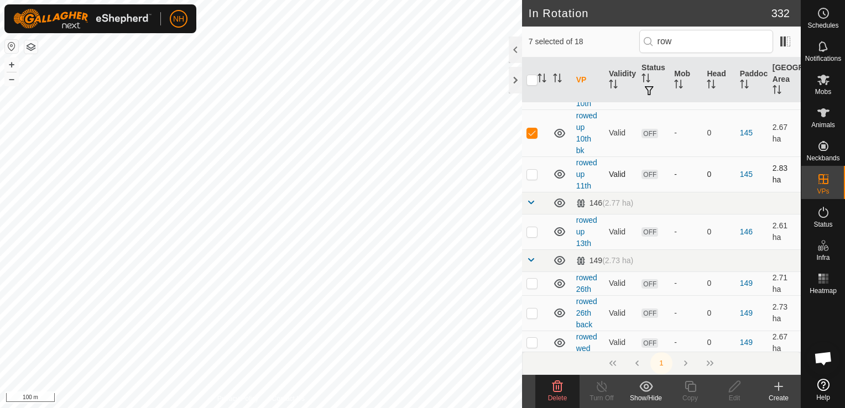
click at [534, 172] on p-checkbox at bounding box center [531, 174] width 11 height 9
checkbox input "true"
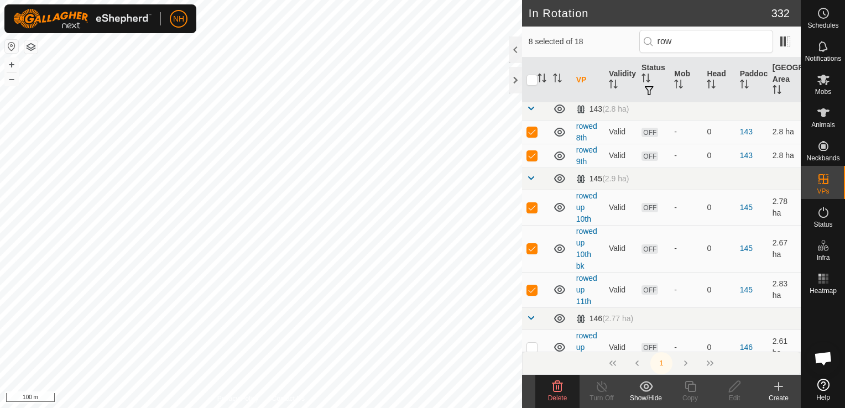
scroll to position [387, 0]
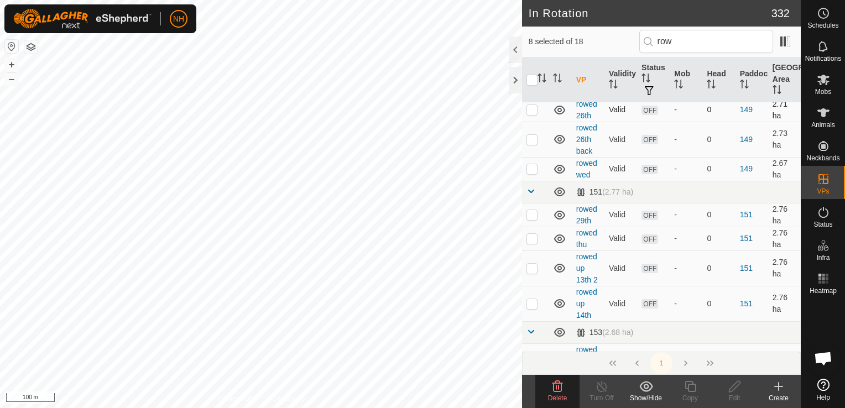
click at [529, 109] on p-checkbox at bounding box center [531, 109] width 11 height 9
checkbox input "true"
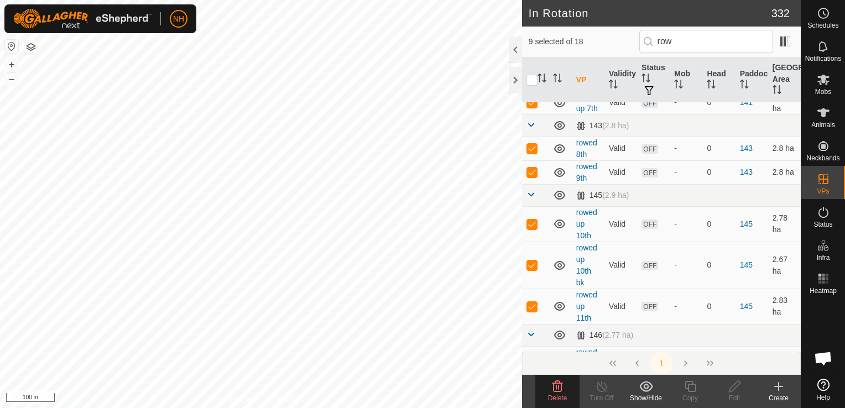
scroll to position [277, 0]
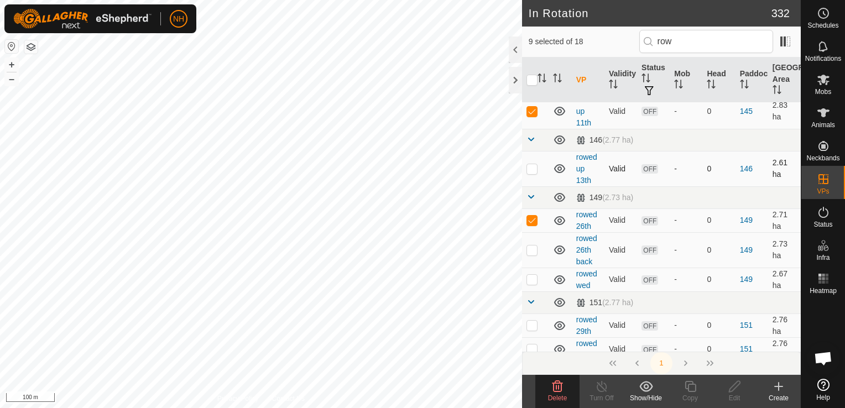
click at [531, 169] on p-checkbox at bounding box center [531, 168] width 11 height 9
checkbox input "true"
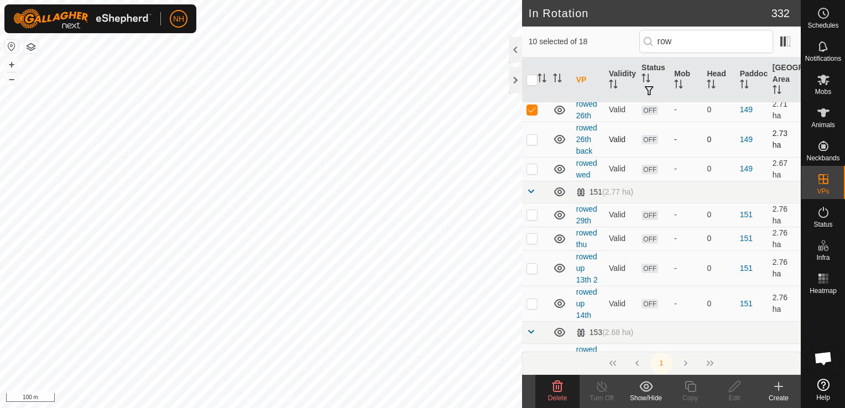
click at [534, 137] on p-checkbox at bounding box center [531, 139] width 11 height 9
checkbox input "true"
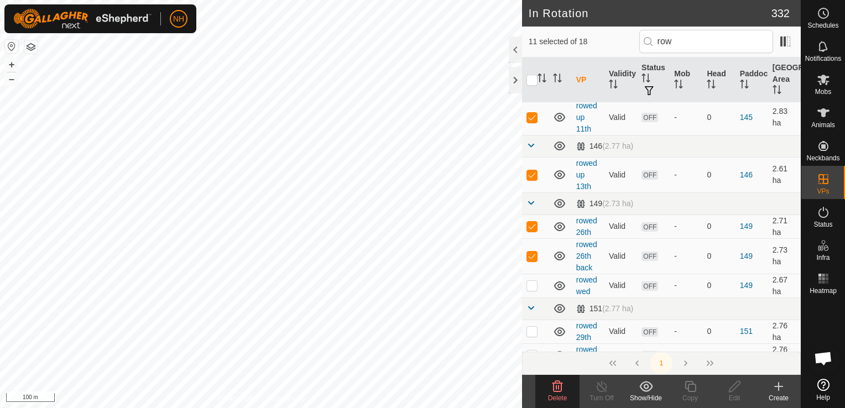
scroll to position [332, 0]
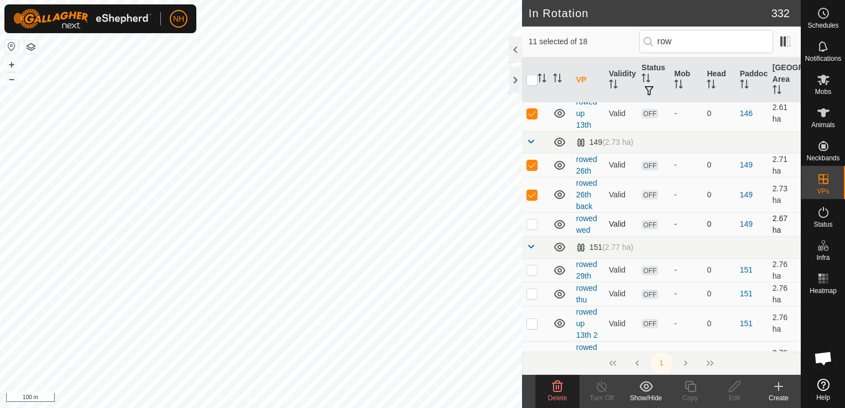
click at [536, 224] on p-checkbox at bounding box center [531, 224] width 11 height 9
checkbox input "true"
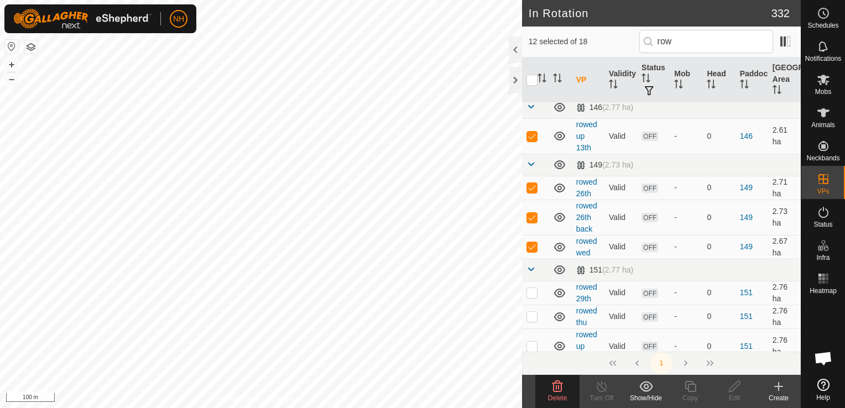
scroll to position [387, 0]
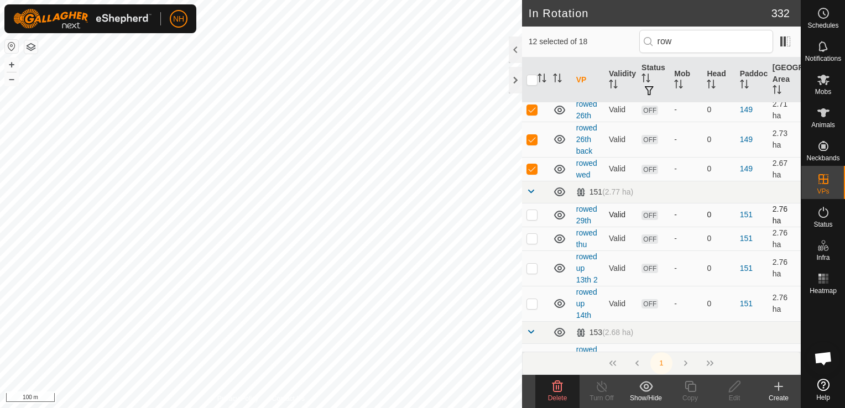
click at [534, 213] on p-checkbox at bounding box center [531, 214] width 11 height 9
checkbox input "true"
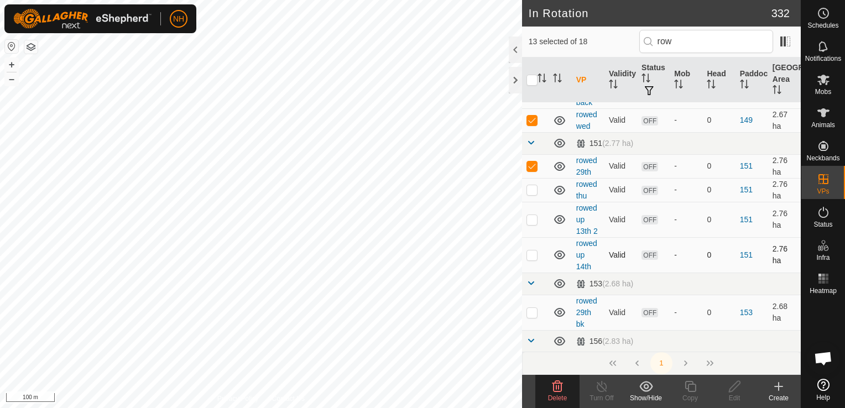
scroll to position [442, 0]
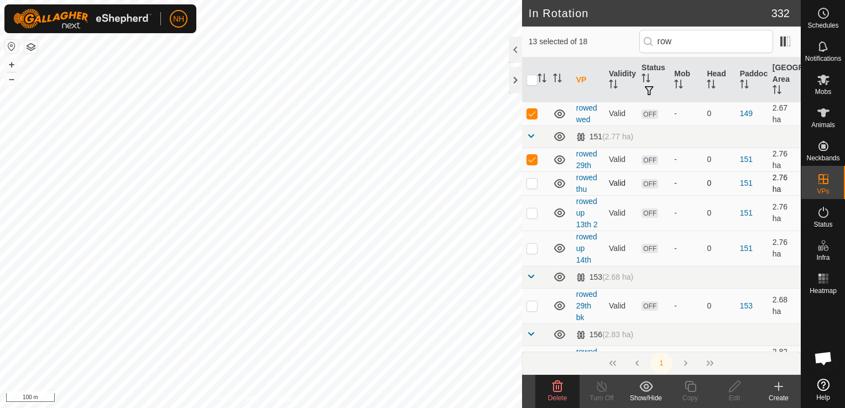
click at [530, 183] on p-checkbox at bounding box center [531, 183] width 11 height 9
checkbox input "true"
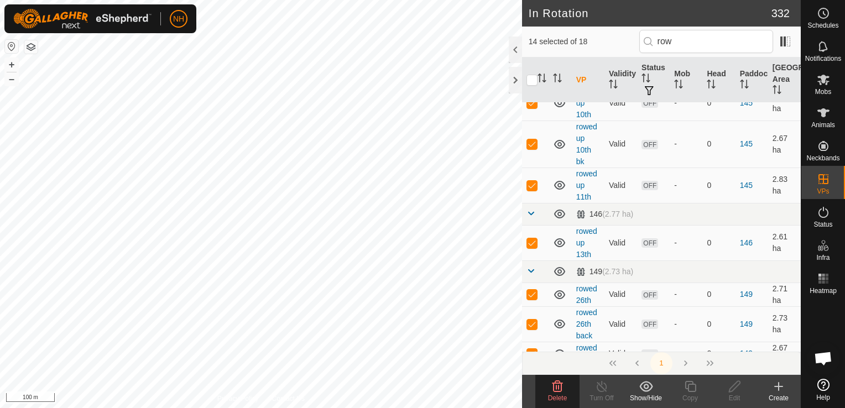
scroll to position [387, 0]
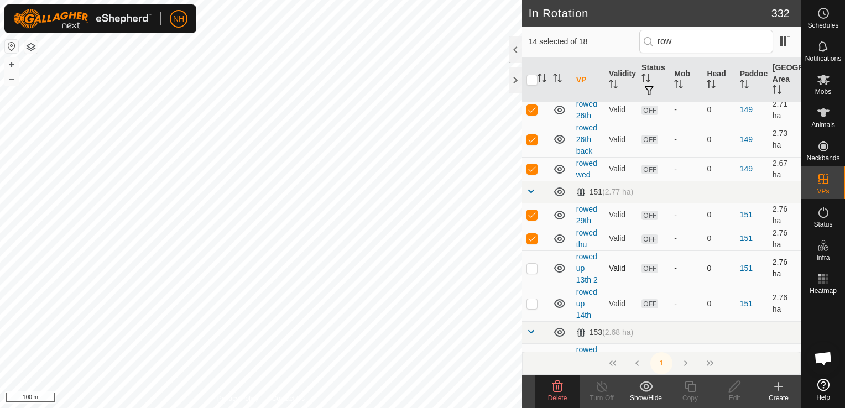
click at [531, 268] on p-checkbox at bounding box center [531, 268] width 11 height 9
checkbox input "true"
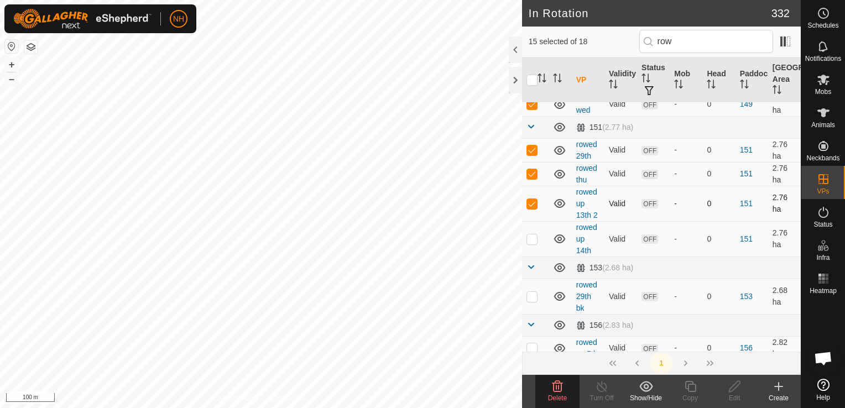
scroll to position [457, 0]
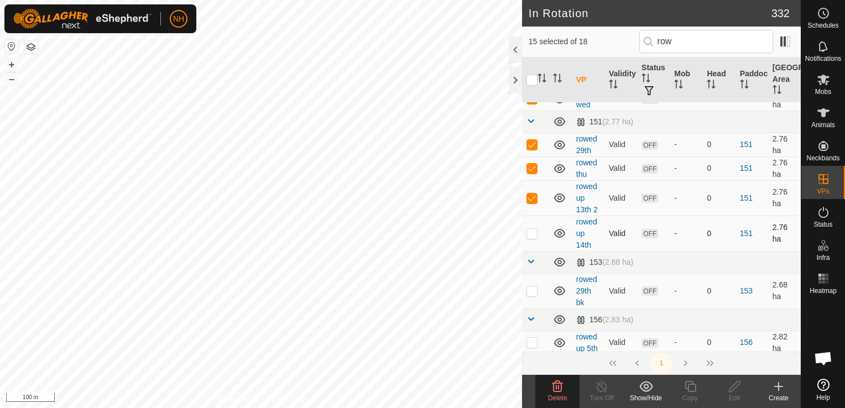
click at [535, 232] on p-checkbox at bounding box center [531, 233] width 11 height 9
checkbox input "true"
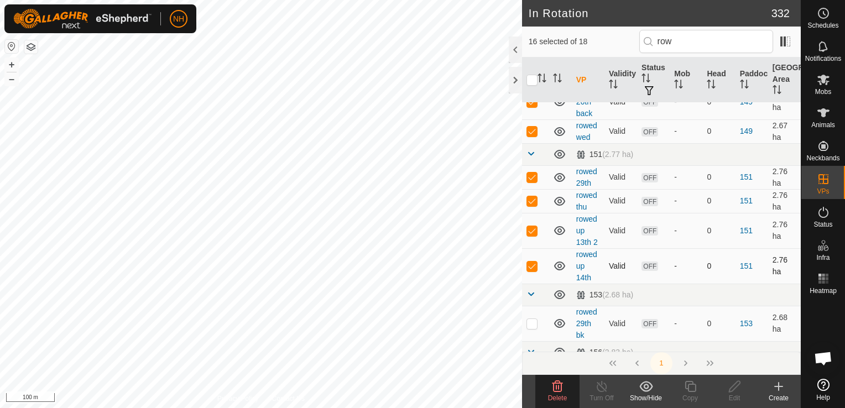
scroll to position [442, 0]
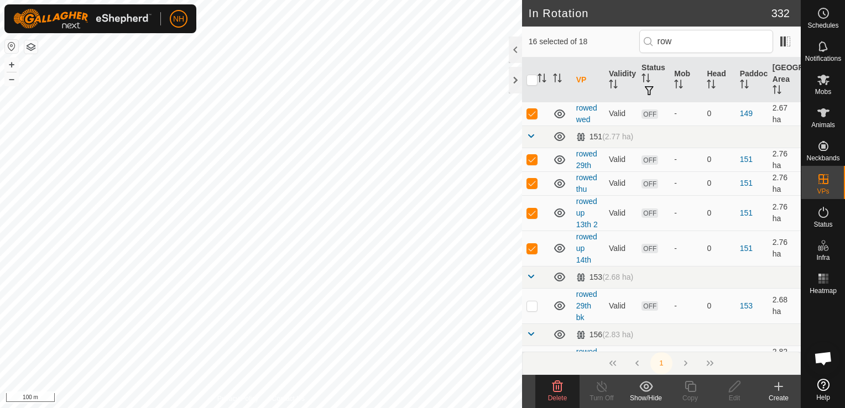
click at [530, 302] on p-checkbox at bounding box center [531, 305] width 11 height 9
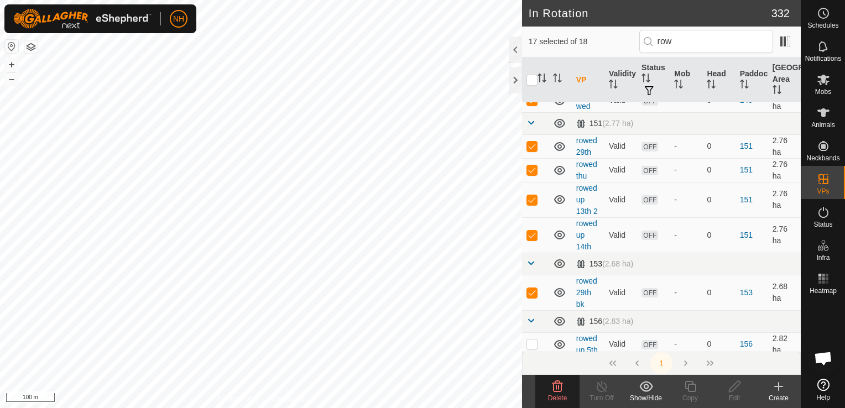
scroll to position [457, 0]
click at [534, 343] on p-checkbox at bounding box center [531, 342] width 11 height 9
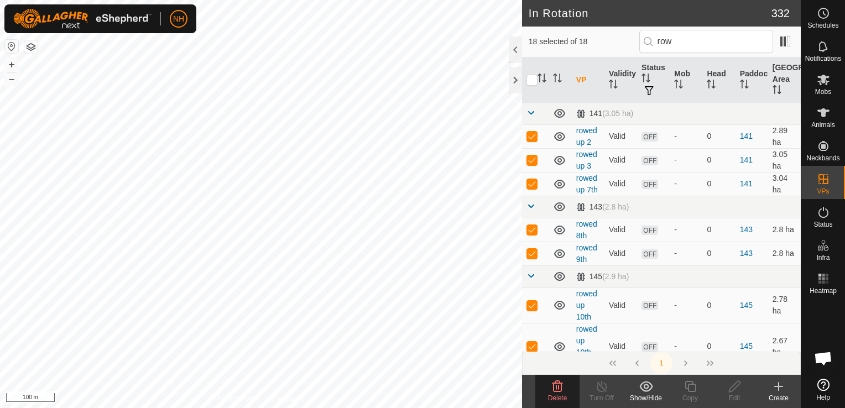
click at [555, 389] on icon at bounding box center [557, 386] width 13 height 13
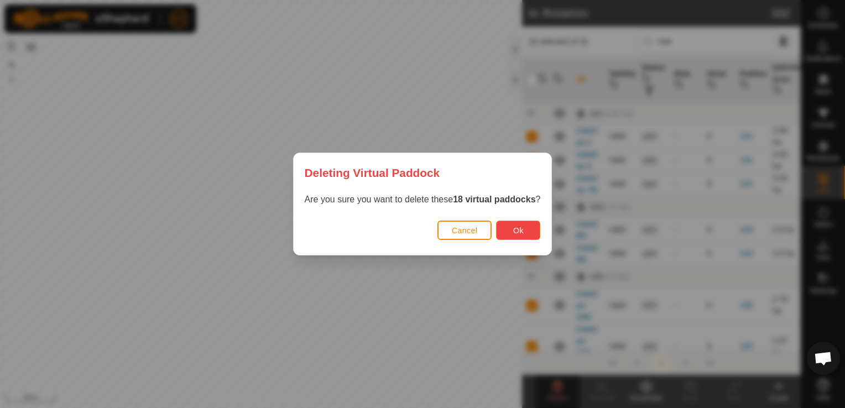
click at [520, 227] on span "Ok" at bounding box center [518, 230] width 11 height 9
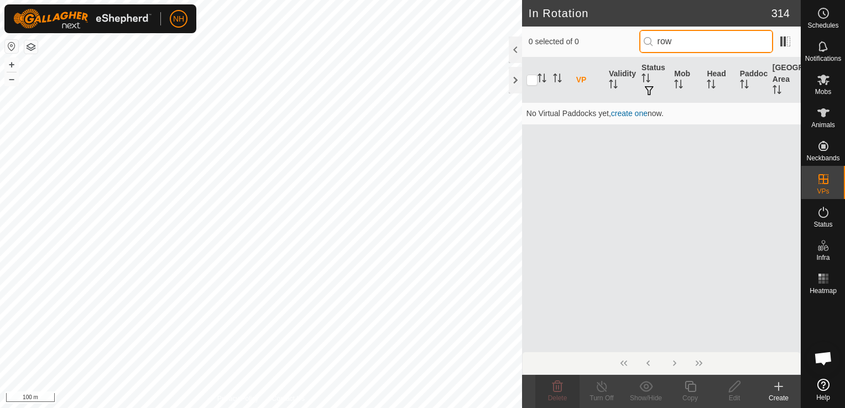
click at [691, 42] on input "row" at bounding box center [706, 41] width 134 height 23
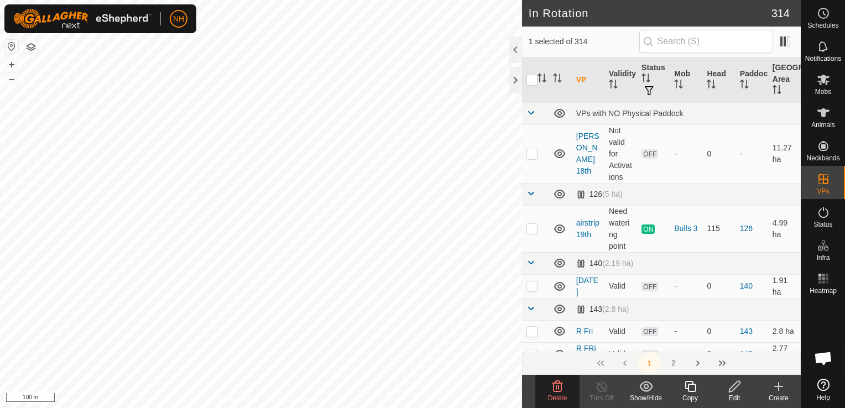
click at [558, 391] on icon at bounding box center [557, 386] width 11 height 11
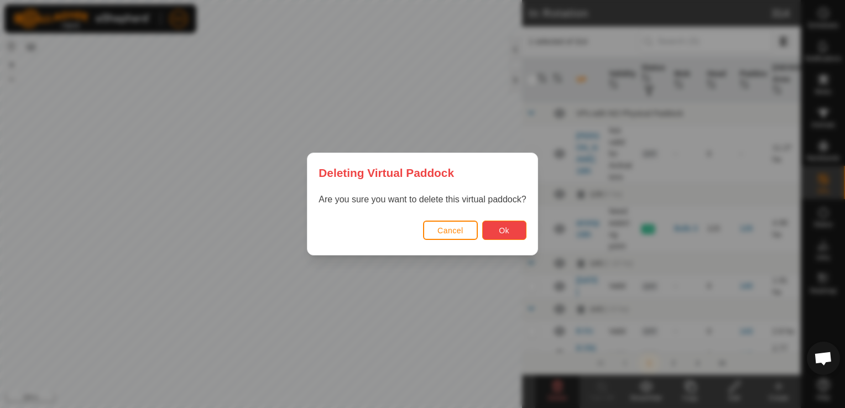
click at [495, 232] on button "Ok" at bounding box center [504, 230] width 44 height 19
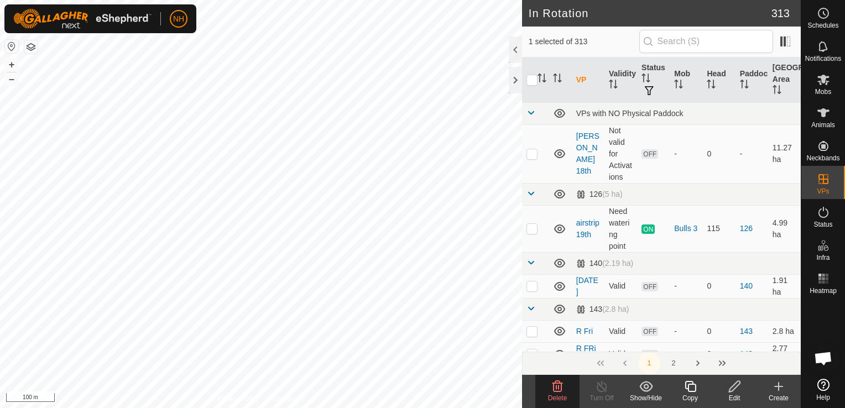
click at [553, 384] on icon at bounding box center [557, 386] width 11 height 11
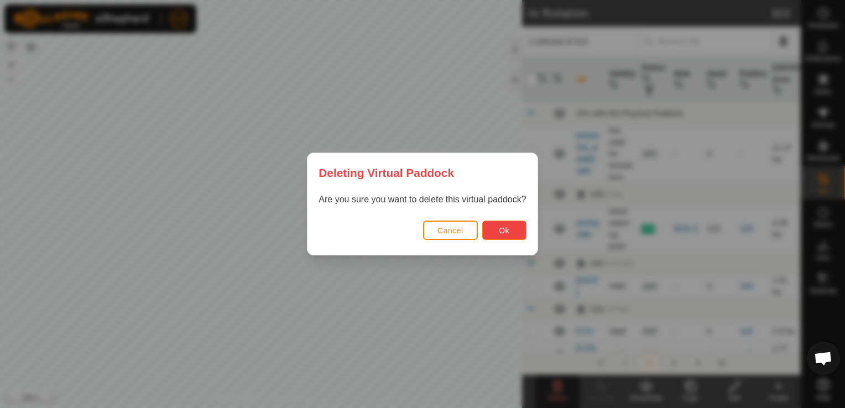
click at [507, 228] on span "Ok" at bounding box center [504, 230] width 11 height 9
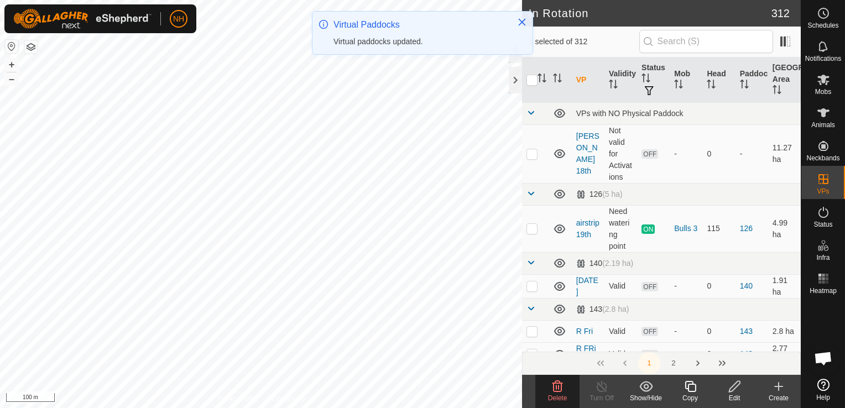
click at [557, 388] on icon at bounding box center [557, 386] width 13 height 13
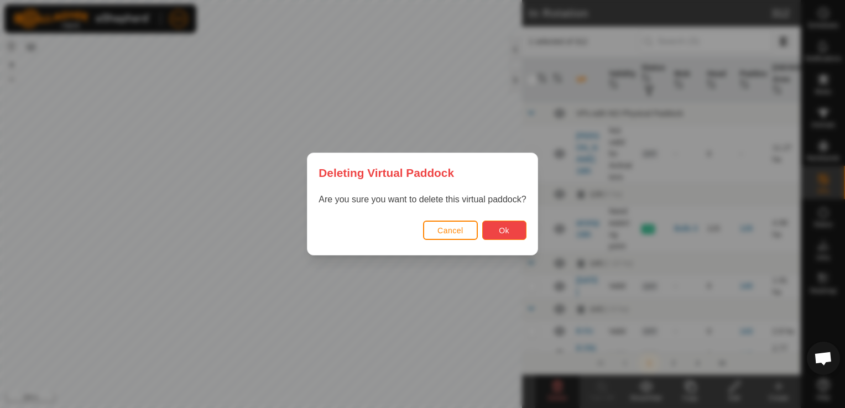
click at [503, 222] on button "Ok" at bounding box center [504, 230] width 44 height 19
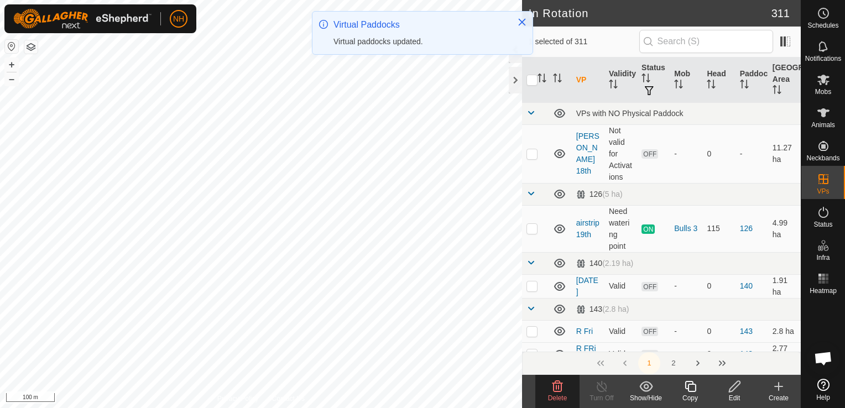
click at [560, 392] on icon at bounding box center [557, 386] width 11 height 11
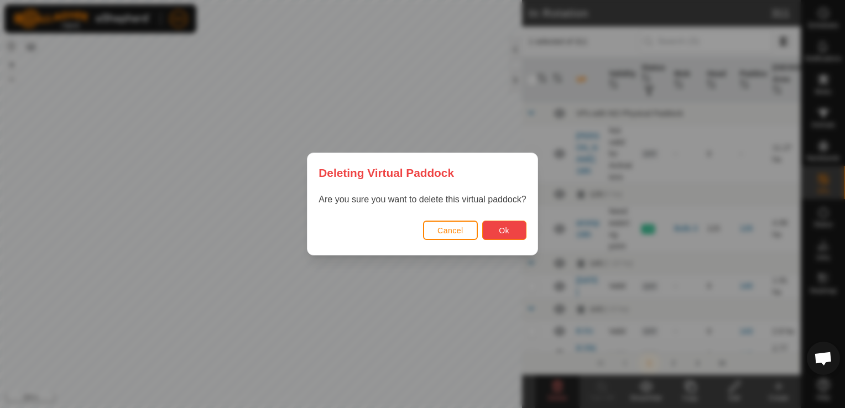
click at [511, 229] on button "Ok" at bounding box center [504, 230] width 44 height 19
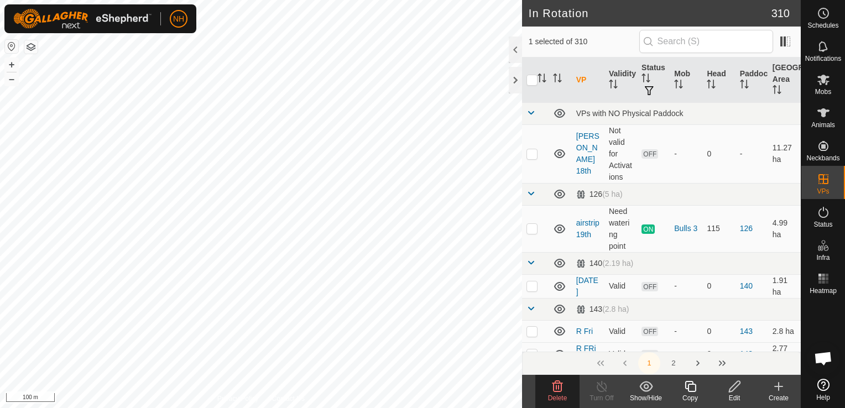
click at [558, 384] on icon at bounding box center [557, 386] width 13 height 13
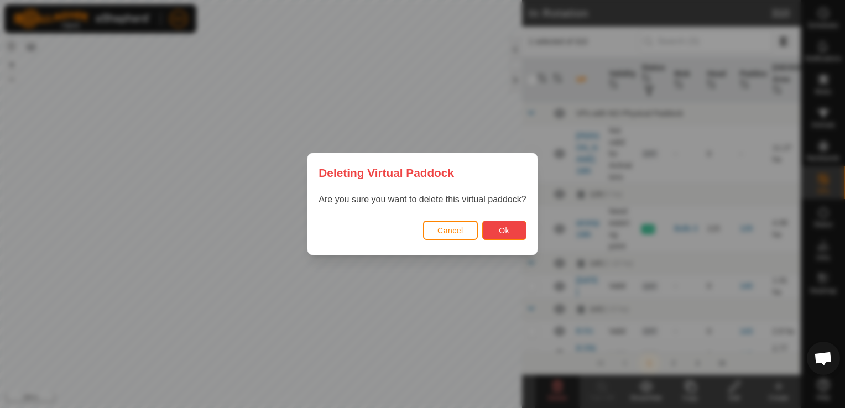
click at [504, 238] on button "Ok" at bounding box center [504, 230] width 44 height 19
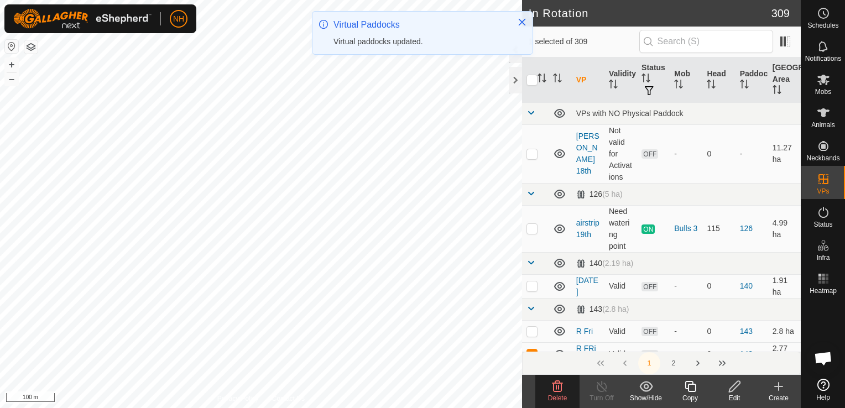
click at [555, 387] on icon at bounding box center [557, 386] width 13 height 13
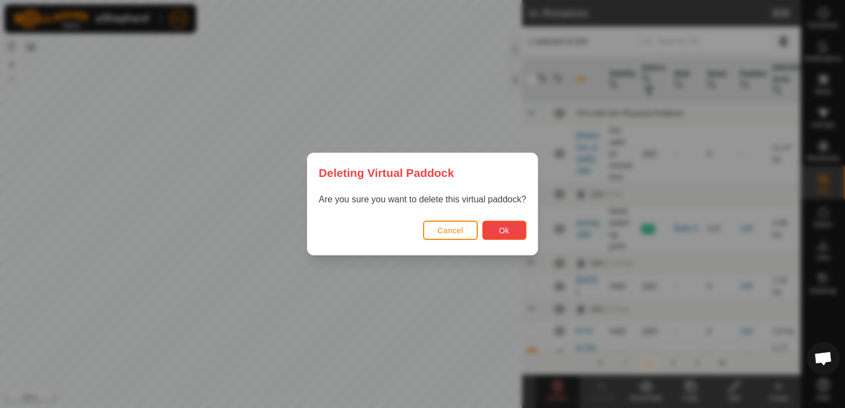
click at [491, 232] on button "Ok" at bounding box center [504, 230] width 44 height 19
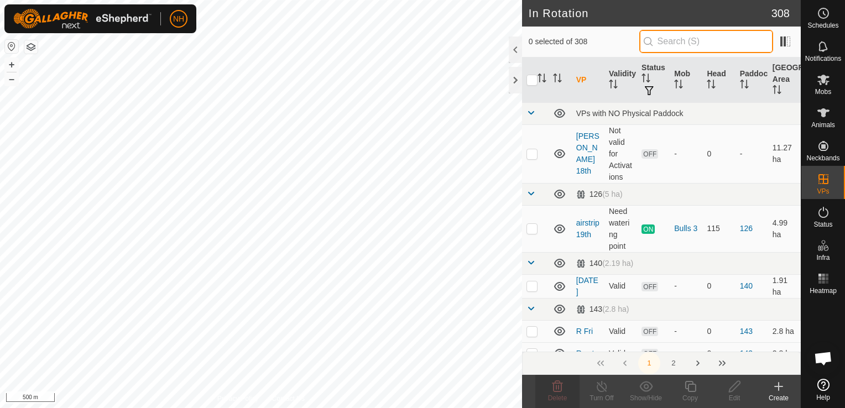
click at [713, 39] on input "text" at bounding box center [706, 41] width 134 height 23
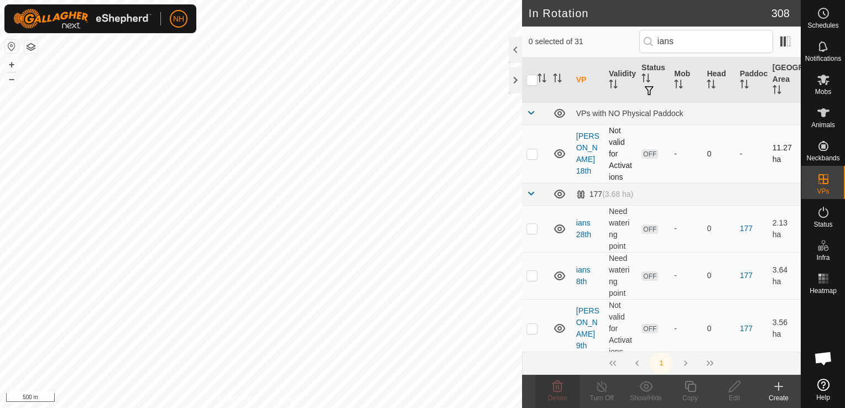
click at [535, 153] on p-checkbox at bounding box center [531, 153] width 11 height 9
click at [534, 226] on p-checkbox at bounding box center [531, 228] width 11 height 9
click at [535, 276] on p-checkbox at bounding box center [531, 275] width 11 height 9
click at [530, 328] on p-checkbox at bounding box center [531, 328] width 11 height 9
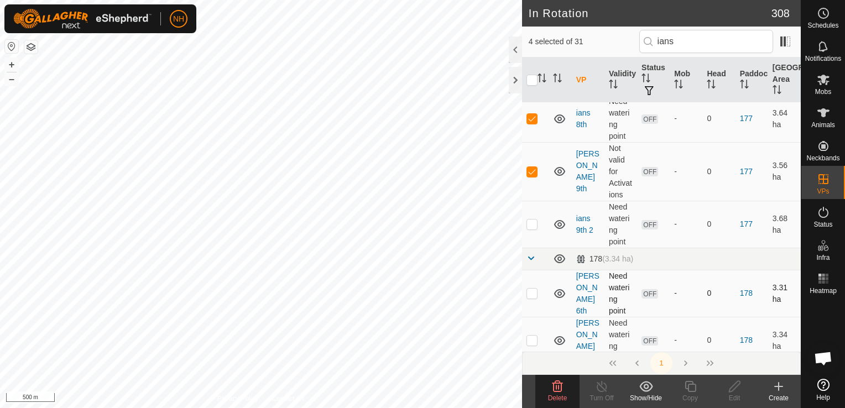
scroll to position [166, 0]
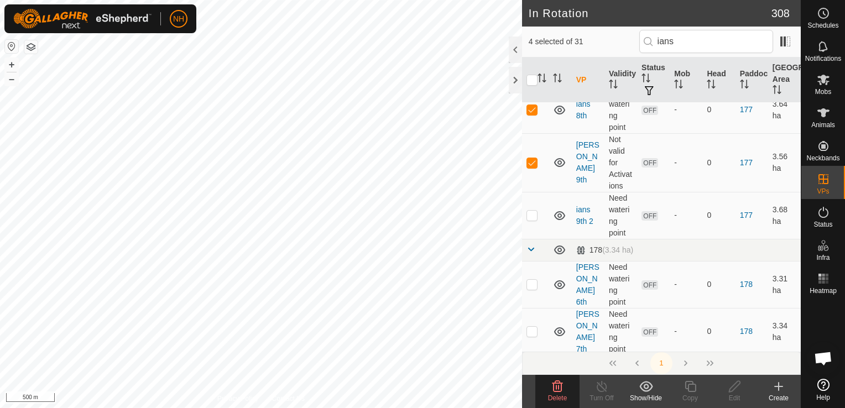
click at [532, 212] on p-checkbox at bounding box center [531, 215] width 11 height 9
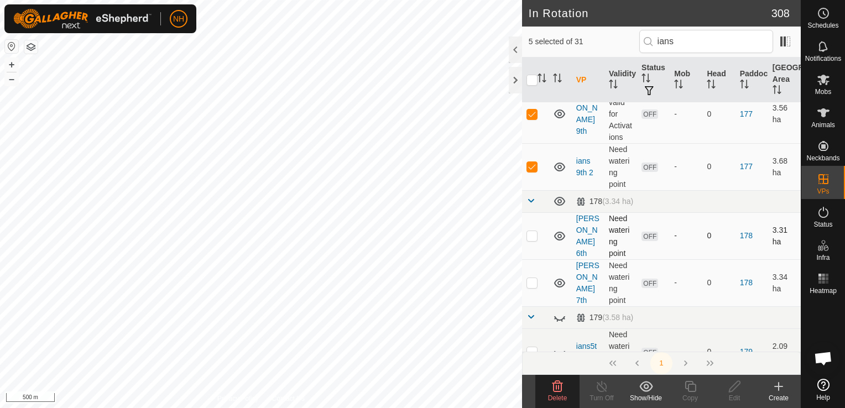
scroll to position [277, 0]
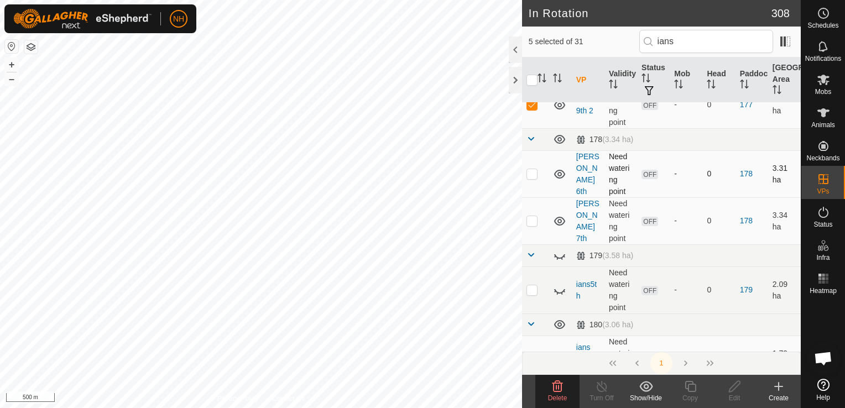
click at [533, 173] on p-checkbox at bounding box center [531, 173] width 11 height 9
click at [533, 220] on p-checkbox at bounding box center [531, 220] width 11 height 9
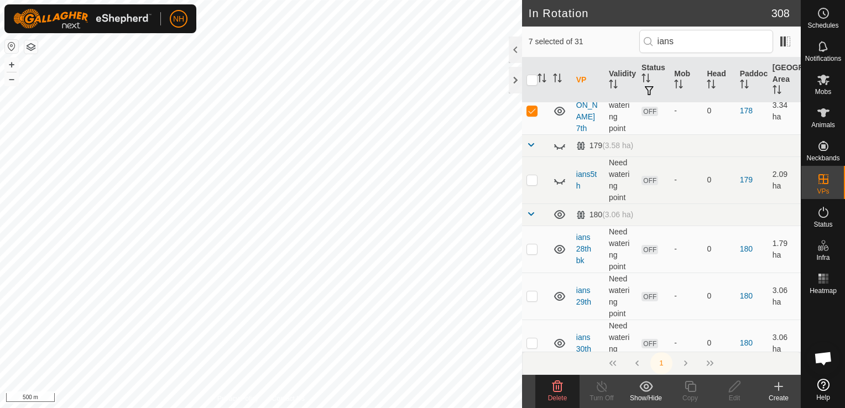
scroll to position [387, 0]
click at [531, 178] on p-checkbox at bounding box center [531, 179] width 11 height 9
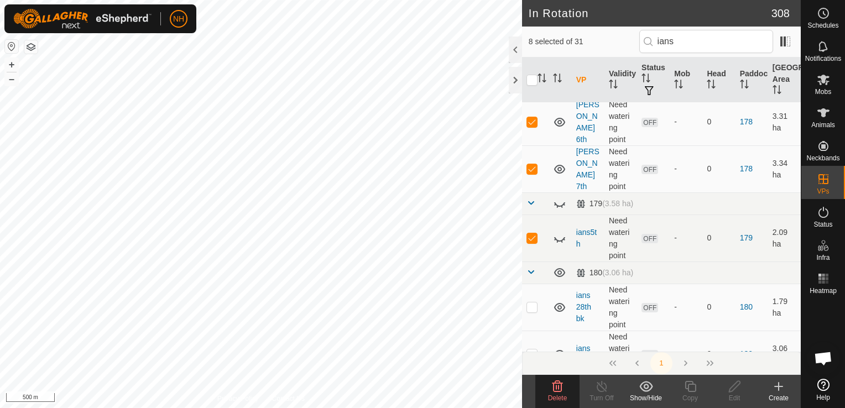
scroll to position [332, 0]
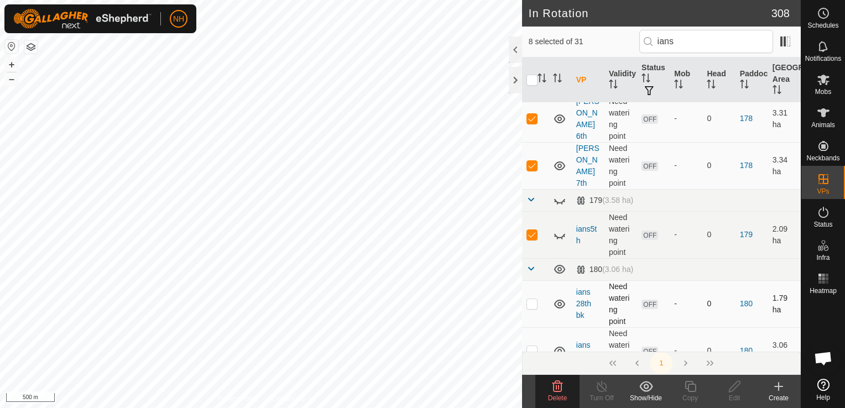
click at [534, 301] on p-checkbox at bounding box center [531, 303] width 11 height 9
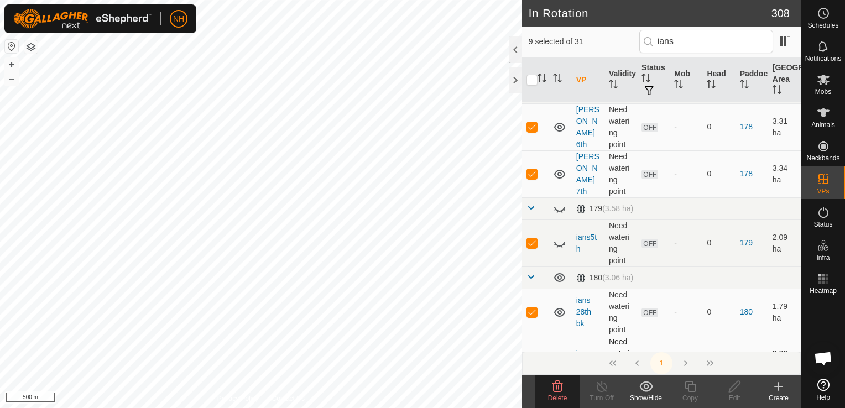
scroll to position [387, 0]
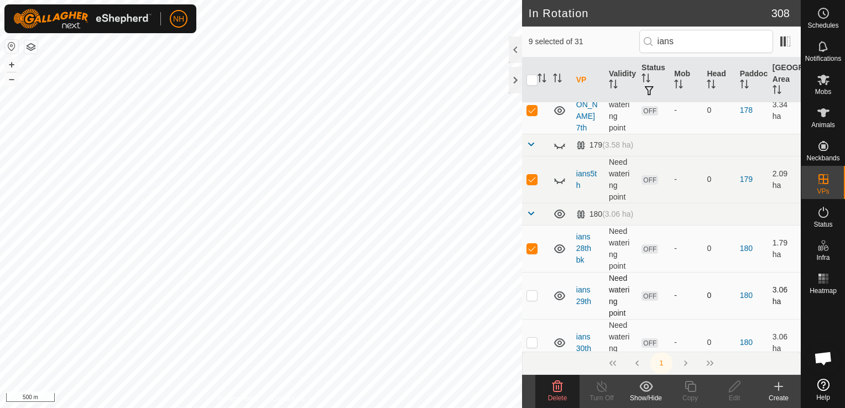
click at [535, 294] on p-checkbox at bounding box center [531, 295] width 11 height 9
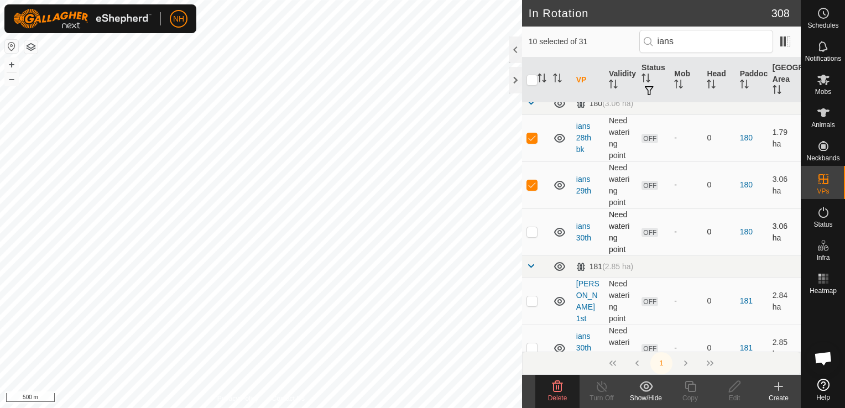
click at [533, 230] on p-checkbox at bounding box center [531, 231] width 11 height 9
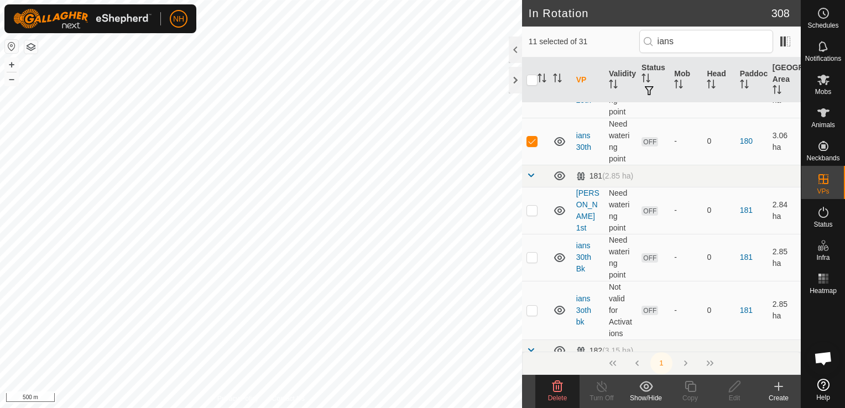
scroll to position [608, 0]
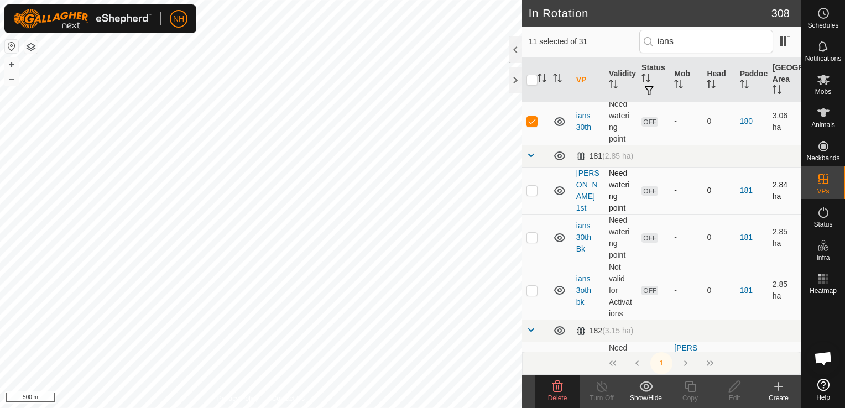
click at [531, 190] on p-checkbox at bounding box center [531, 190] width 11 height 9
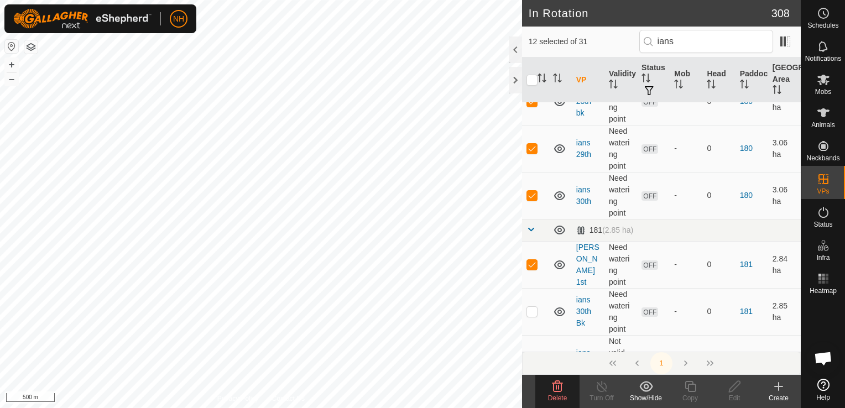
scroll to position [719, 0]
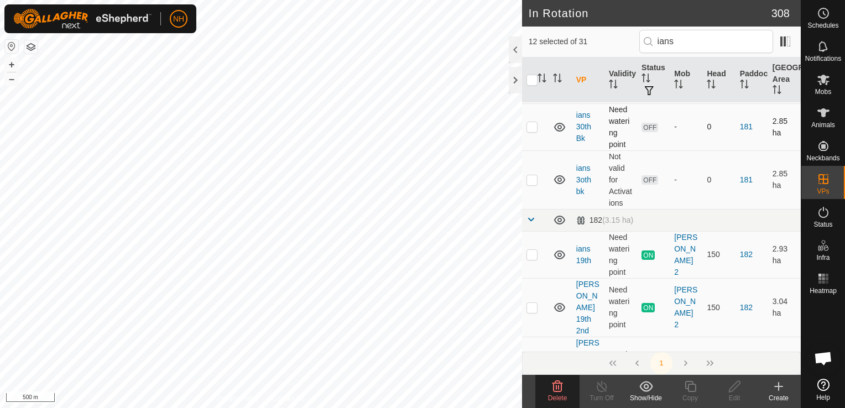
click at [529, 127] on p-checkbox at bounding box center [531, 126] width 11 height 9
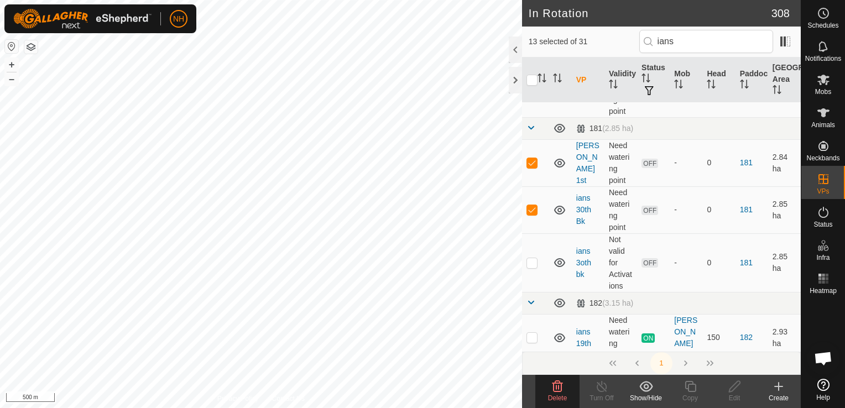
scroll to position [664, 0]
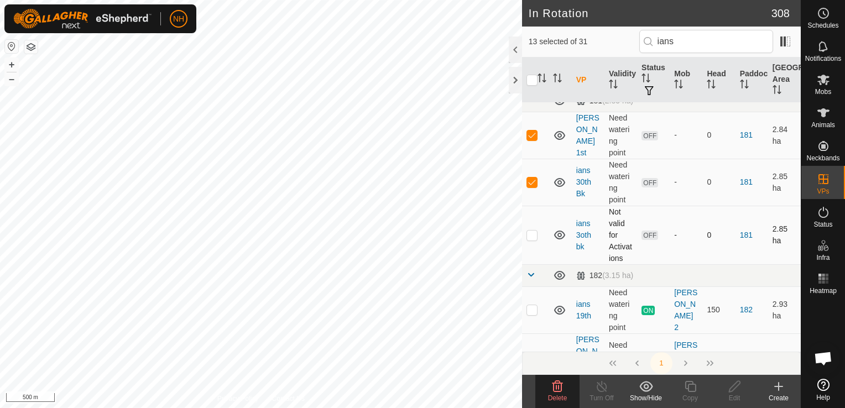
click at [526, 236] on p-tablecheckbox at bounding box center [531, 235] width 11 height 9
click at [535, 306] on p-checkbox at bounding box center [531, 309] width 11 height 9
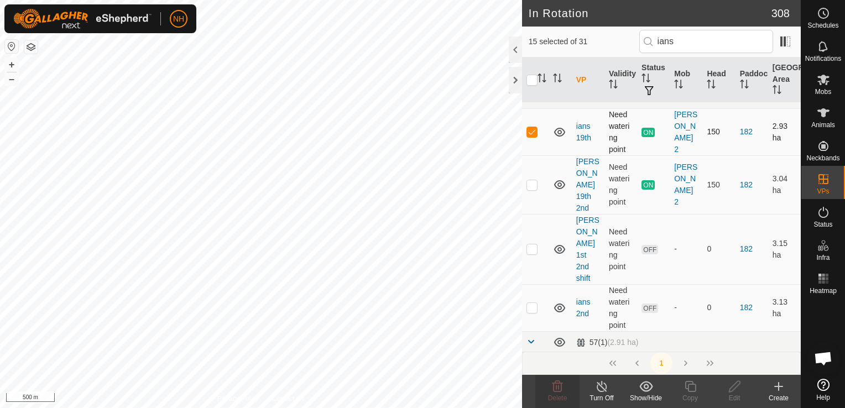
scroll to position [885, 0]
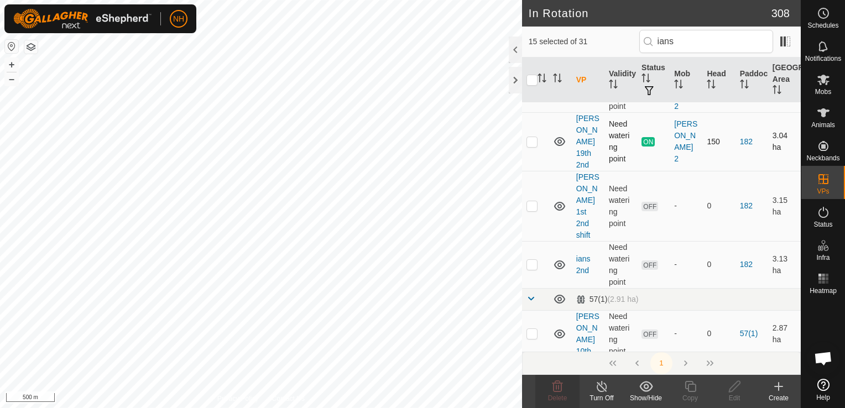
click at [533, 137] on p-checkbox at bounding box center [531, 141] width 11 height 9
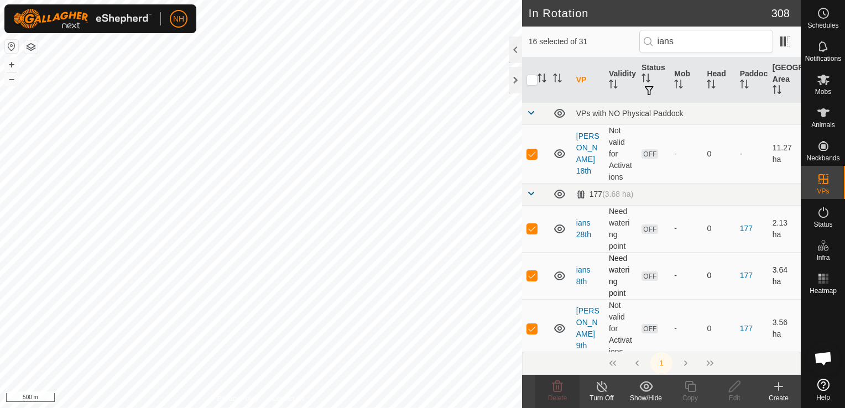
click at [530, 275] on p-checkbox at bounding box center [531, 275] width 11 height 9
click at [531, 153] on p-checkbox at bounding box center [531, 153] width 11 height 9
click at [535, 154] on p-checkbox at bounding box center [531, 153] width 11 height 9
click at [528, 274] on p-checkbox at bounding box center [531, 275] width 11 height 9
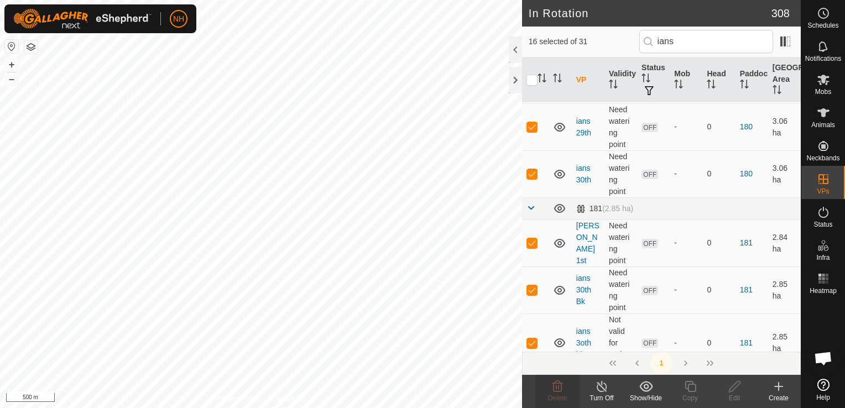
scroll to position [608, 0]
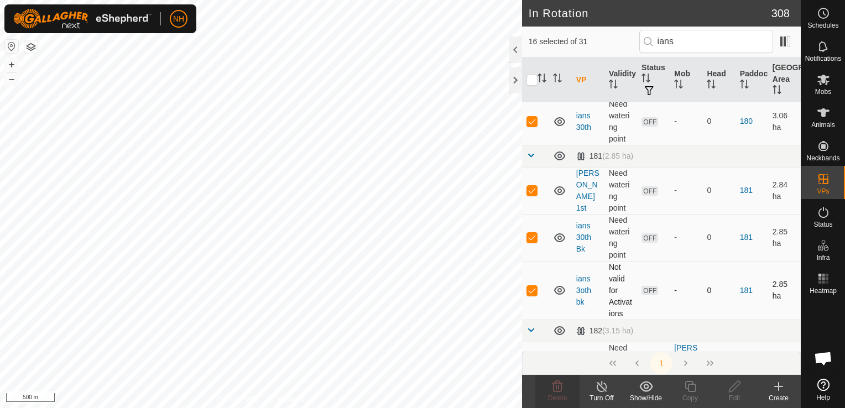
click at [535, 289] on p-checkbox at bounding box center [531, 290] width 11 height 9
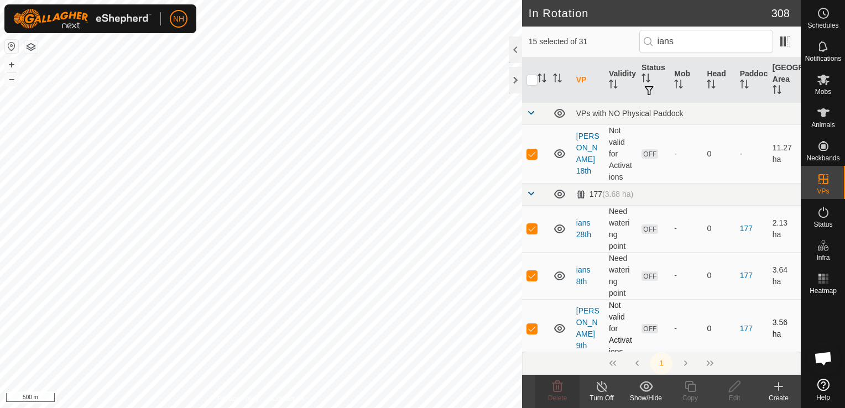
click at [531, 326] on p-checkbox at bounding box center [531, 328] width 11 height 9
click at [530, 154] on p-checkbox at bounding box center [531, 153] width 11 height 9
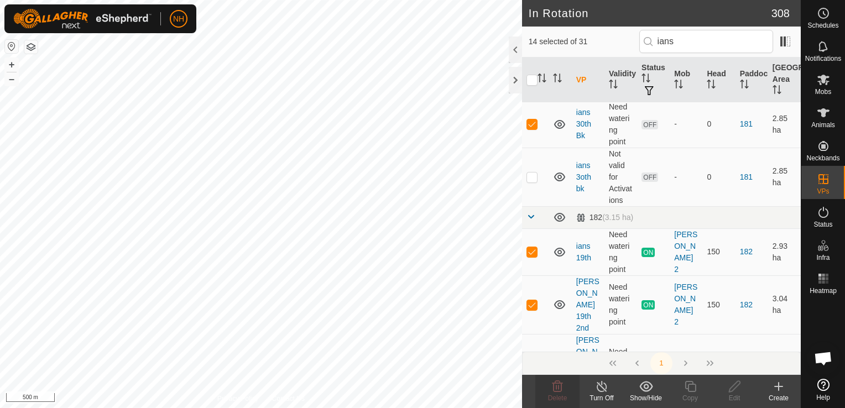
scroll to position [774, 0]
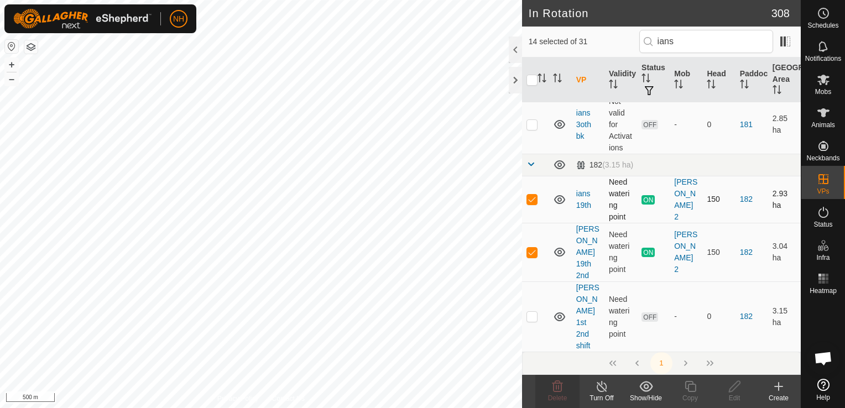
click at [528, 198] on p-checkbox at bounding box center [531, 199] width 11 height 9
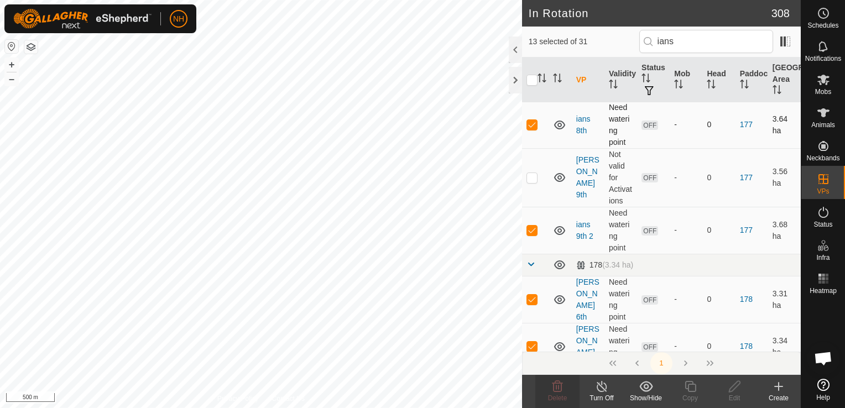
scroll to position [111, 0]
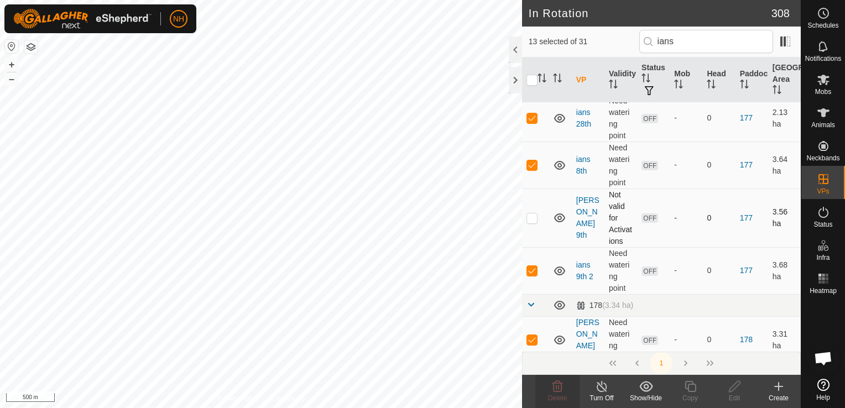
click at [530, 217] on p-checkbox at bounding box center [531, 217] width 11 height 9
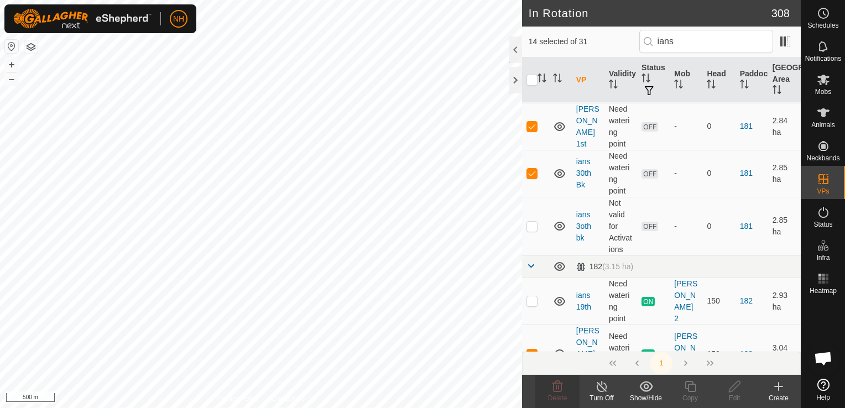
scroll to position [719, 0]
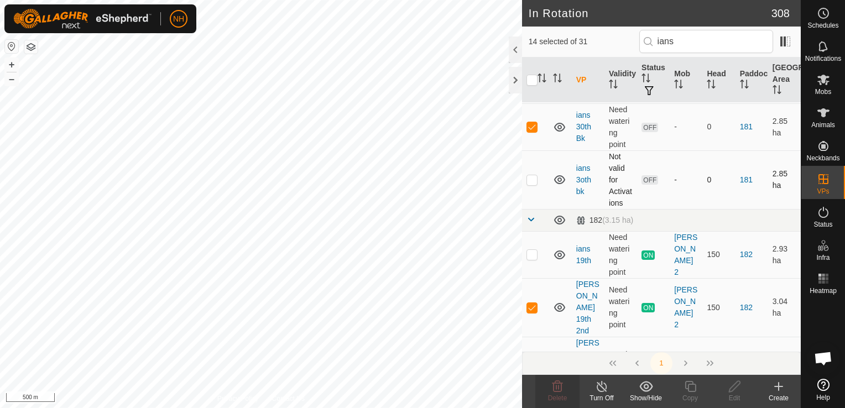
click at [531, 175] on p-checkbox at bounding box center [531, 179] width 11 height 9
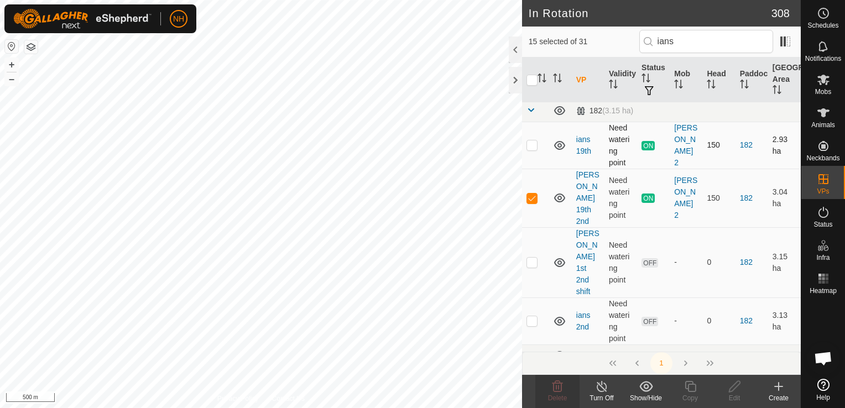
scroll to position [830, 0]
click at [531, 257] on p-checkbox at bounding box center [531, 261] width 11 height 9
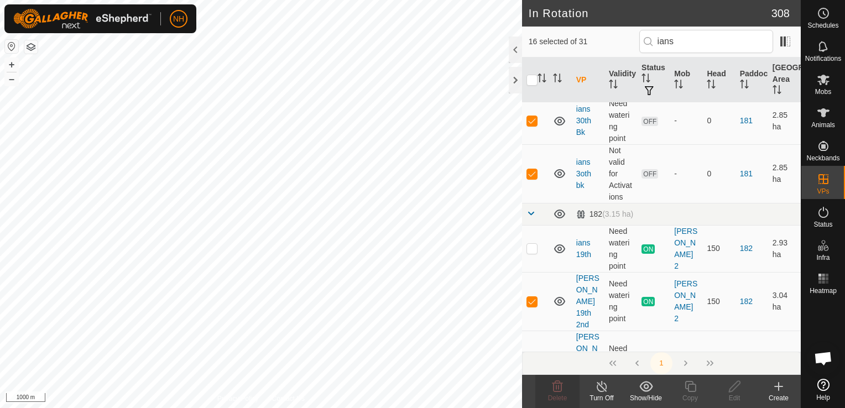
scroll to position [774, 0]
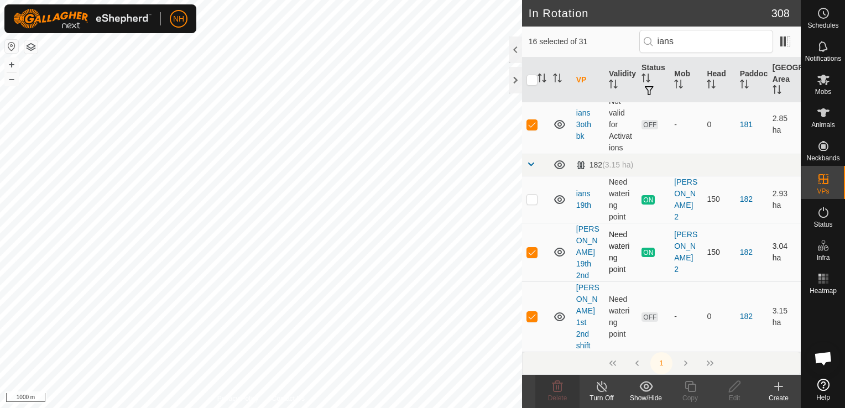
click at [533, 248] on p-checkbox at bounding box center [531, 252] width 11 height 9
click at [534, 197] on p-checkbox at bounding box center [531, 199] width 11 height 9
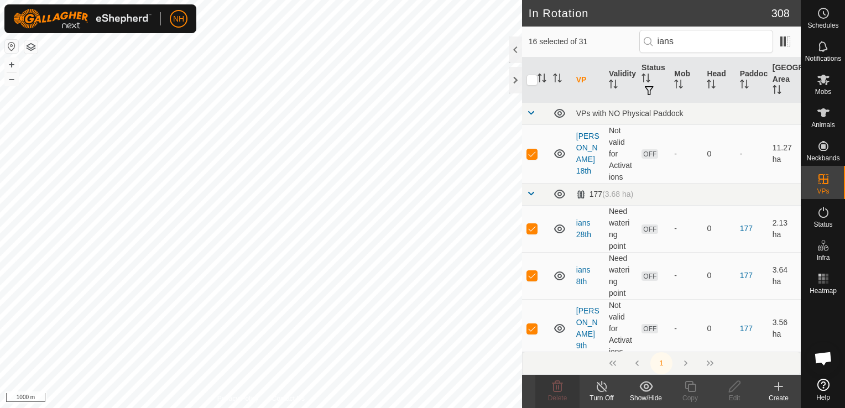
click at [534, 197] on span at bounding box center [530, 193] width 9 height 9
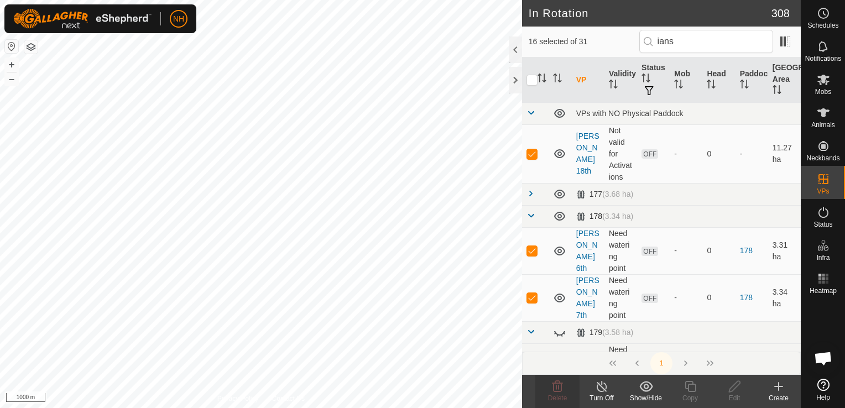
click at [533, 216] on span at bounding box center [530, 215] width 9 height 9
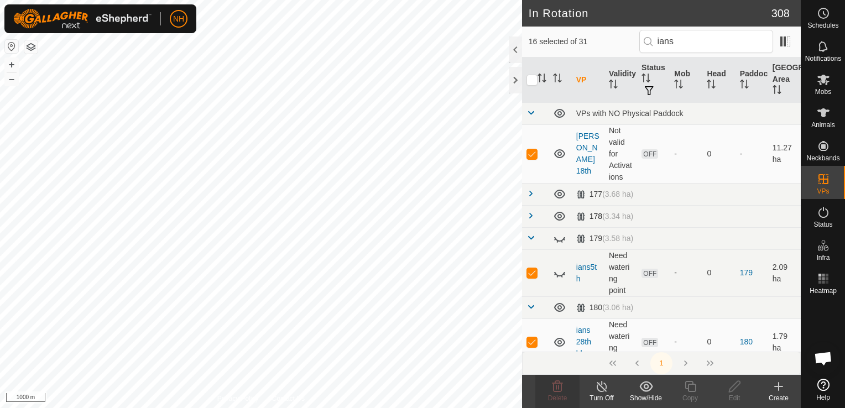
click at [533, 217] on span at bounding box center [530, 215] width 9 height 9
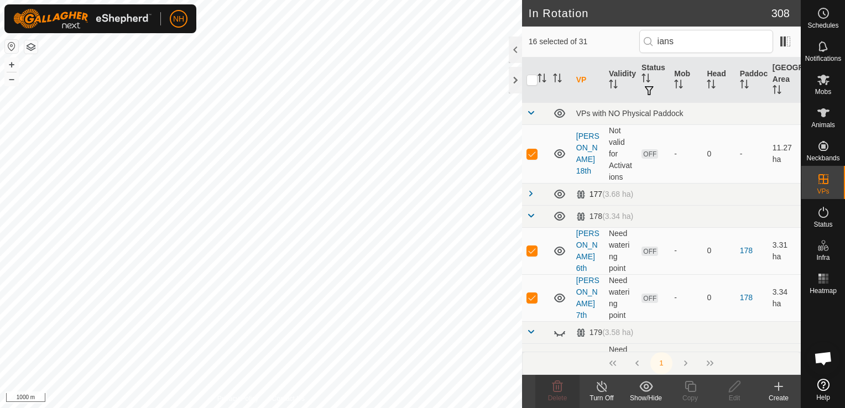
click at [533, 196] on span at bounding box center [530, 193] width 9 height 9
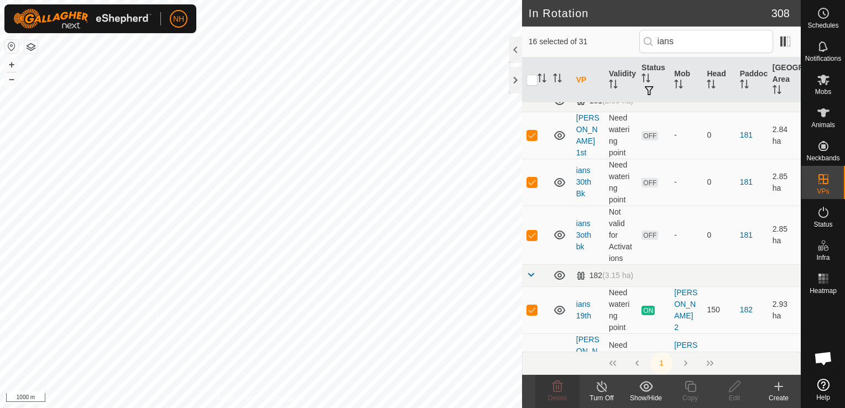
scroll to position [774, 0]
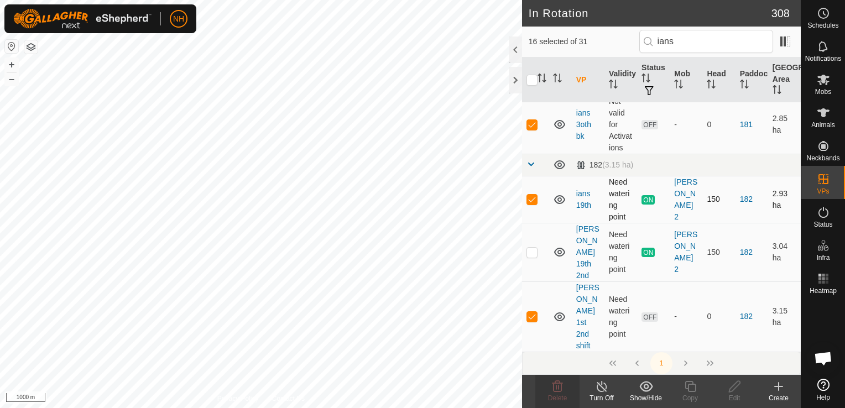
click at [533, 199] on p-checkbox at bounding box center [531, 199] width 11 height 9
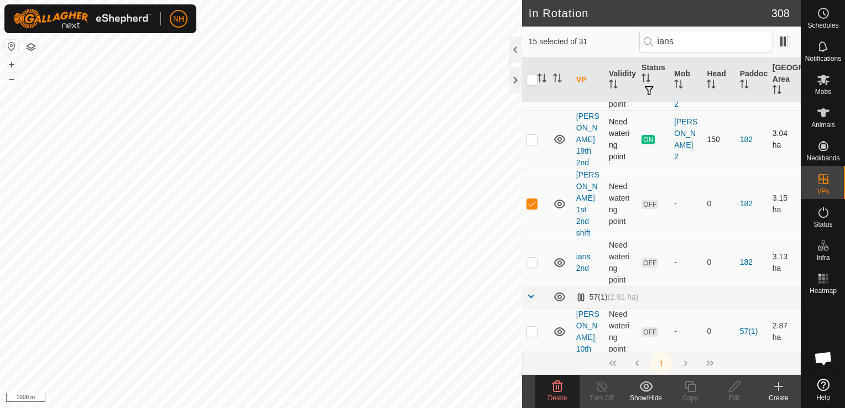
scroll to position [940, 0]
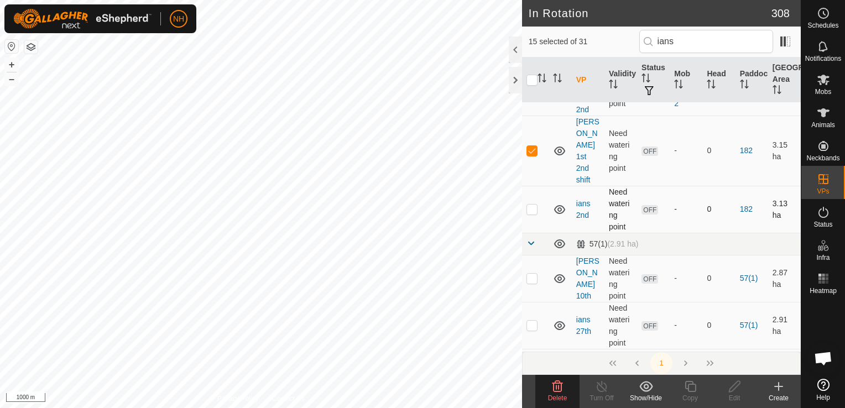
click at [533, 205] on p-checkbox at bounding box center [531, 209] width 11 height 9
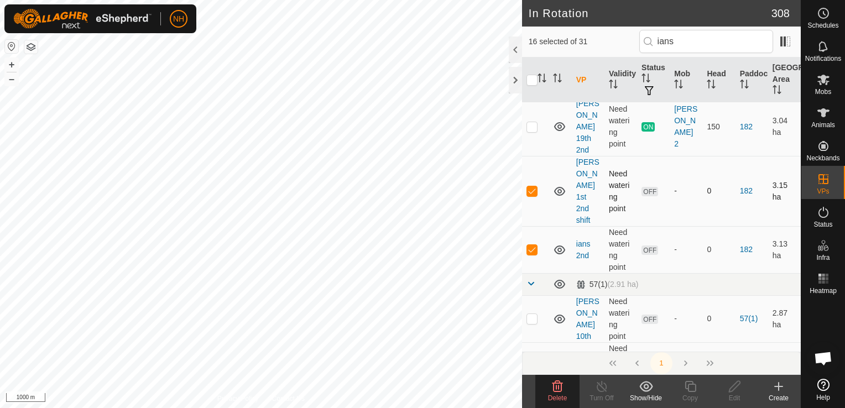
scroll to position [1051, 0]
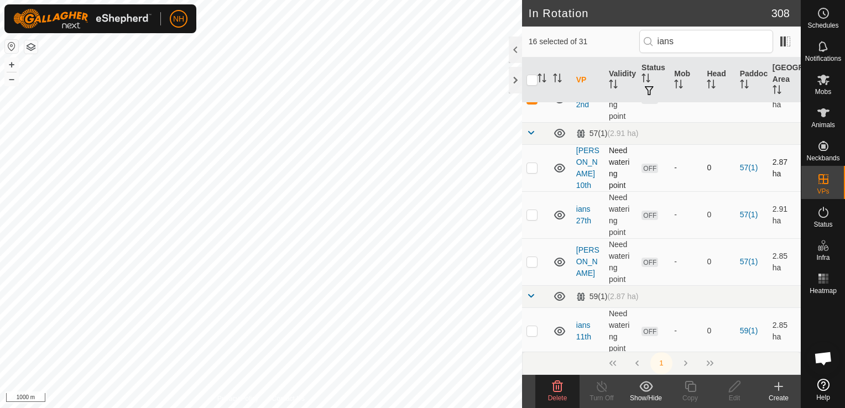
click at [533, 163] on p-checkbox at bounding box center [531, 167] width 11 height 9
click at [535, 210] on p-checkbox at bounding box center [531, 214] width 11 height 9
click at [530, 257] on p-checkbox at bounding box center [531, 261] width 11 height 9
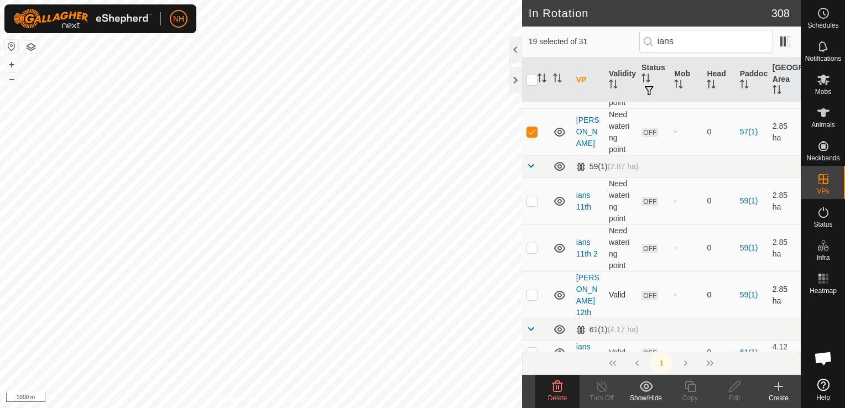
scroll to position [1161, 0]
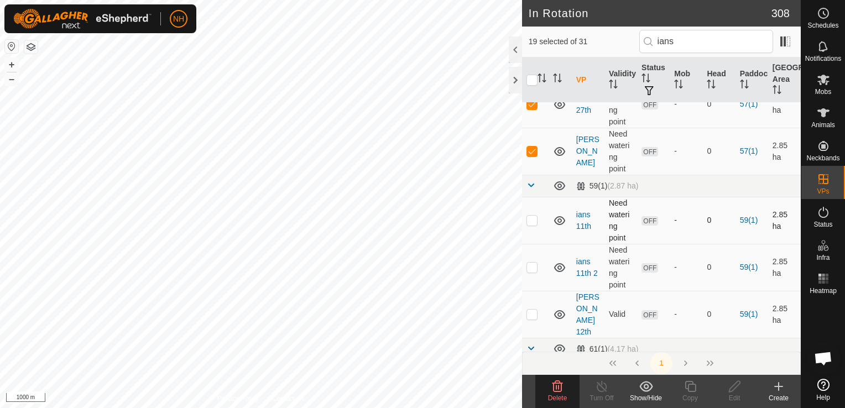
click at [537, 216] on p-checkbox at bounding box center [531, 220] width 11 height 9
click at [530, 263] on p-checkbox at bounding box center [531, 267] width 11 height 9
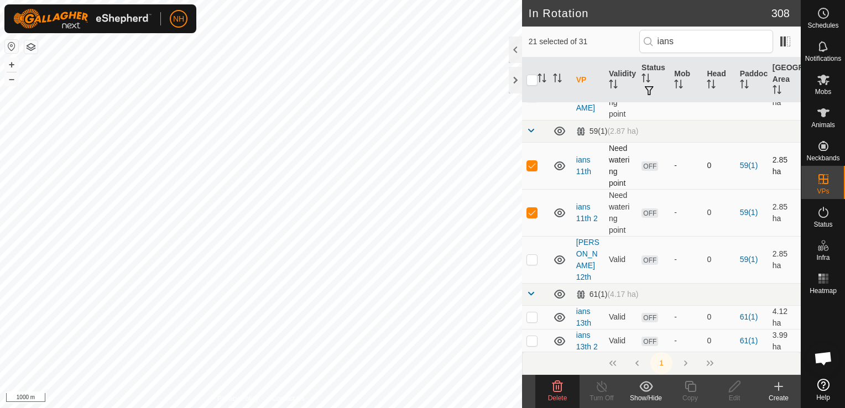
scroll to position [1217, 0]
click at [531, 254] on p-checkbox at bounding box center [531, 258] width 11 height 9
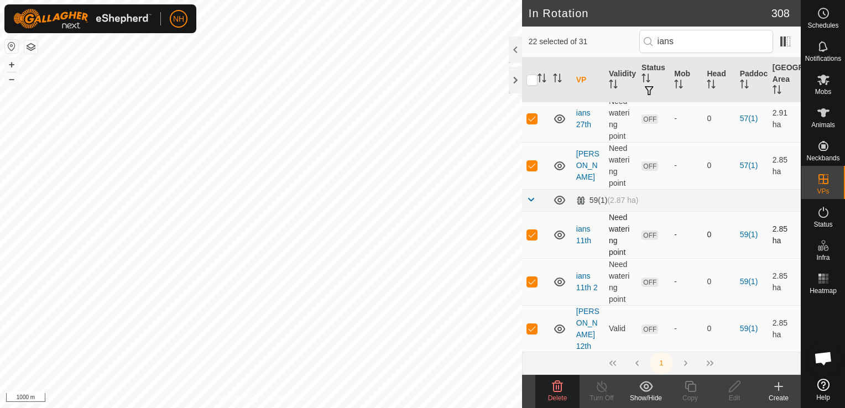
scroll to position [1327, 0]
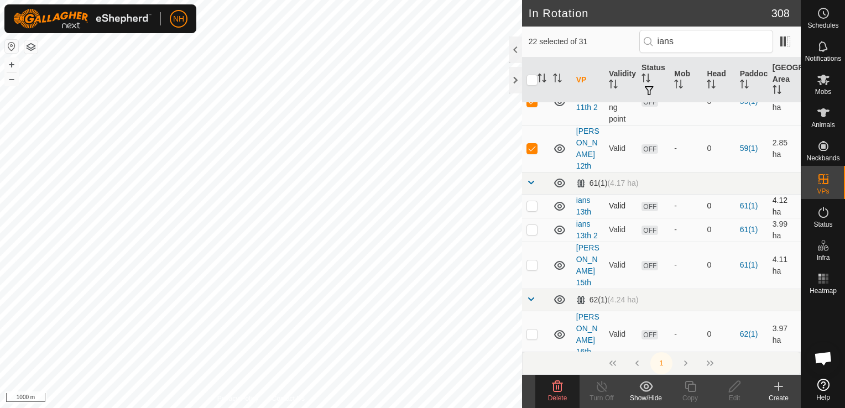
click at [531, 201] on p-checkbox at bounding box center [531, 205] width 11 height 9
click at [531, 225] on p-checkbox at bounding box center [531, 229] width 11 height 9
click at [535, 258] on p-checkbox at bounding box center [531, 262] width 11 height 9
click at [529, 327] on p-checkbox at bounding box center [531, 331] width 11 height 9
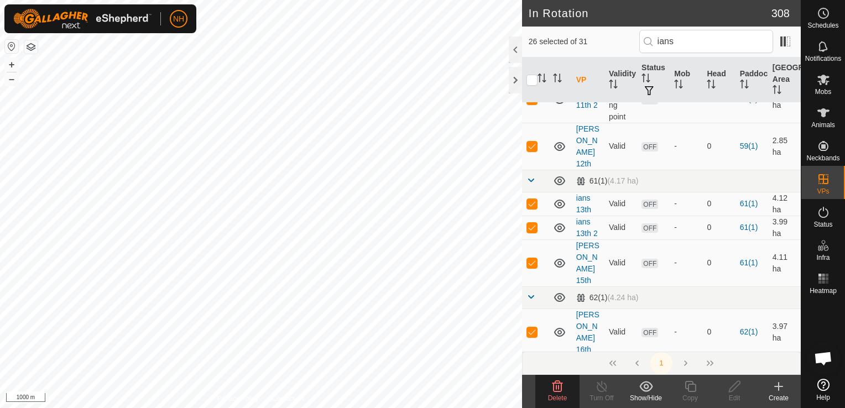
click at [535, 363] on p-checkbox at bounding box center [531, 367] width 11 height 9
click at [532, 398] on p-checkbox at bounding box center [531, 402] width 11 height 9
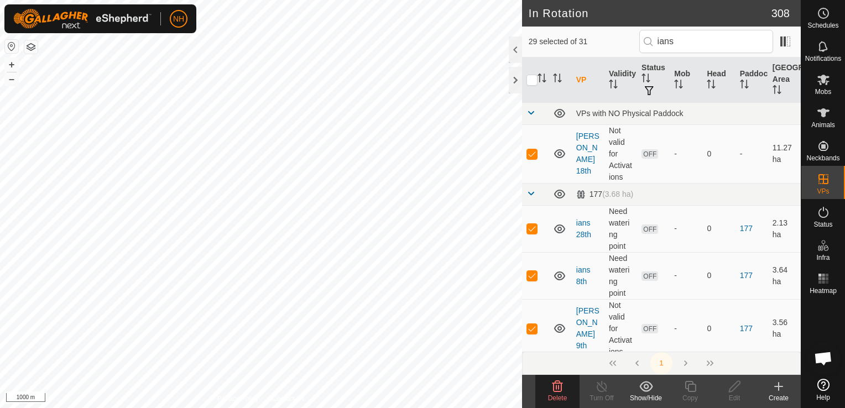
click at [557, 395] on span "Delete" at bounding box center [557, 398] width 19 height 8
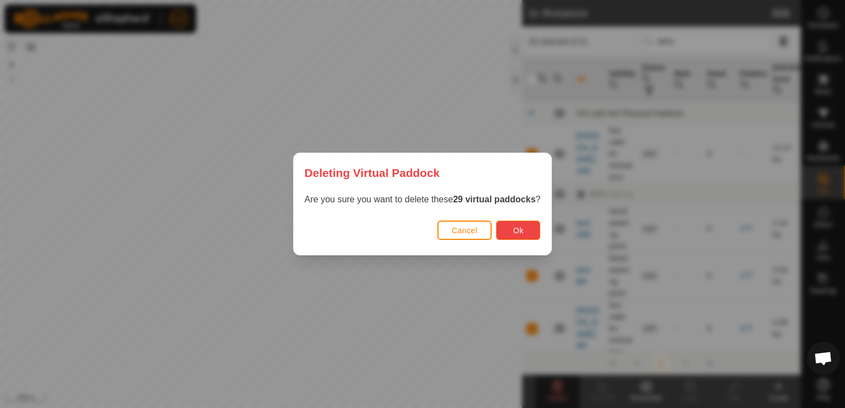
click at [507, 227] on button "Ok" at bounding box center [518, 230] width 44 height 19
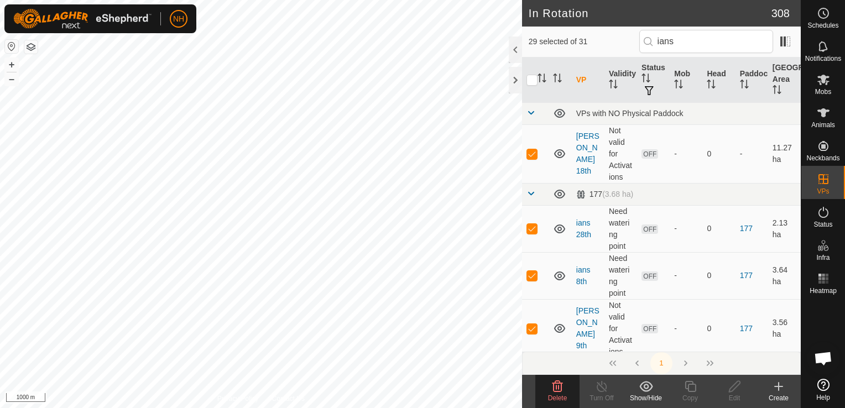
click at [553, 389] on icon at bounding box center [557, 386] width 11 height 11
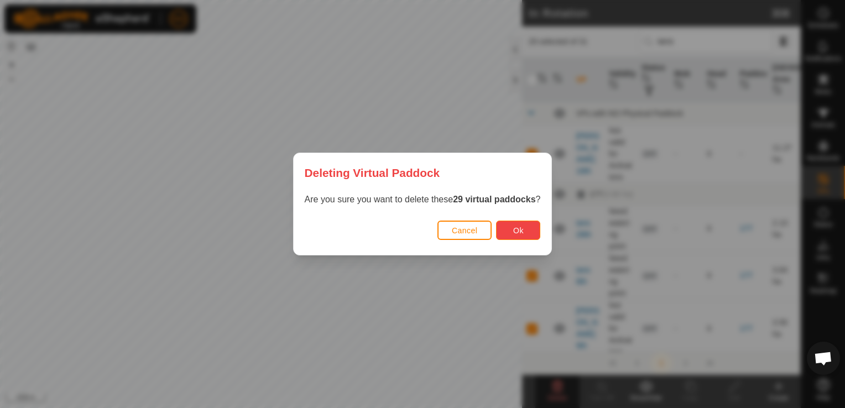
click at [514, 224] on button "Ok" at bounding box center [518, 230] width 44 height 19
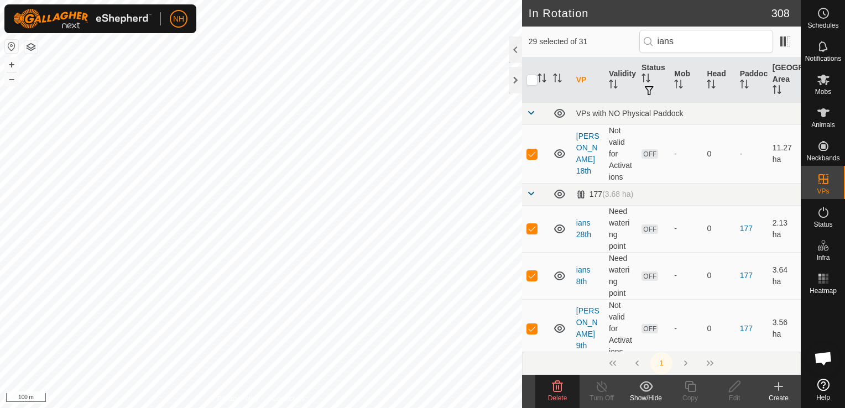
click at [776, 387] on icon at bounding box center [779, 387] width 8 height 0
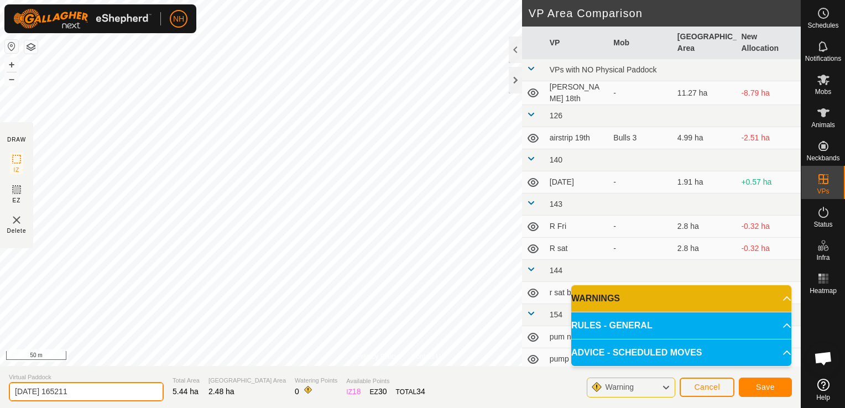
click at [121, 390] on input "[DATE] 165211" at bounding box center [86, 391] width 155 height 19
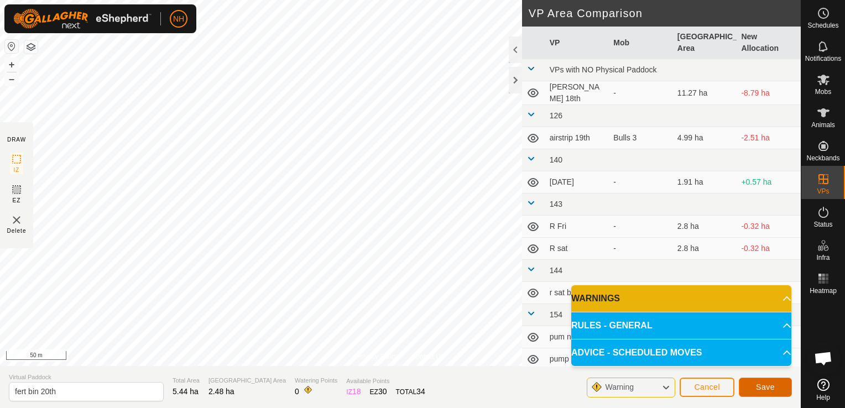
click at [775, 383] on button "Save" at bounding box center [765, 387] width 53 height 19
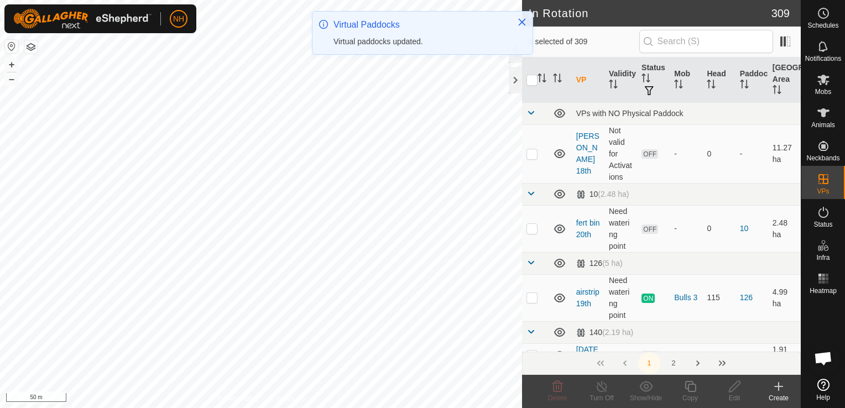
click at [775, 391] on icon at bounding box center [778, 386] width 13 height 13
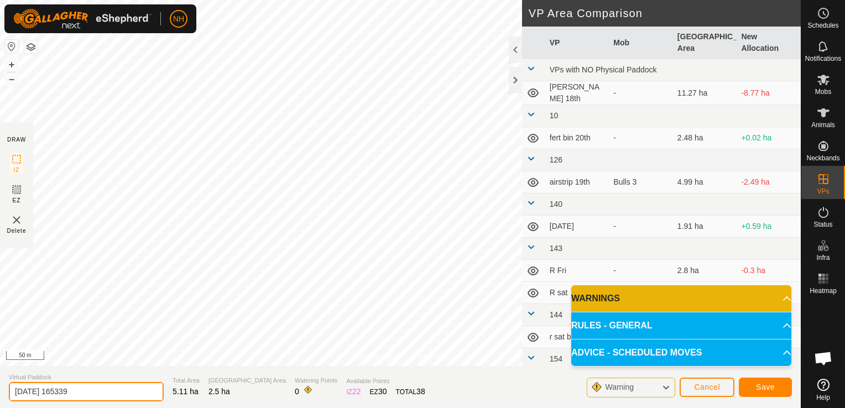
click at [132, 387] on input "[DATE] 165339" at bounding box center [86, 391] width 155 height 19
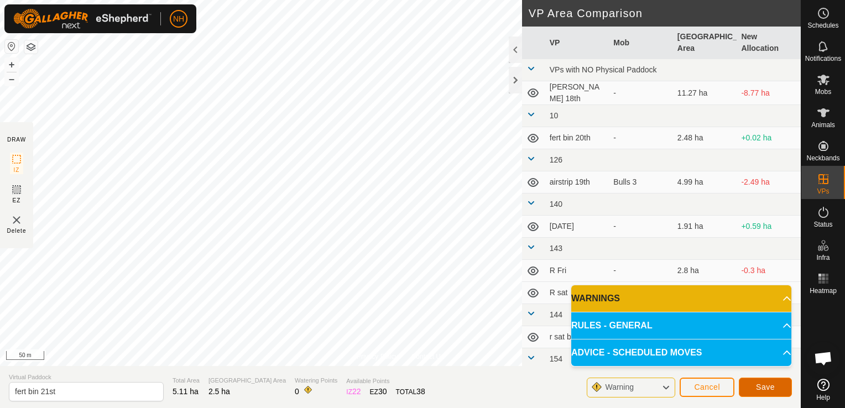
click at [764, 390] on span "Save" at bounding box center [765, 387] width 19 height 9
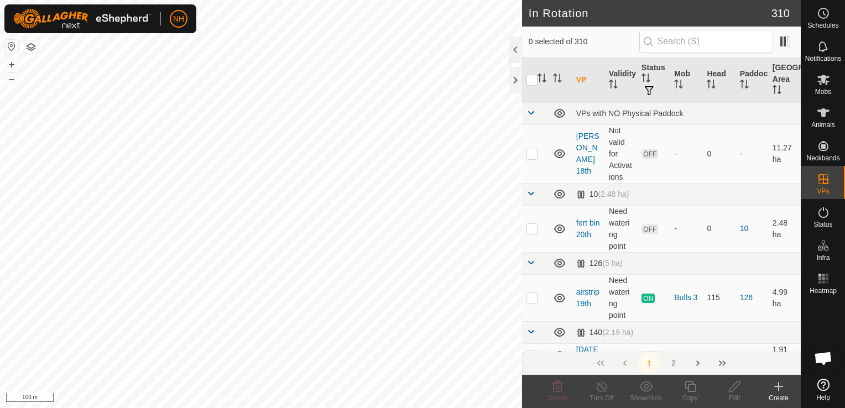
click at [778, 389] on icon at bounding box center [778, 386] width 13 height 13
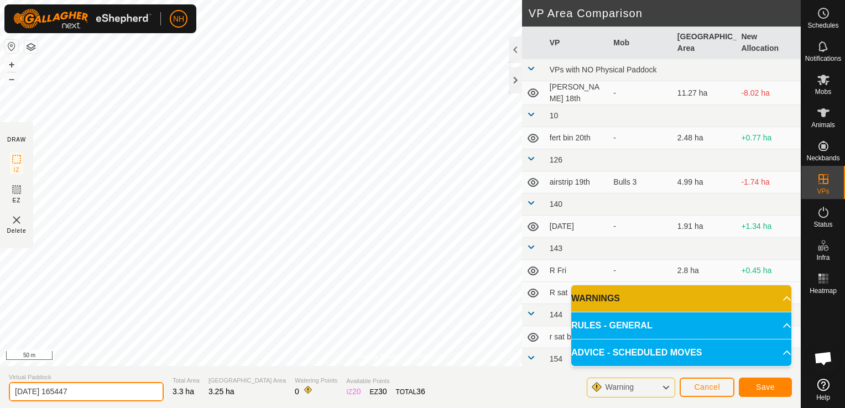
click at [135, 392] on input "[DATE] 165447" at bounding box center [86, 391] width 155 height 19
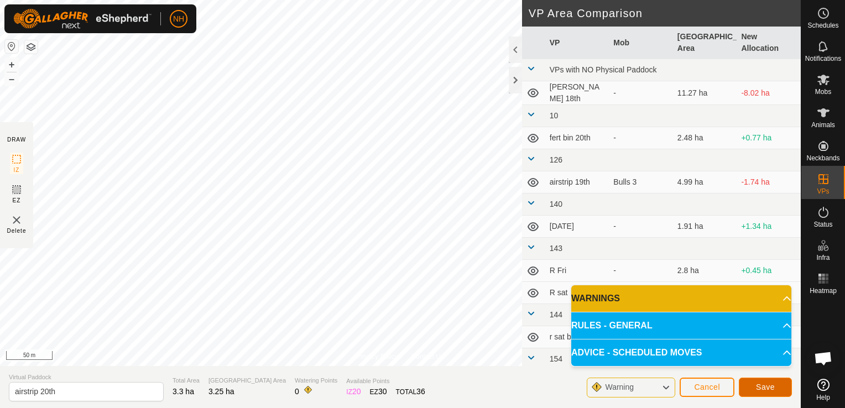
click at [766, 387] on span "Save" at bounding box center [765, 387] width 19 height 9
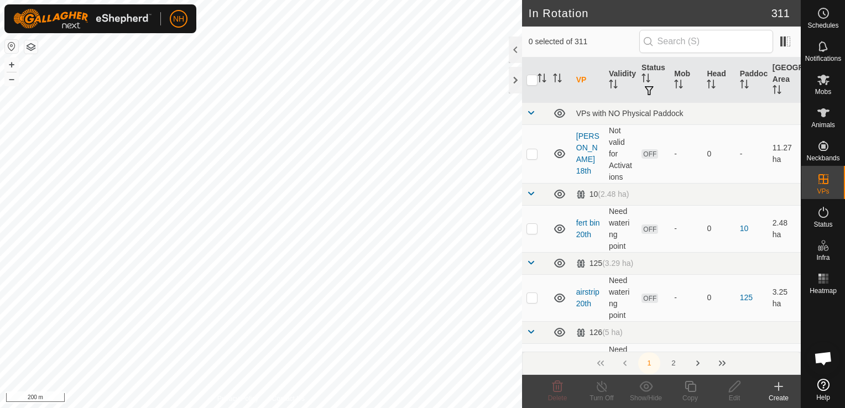
click at [783, 387] on icon at bounding box center [778, 386] width 13 height 13
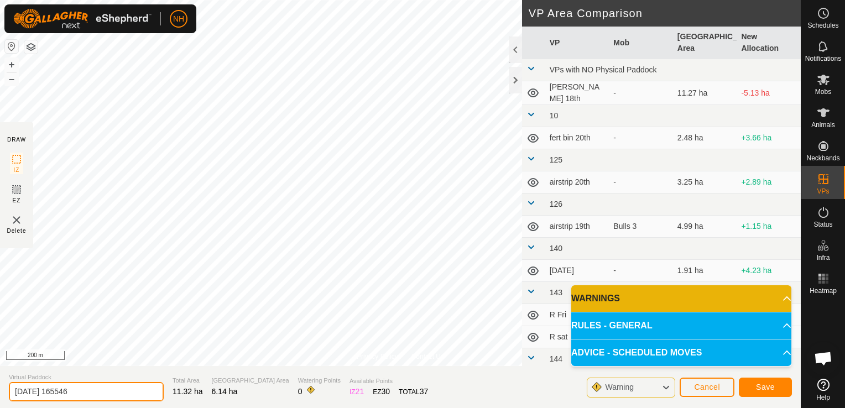
click at [104, 395] on input "[DATE] 165546" at bounding box center [86, 391] width 155 height 19
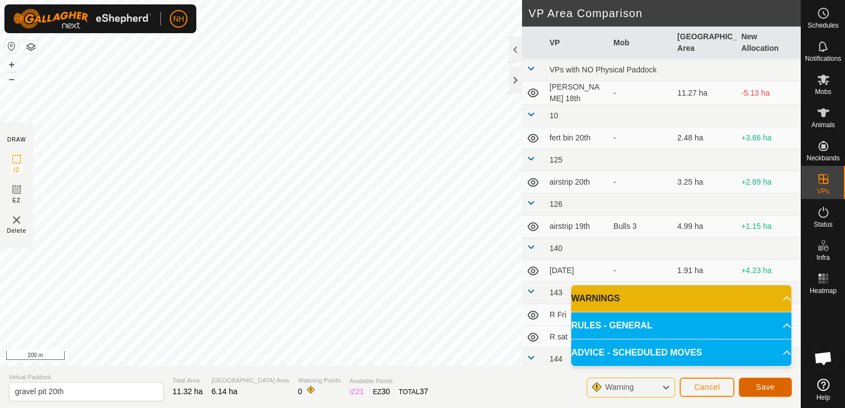
click at [767, 384] on span "Save" at bounding box center [765, 387] width 19 height 9
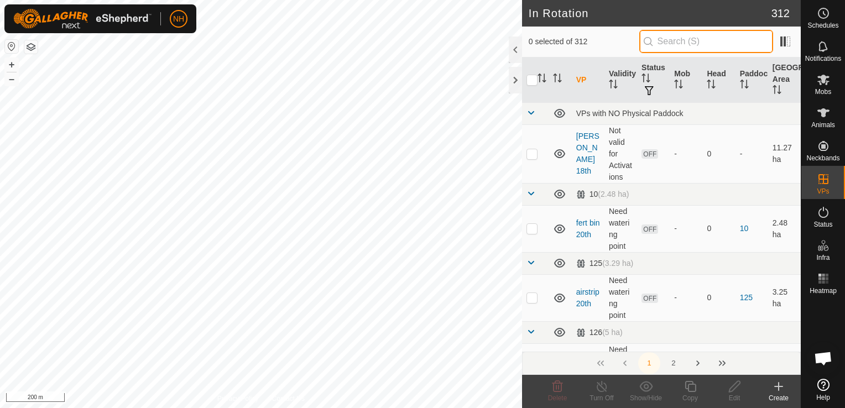
click at [678, 43] on input "text" at bounding box center [706, 41] width 134 height 23
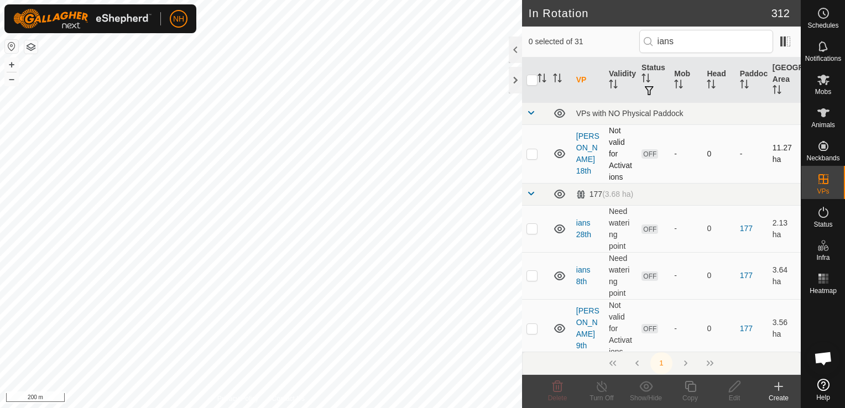
click at [530, 152] on p-checkbox at bounding box center [531, 153] width 11 height 9
click at [530, 154] on p-checkbox at bounding box center [531, 153] width 11 height 9
click at [531, 230] on p-checkbox at bounding box center [531, 228] width 11 height 9
click at [529, 275] on p-checkbox at bounding box center [531, 275] width 11 height 9
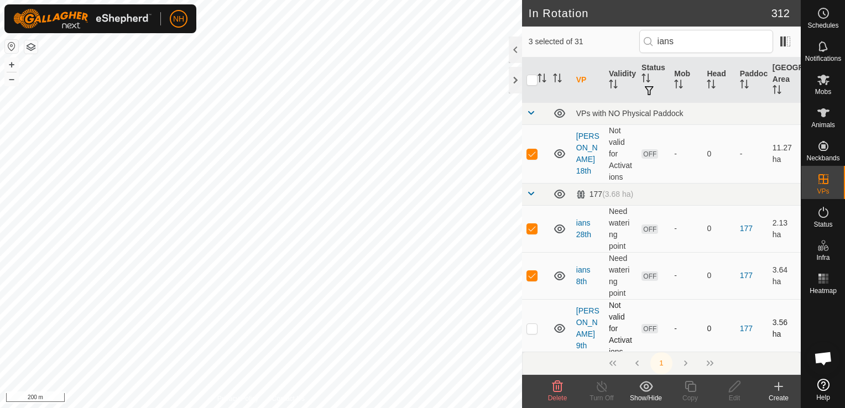
click at [531, 331] on p-checkbox at bounding box center [531, 328] width 11 height 9
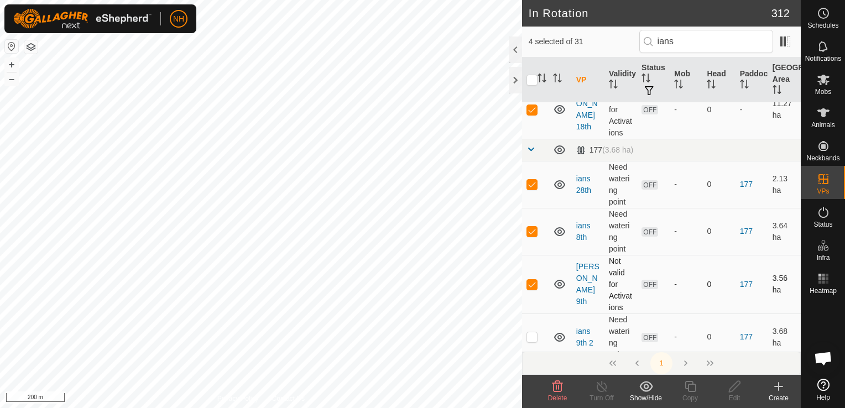
scroll to position [111, 0]
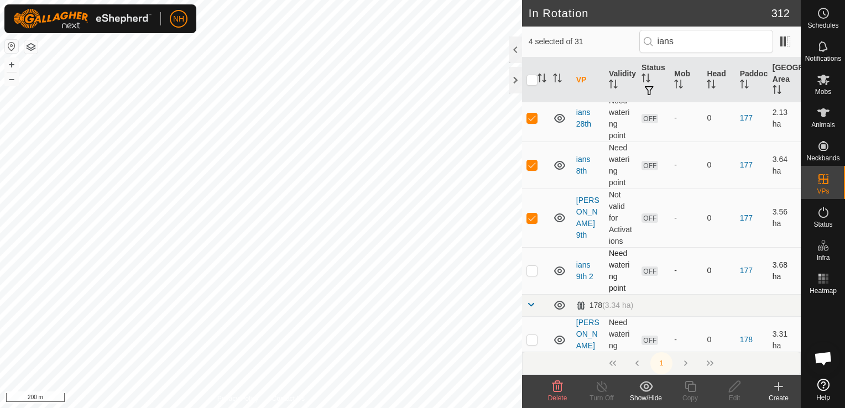
click at [532, 269] on p-checkbox at bounding box center [531, 270] width 11 height 9
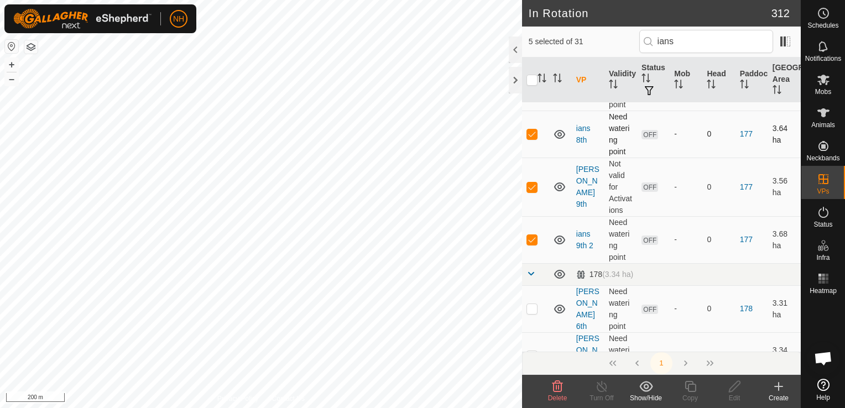
scroll to position [166, 0]
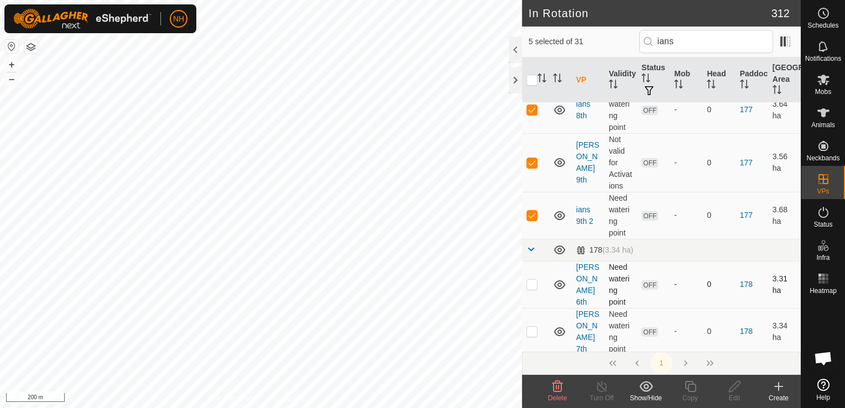
click at [532, 281] on p-checkbox at bounding box center [531, 284] width 11 height 9
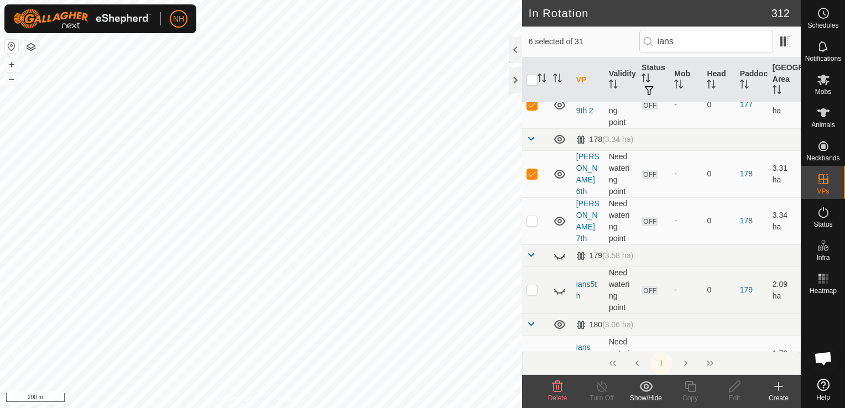
scroll to position [442, 0]
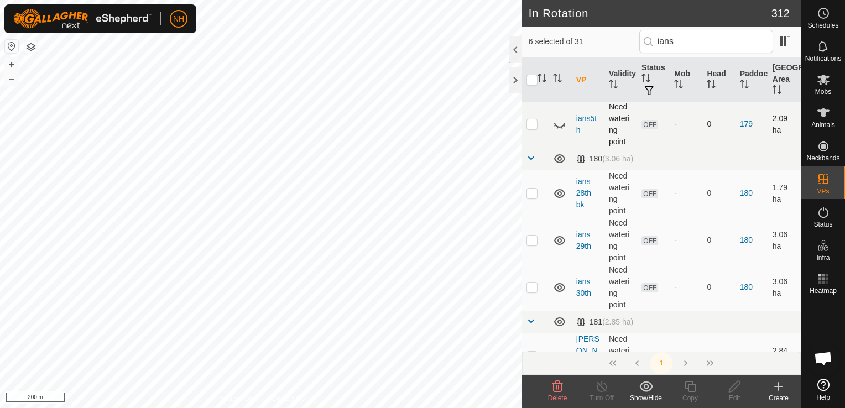
click at [529, 125] on p-checkbox at bounding box center [531, 123] width 11 height 9
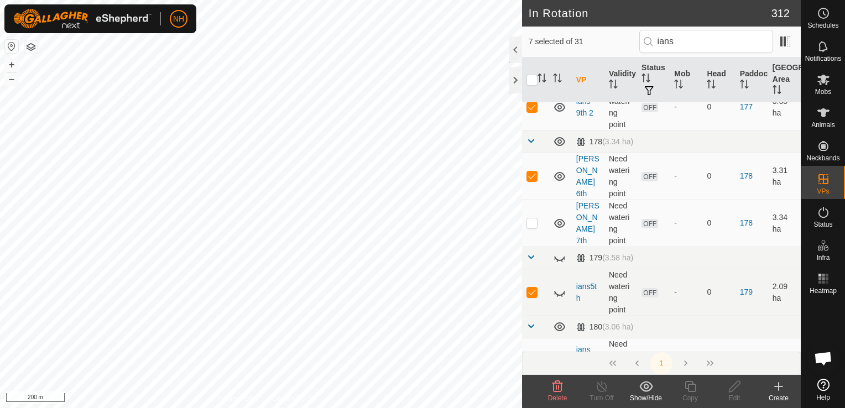
scroll to position [277, 0]
click at [534, 221] on p-checkbox at bounding box center [531, 220] width 11 height 9
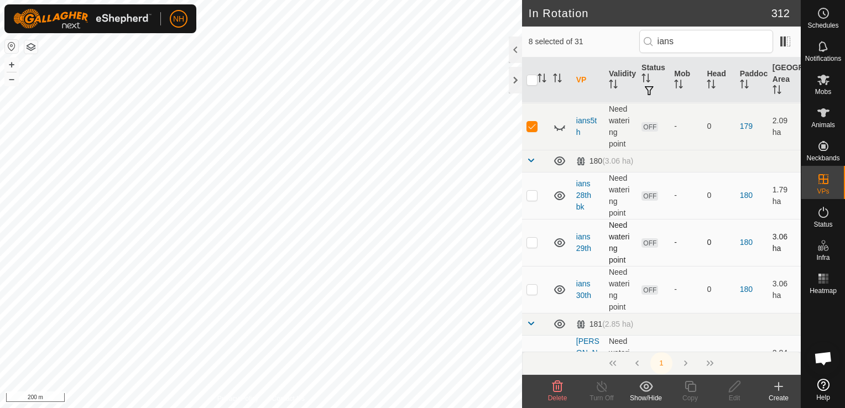
scroll to position [442, 0]
click at [530, 190] on p-checkbox at bounding box center [531, 193] width 11 height 9
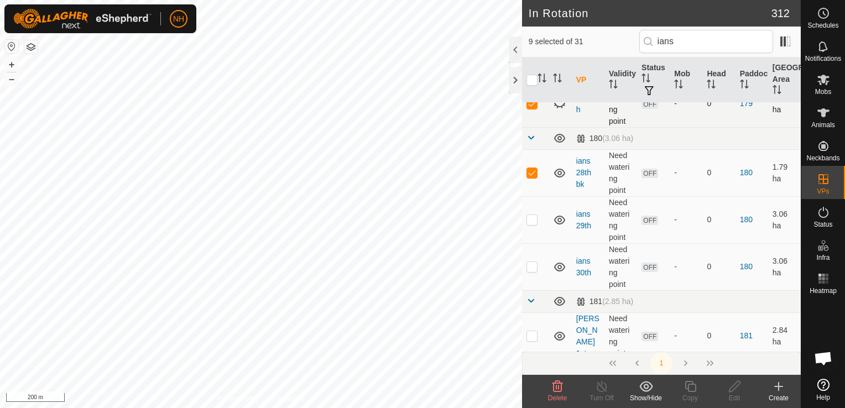
scroll to position [498, 0]
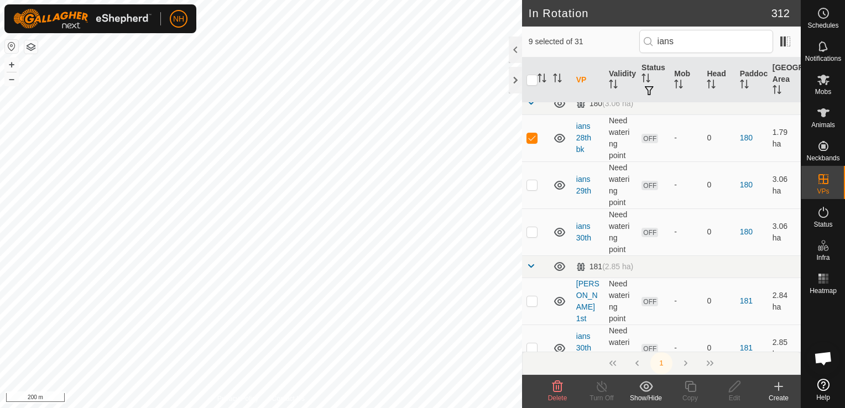
click at [531, 184] on p-checkbox at bounding box center [531, 184] width 11 height 9
click at [531, 228] on p-checkbox at bounding box center [531, 231] width 11 height 9
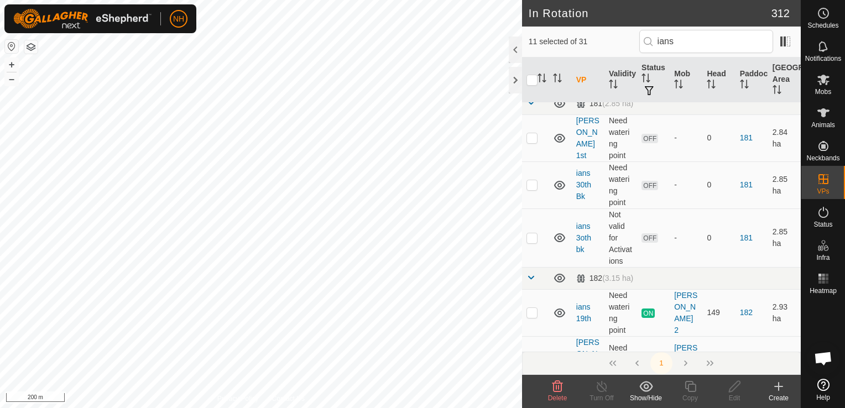
scroll to position [664, 0]
click at [531, 132] on p-checkbox at bounding box center [531, 135] width 11 height 9
click at [527, 178] on p-checkbox at bounding box center [531, 182] width 11 height 9
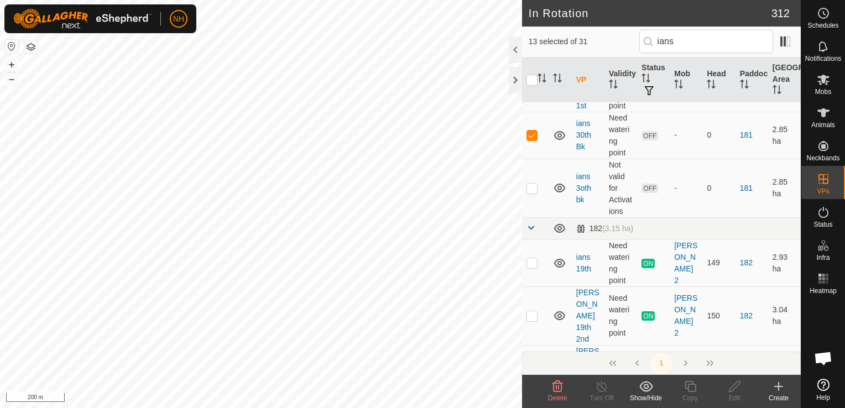
scroll to position [719, 0]
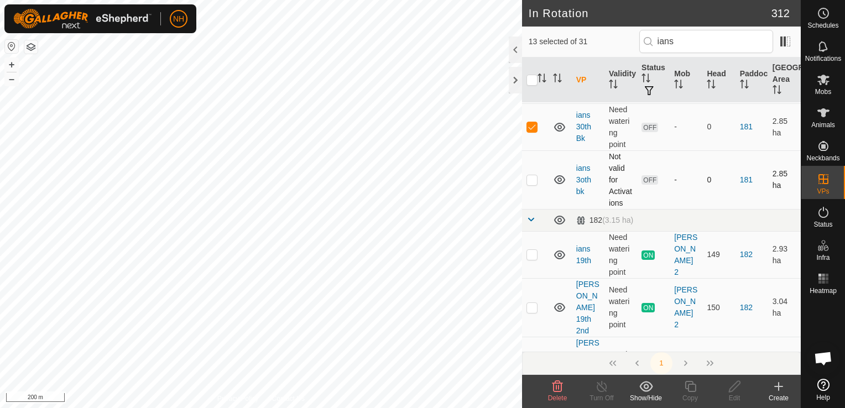
click at [533, 179] on p-checkbox at bounding box center [531, 179] width 11 height 9
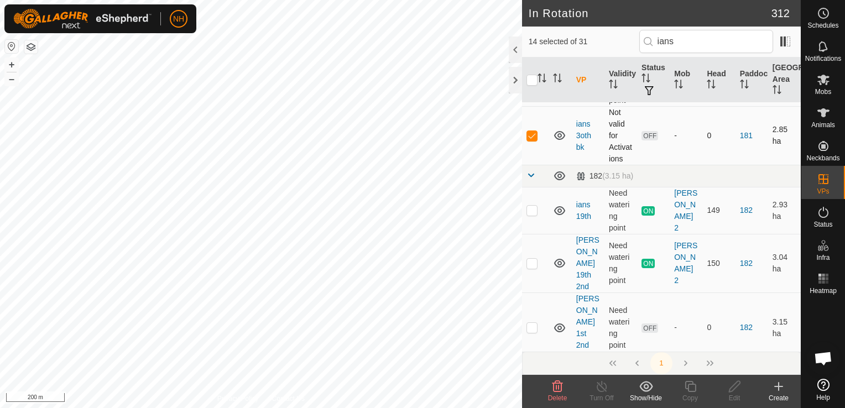
scroll to position [830, 0]
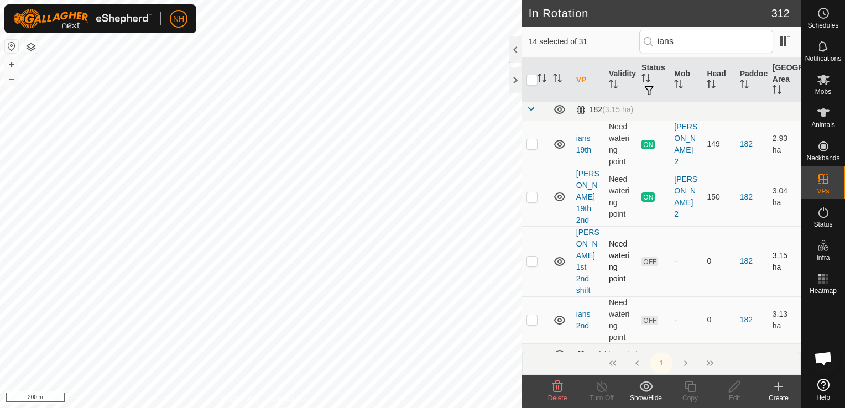
click at [533, 257] on p-checkbox at bounding box center [531, 261] width 11 height 9
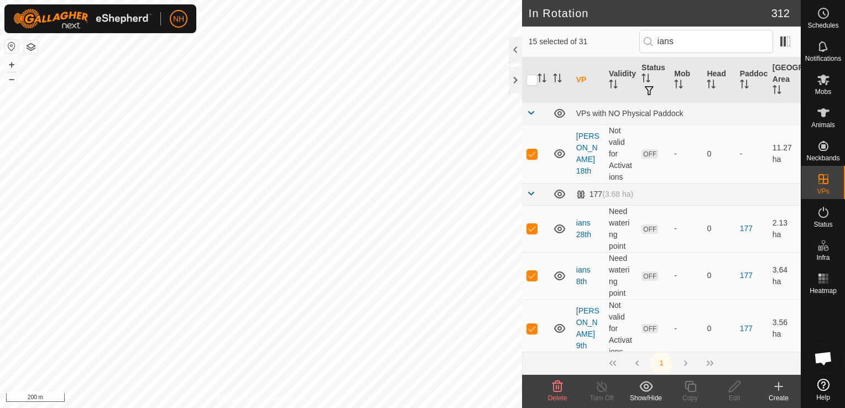
click at [557, 386] on icon at bounding box center [557, 386] width 13 height 13
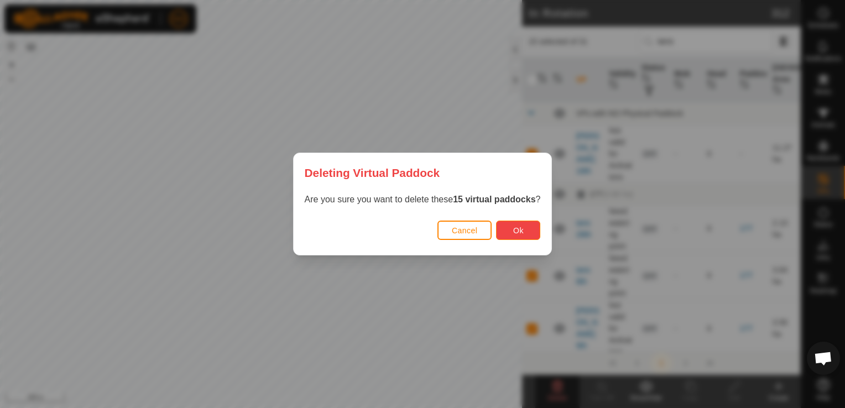
click at [515, 226] on span "Ok" at bounding box center [518, 230] width 11 height 9
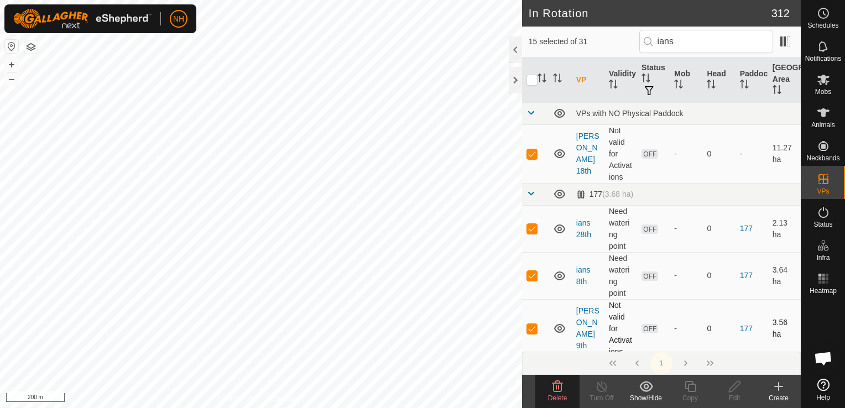
click at [531, 329] on p-checkbox at bounding box center [531, 328] width 11 height 9
click at [530, 276] on p-checkbox at bounding box center [531, 275] width 11 height 9
click at [532, 225] on p-checkbox at bounding box center [531, 228] width 11 height 9
click at [529, 154] on p-checkbox at bounding box center [531, 153] width 11 height 9
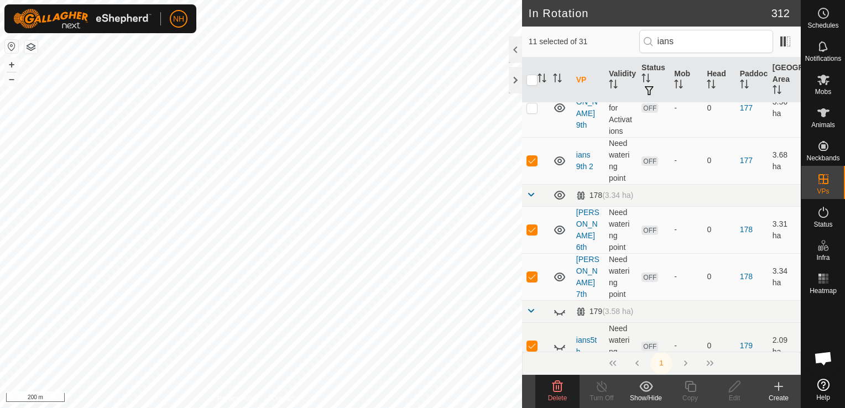
scroll to position [221, 0]
click at [533, 160] on p-checkbox at bounding box center [531, 159] width 11 height 9
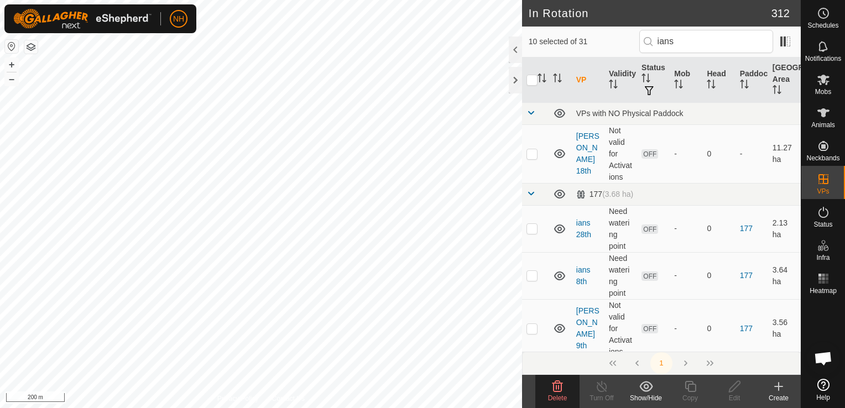
click at [555, 386] on icon at bounding box center [557, 386] width 13 height 13
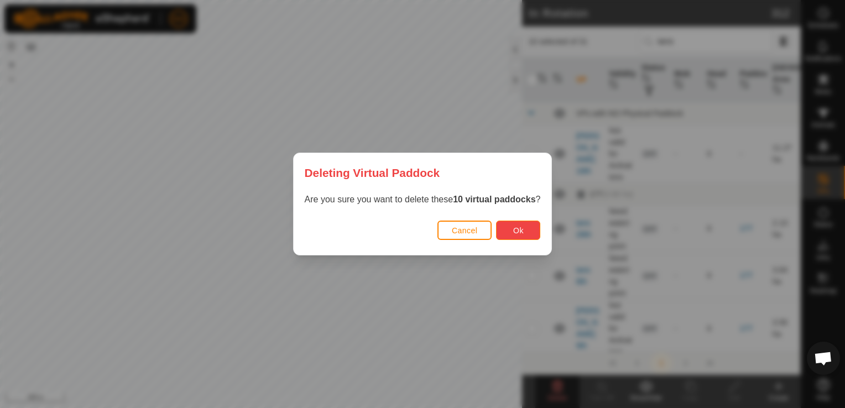
click at [524, 231] on button "Ok" at bounding box center [518, 230] width 44 height 19
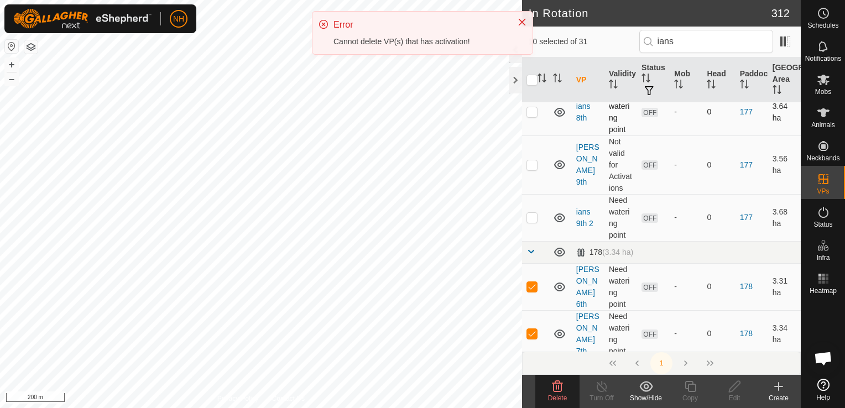
scroll to position [166, 0]
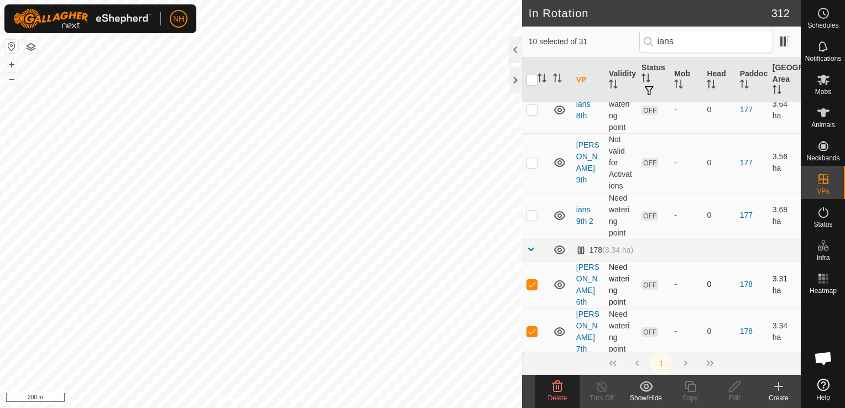
click at [533, 282] on p-checkbox at bounding box center [531, 284] width 11 height 9
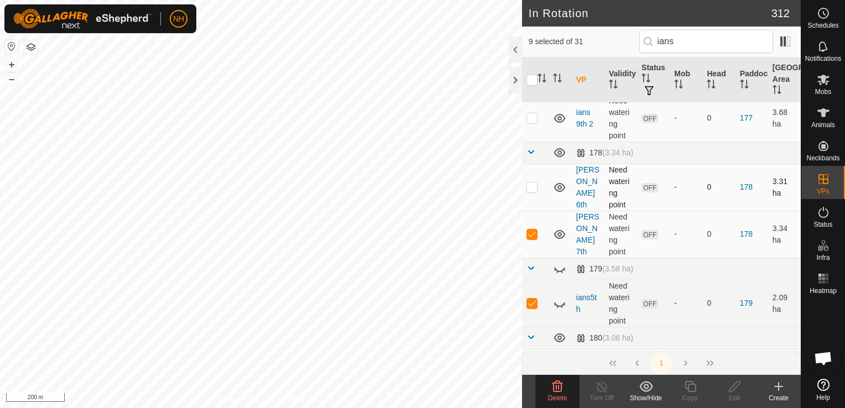
scroll to position [332, 0]
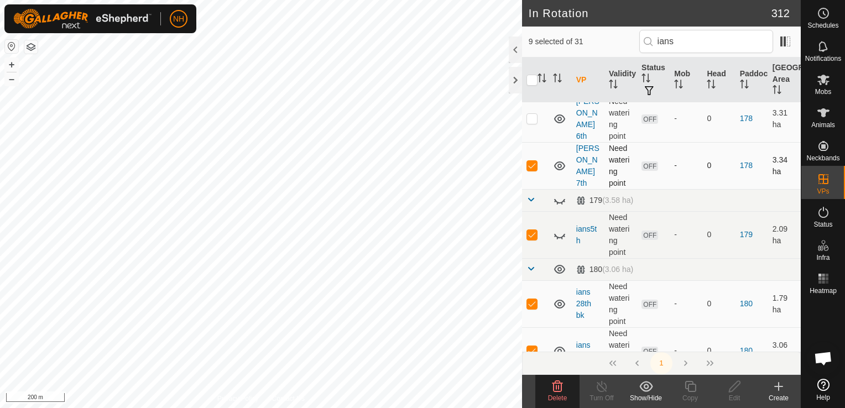
click at [531, 164] on p-checkbox at bounding box center [531, 165] width 11 height 9
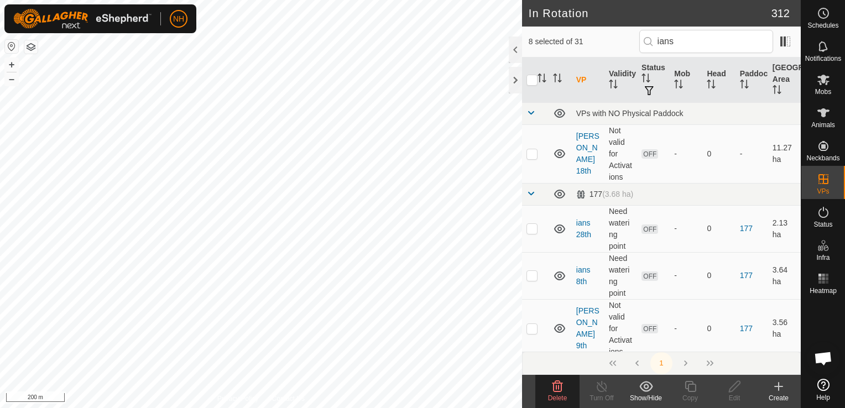
click at [560, 388] on icon at bounding box center [557, 386] width 13 height 13
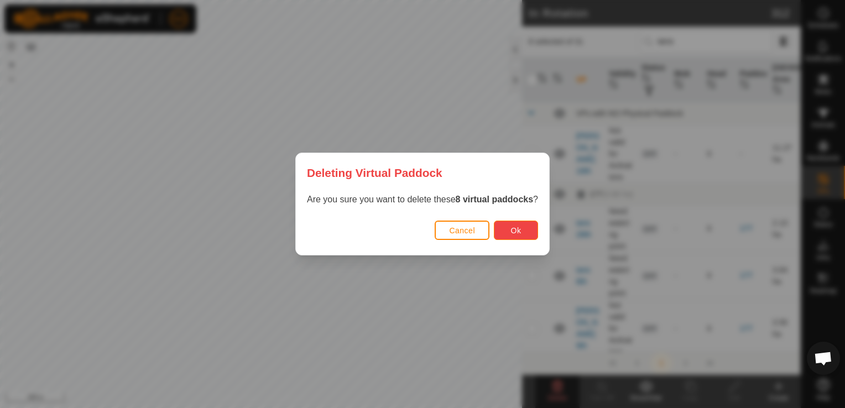
click at [513, 229] on span "Ok" at bounding box center [516, 230] width 11 height 9
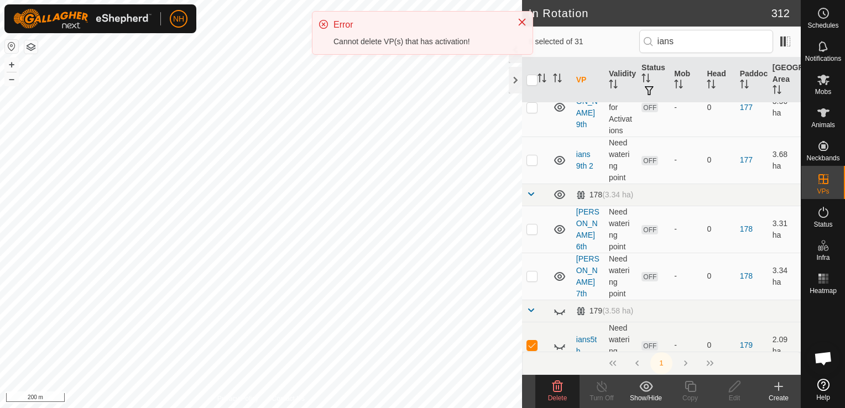
scroll to position [332, 0]
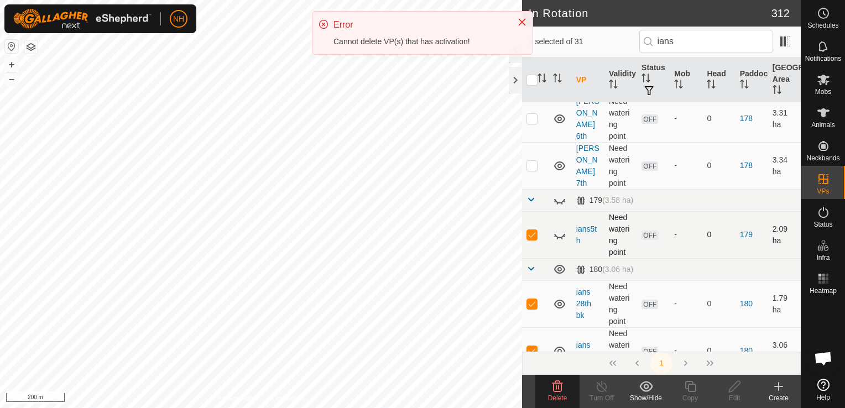
click at [533, 230] on p-checkbox at bounding box center [531, 234] width 11 height 9
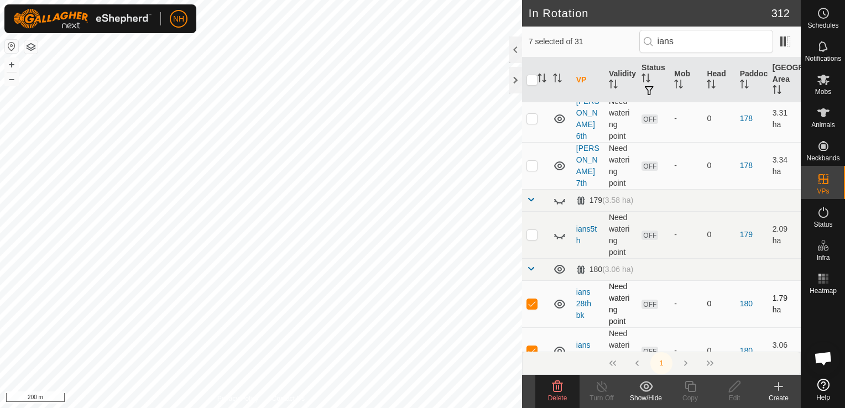
click at [535, 304] on p-checkbox at bounding box center [531, 303] width 11 height 9
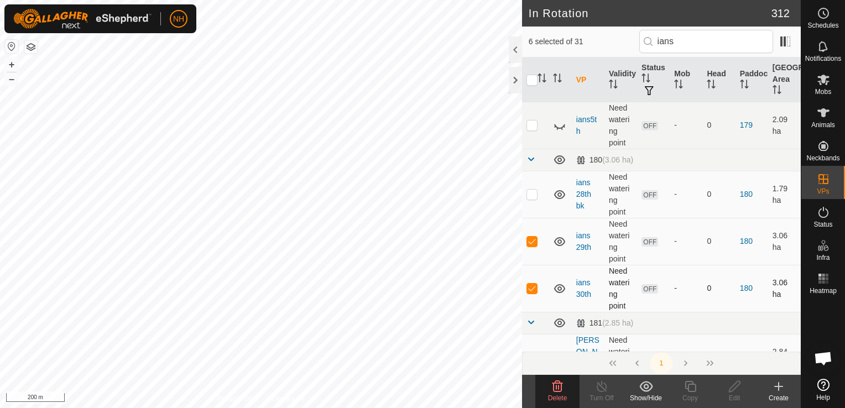
scroll to position [442, 0]
click at [529, 238] on p-checkbox at bounding box center [531, 240] width 11 height 9
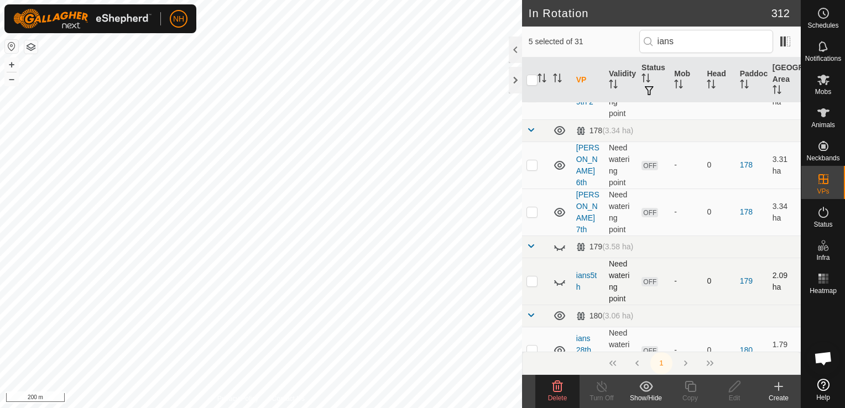
scroll to position [387, 0]
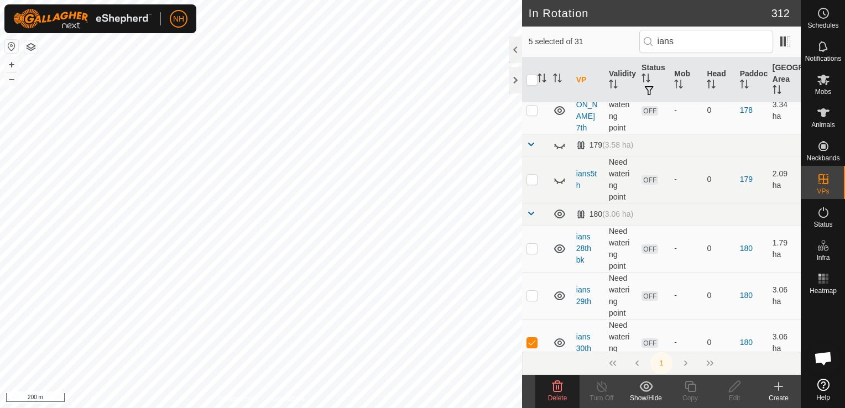
click at [560, 387] on icon at bounding box center [557, 386] width 13 height 13
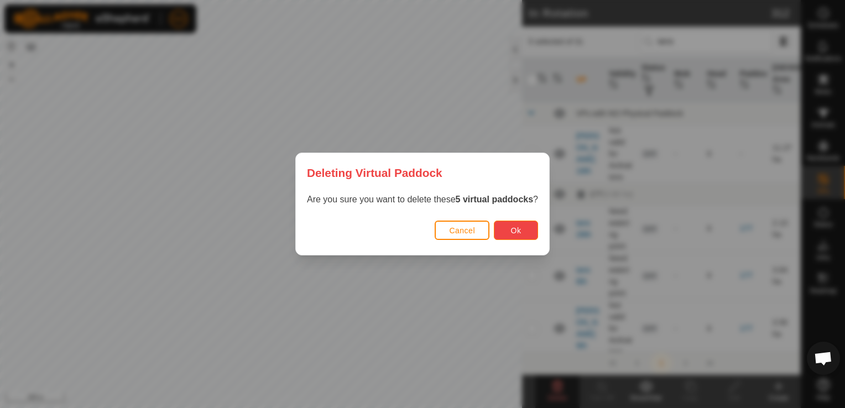
click at [522, 231] on button "Ok" at bounding box center [516, 230] width 44 height 19
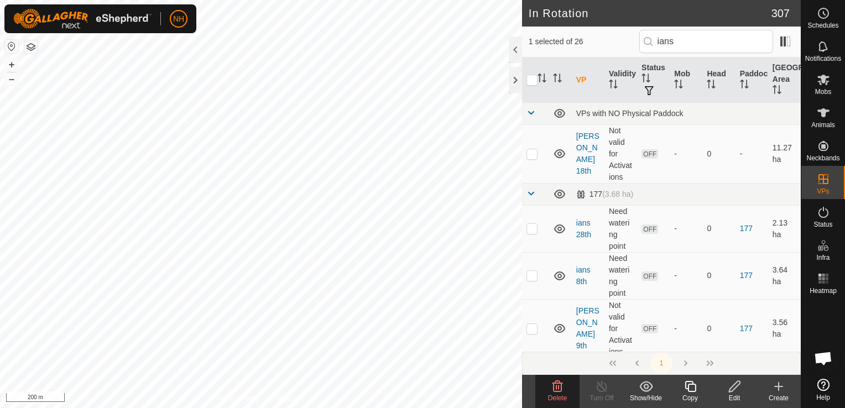
click at [553, 386] on icon at bounding box center [557, 386] width 11 height 11
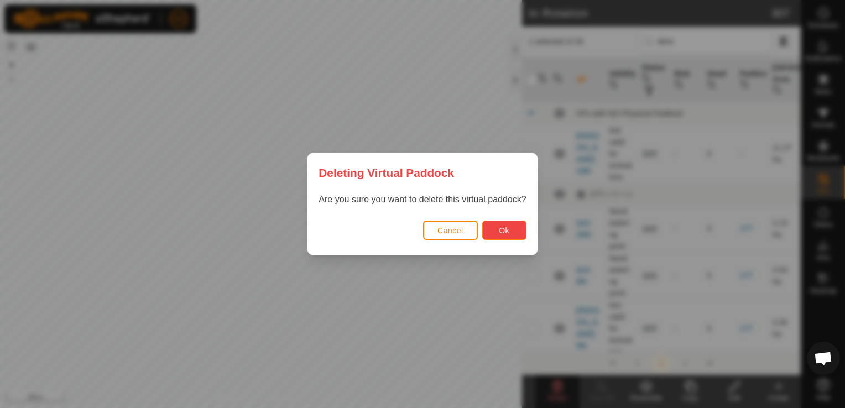
click at [506, 235] on button "Ok" at bounding box center [504, 230] width 44 height 19
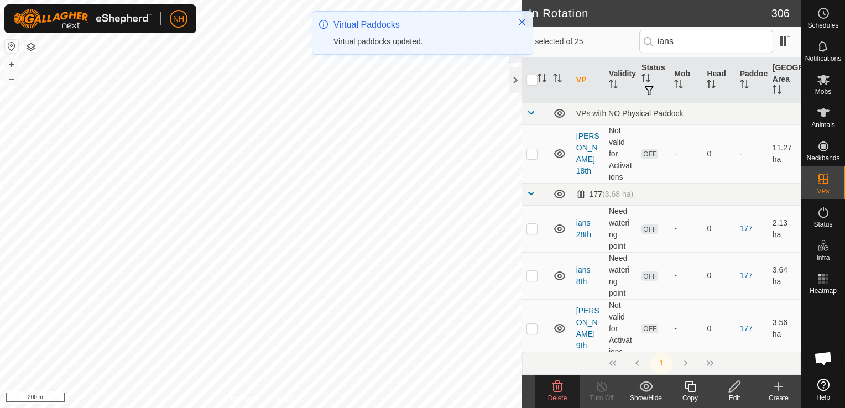
click at [561, 386] on icon at bounding box center [557, 386] width 11 height 11
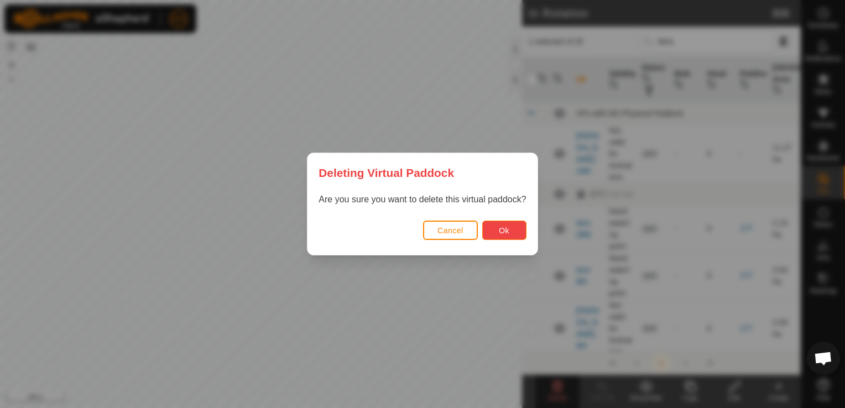
click at [520, 232] on button "Ok" at bounding box center [504, 230] width 44 height 19
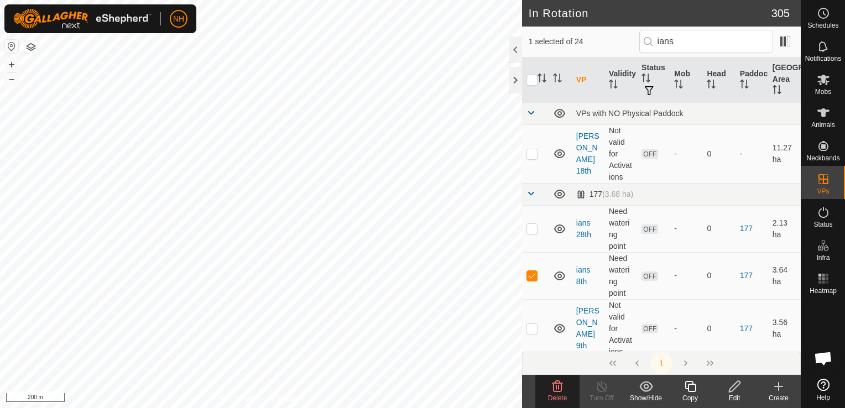
click at [553, 384] on icon at bounding box center [557, 386] width 11 height 11
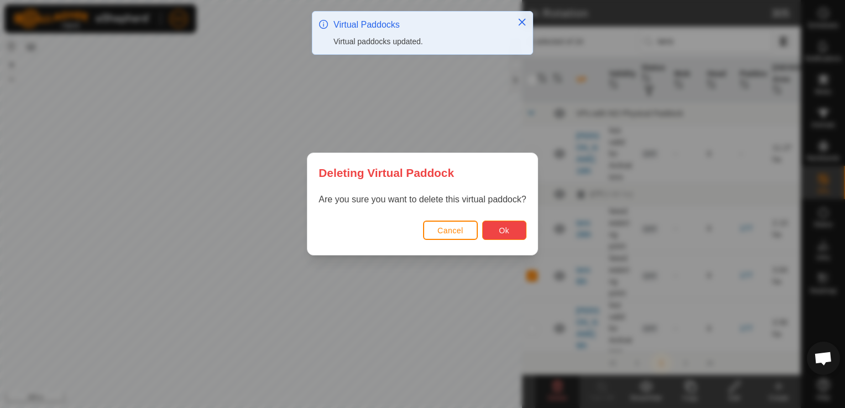
click at [507, 226] on span "Ok" at bounding box center [504, 230] width 11 height 9
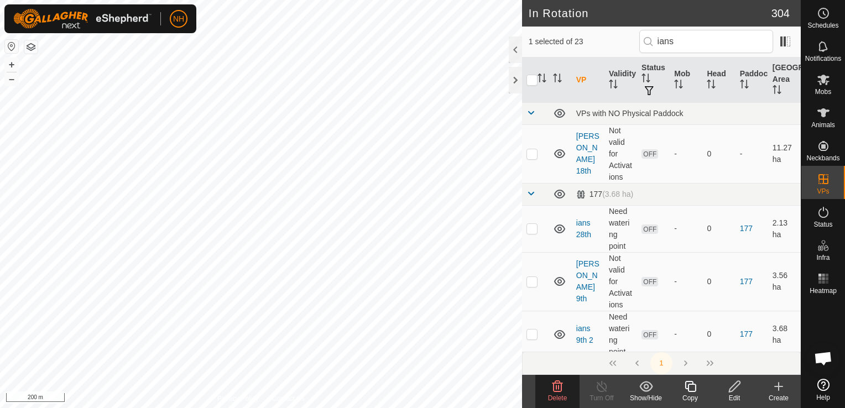
click at [555, 391] on icon at bounding box center [557, 386] width 11 height 11
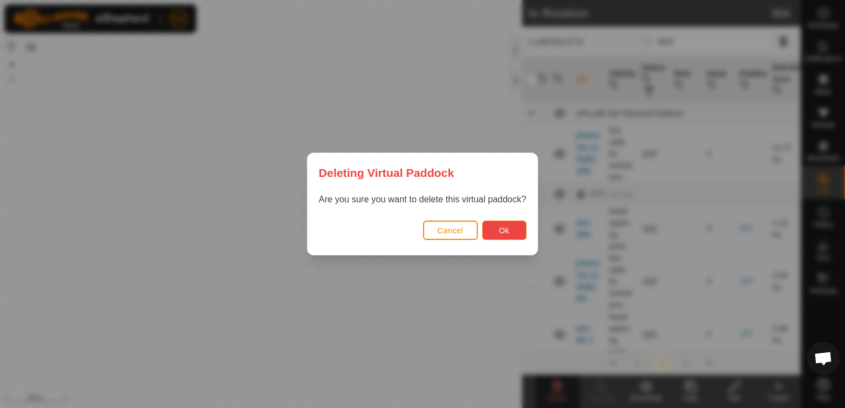
click at [491, 229] on button "Ok" at bounding box center [504, 230] width 44 height 19
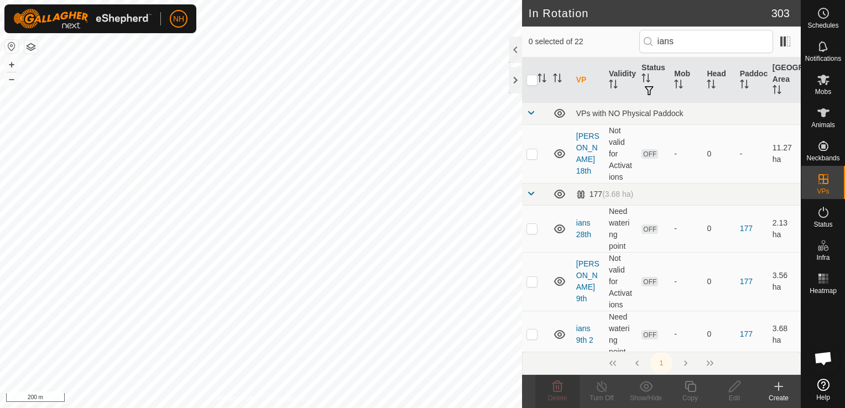
click at [781, 385] on icon at bounding box center [778, 386] width 13 height 13
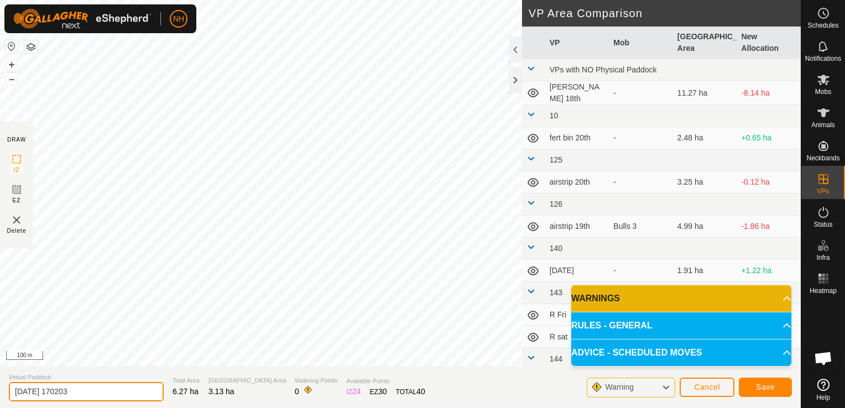
click at [118, 388] on input "[DATE] 170203" at bounding box center [86, 391] width 155 height 19
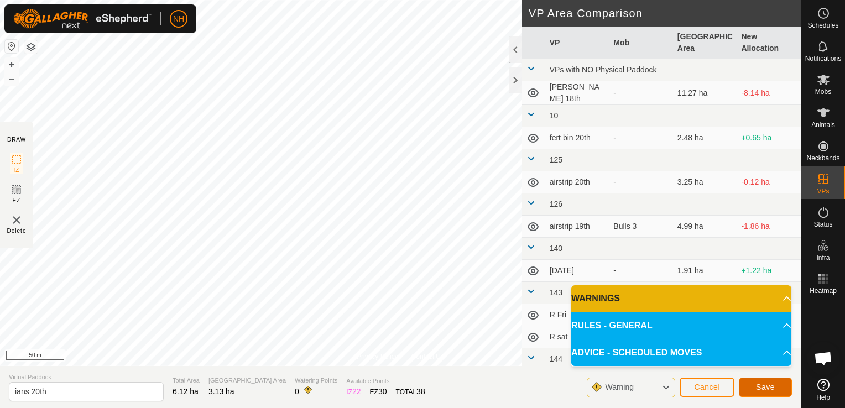
click at [750, 385] on button "Save" at bounding box center [765, 387] width 53 height 19
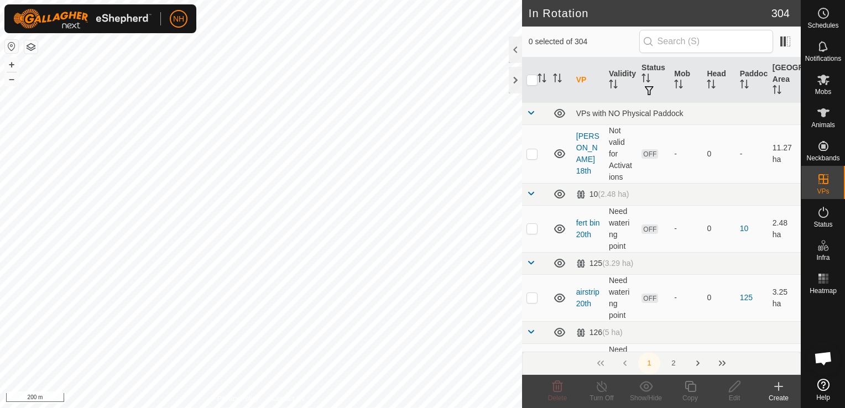
click at [779, 387] on icon at bounding box center [779, 387] width 8 height 0
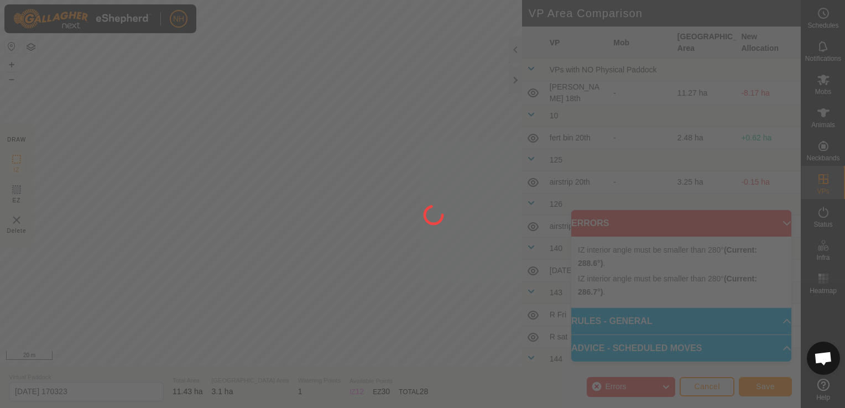
click at [322, 263] on div "NH Schedules Notifications Mobs Animals Neckbands VPs Status Infra Heatmap Help…" at bounding box center [422, 204] width 845 height 408
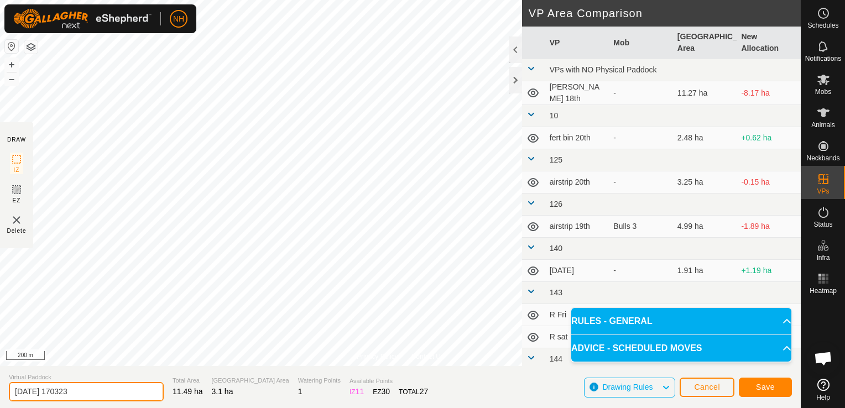
click at [129, 390] on input "[DATE] 170323" at bounding box center [86, 391] width 155 height 19
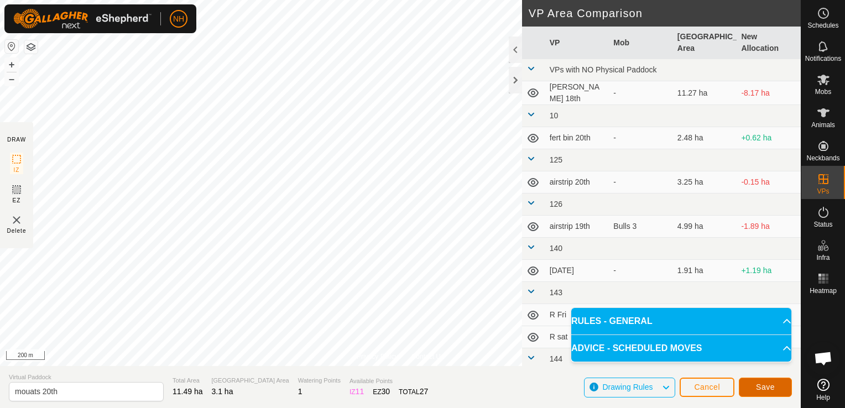
click at [768, 388] on span "Save" at bounding box center [765, 387] width 19 height 9
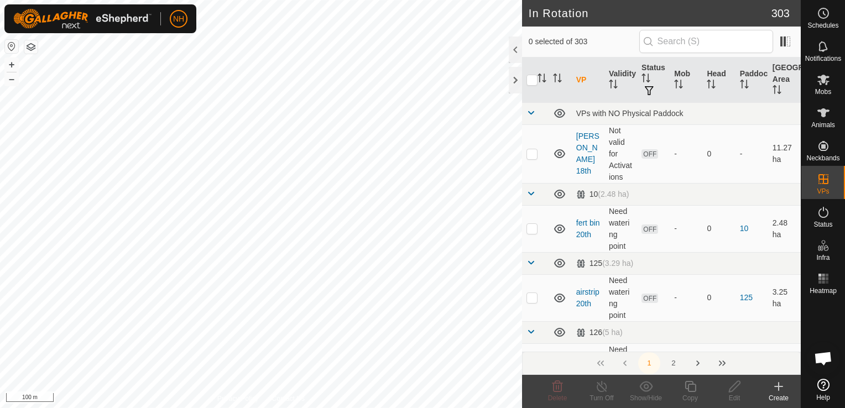
click at [779, 387] on icon at bounding box center [779, 387] width 8 height 0
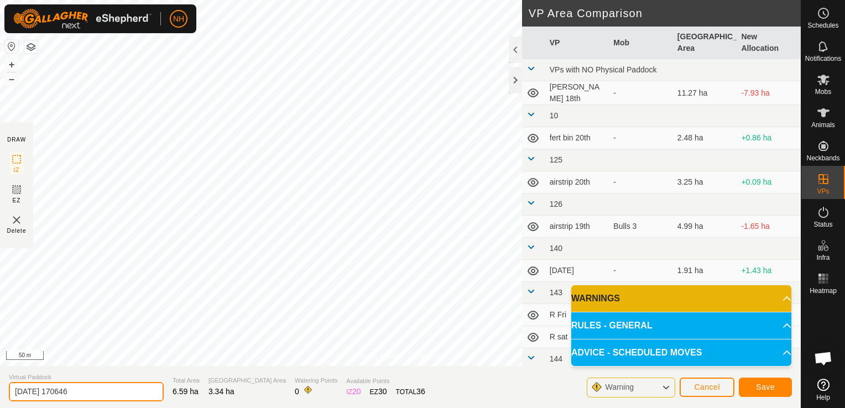
click at [126, 395] on input "2025-09-19 170646" at bounding box center [86, 391] width 155 height 19
type input "2"
type input "mouats 21st"
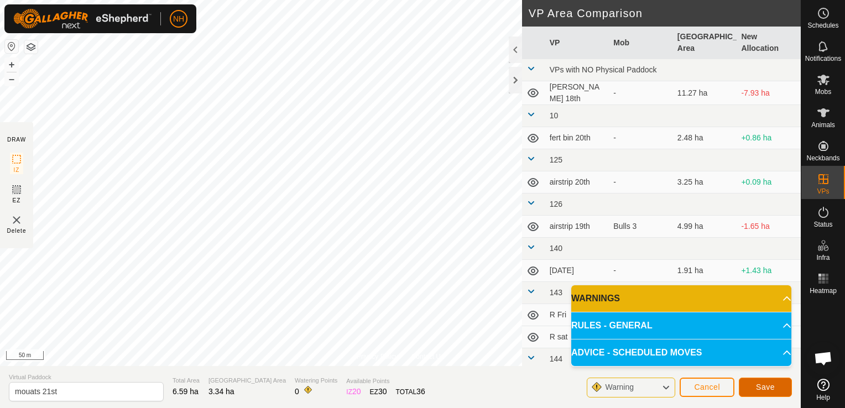
click at [774, 387] on button "Save" at bounding box center [765, 387] width 53 height 19
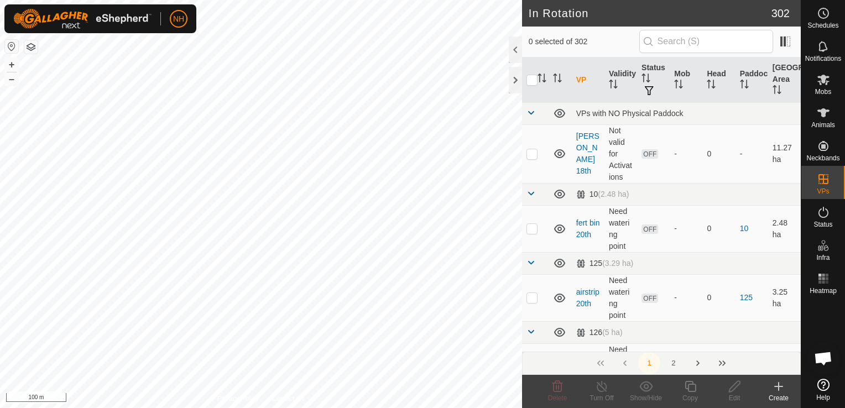
click at [775, 387] on icon at bounding box center [779, 387] width 8 height 0
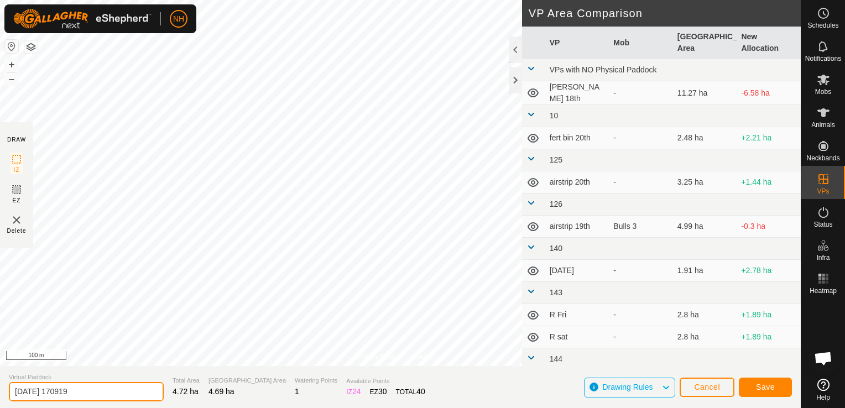
click at [133, 395] on input "2025-09-19 170919" at bounding box center [86, 391] width 155 height 19
type input "2"
type input "moores 19th 2nd"
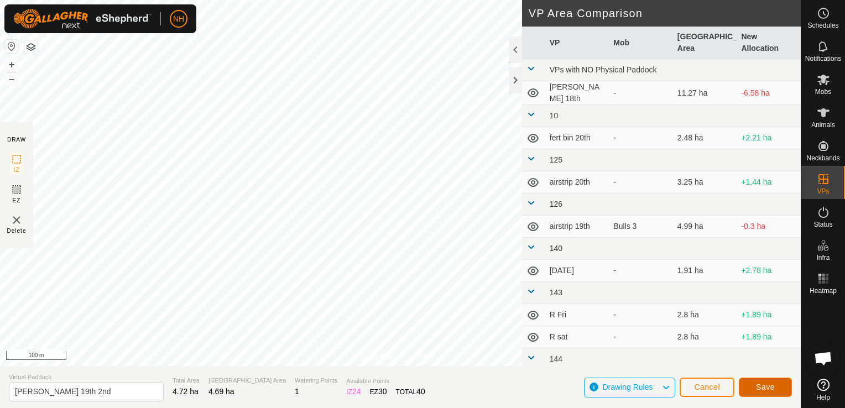
click at [760, 385] on span "Save" at bounding box center [765, 387] width 19 height 9
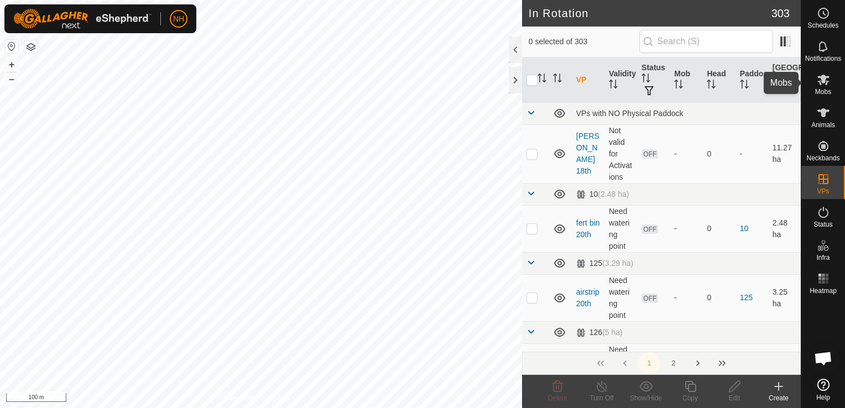
click at [827, 80] on icon at bounding box center [823, 79] width 13 height 13
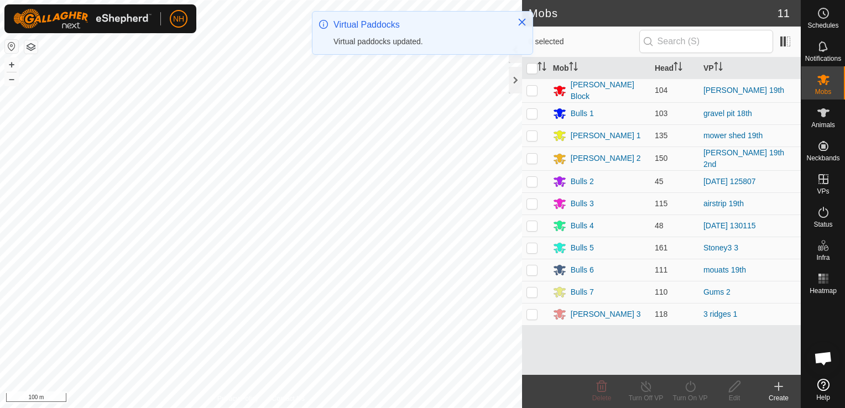
click at [531, 92] on p-checkbox at bounding box center [531, 90] width 11 height 9
checkbox input "true"
click at [686, 390] on icon at bounding box center [691, 386] width 14 height 13
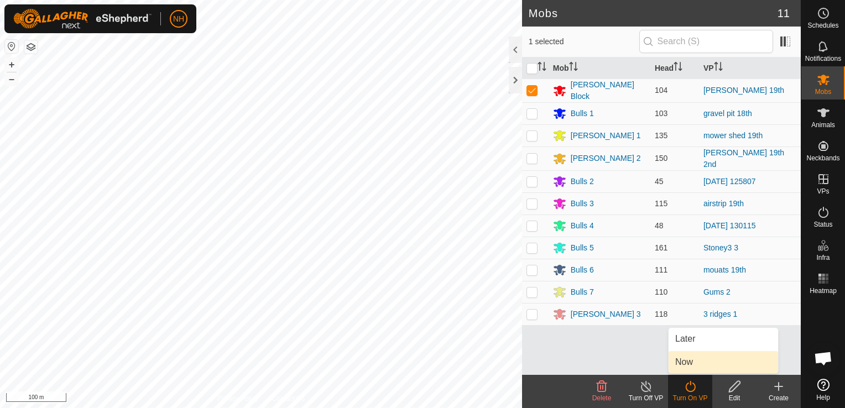
click at [685, 356] on link "Now" at bounding box center [724, 362] width 110 height 22
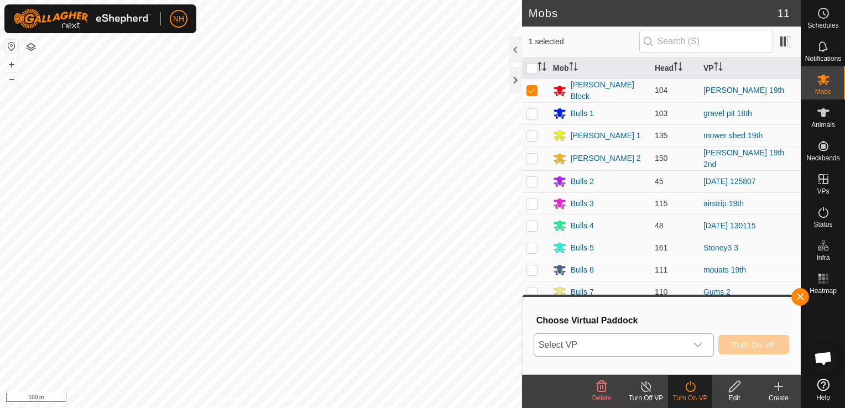
click at [644, 340] on span "Select VP" at bounding box center [610, 345] width 153 height 22
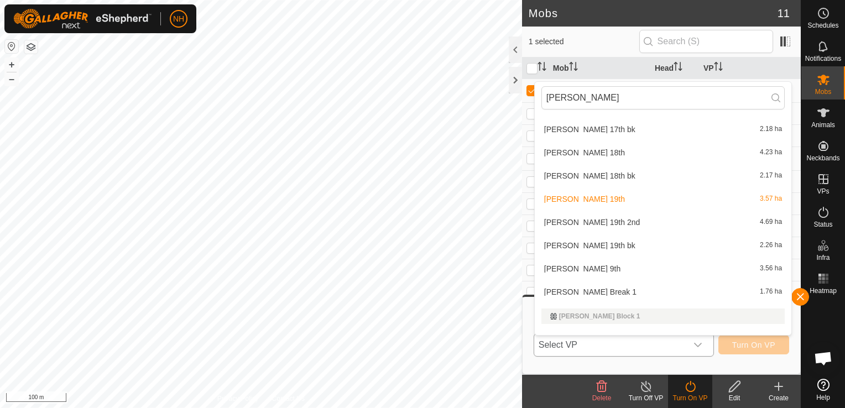
scroll to position [570, 0]
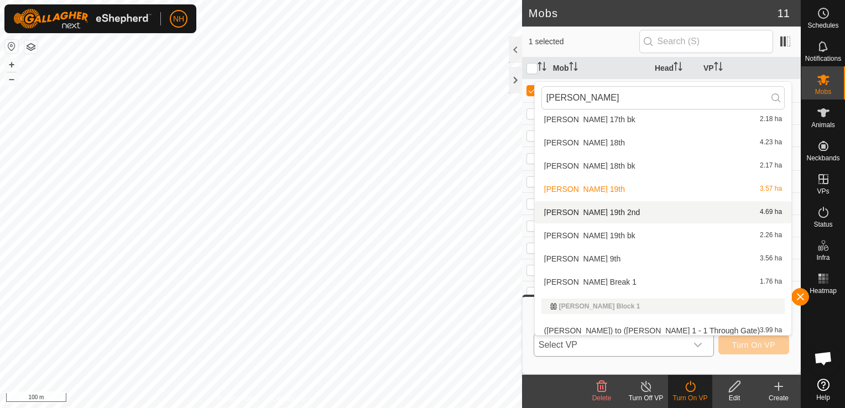
type input "moores"
click at [579, 209] on li "moores 19th 2nd 4.69 ha" at bounding box center [663, 212] width 257 height 22
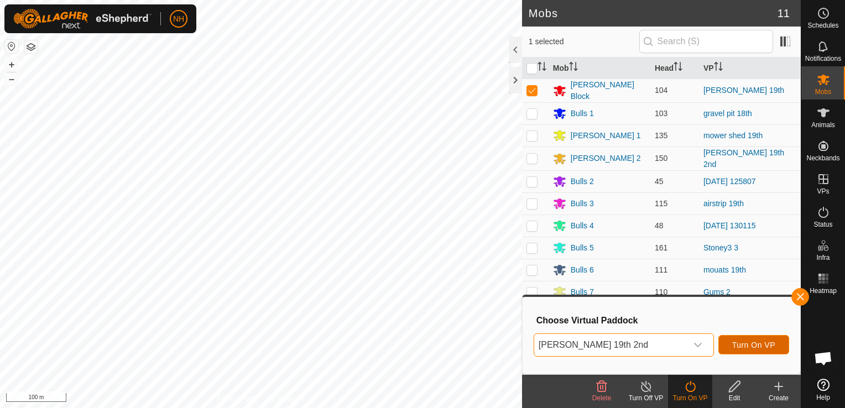
click at [763, 342] on span "Turn On VP" at bounding box center [753, 345] width 43 height 9
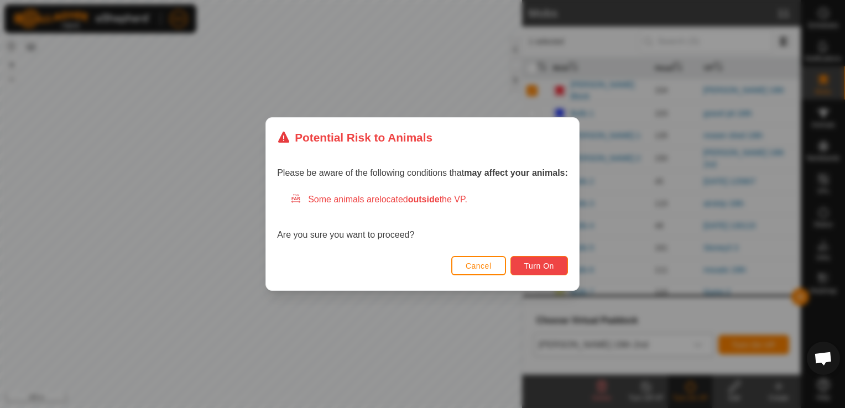
click at [553, 275] on button "Turn On" at bounding box center [539, 265] width 58 height 19
